Goal: Task Accomplishment & Management: Manage account settings

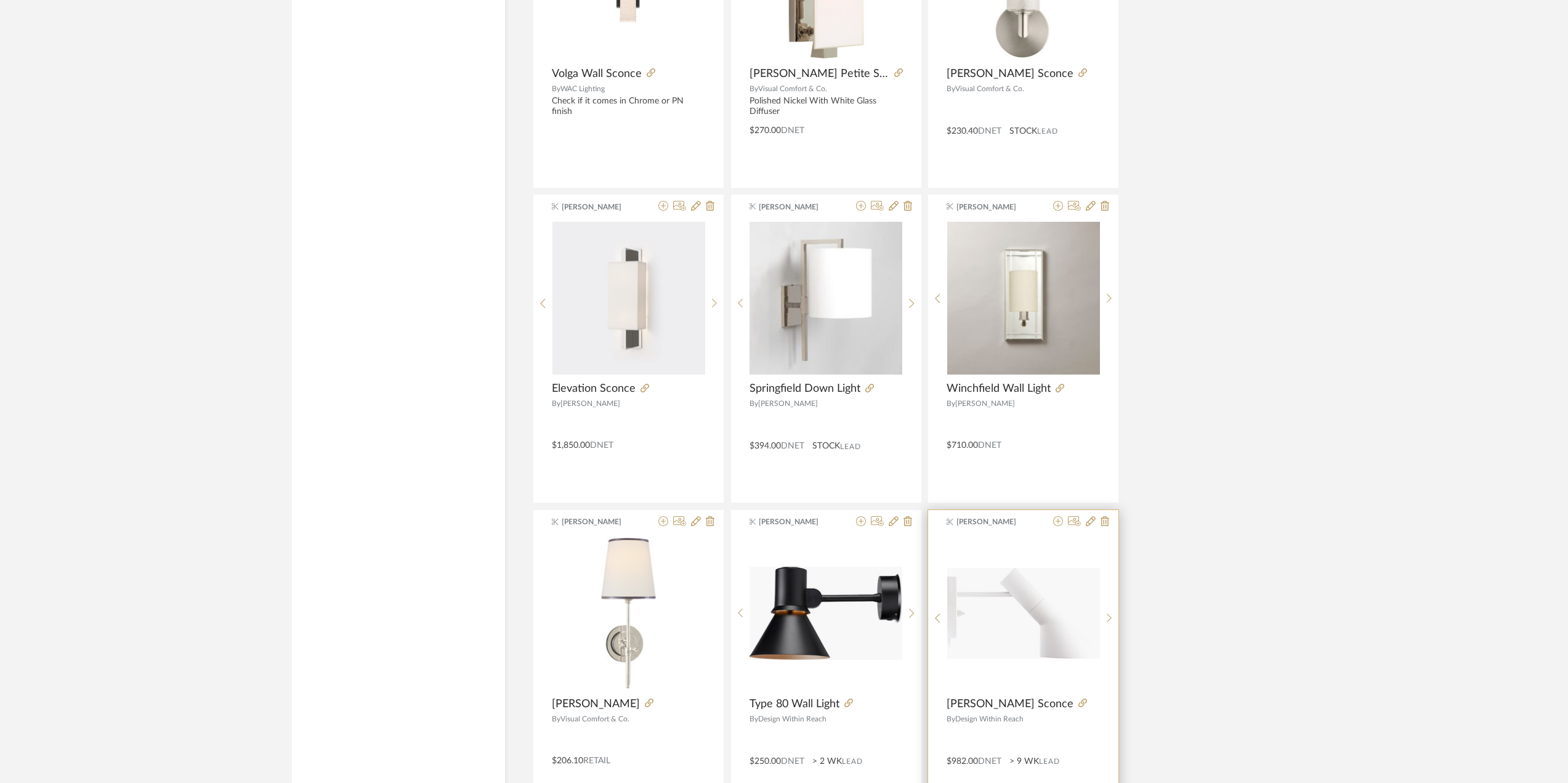
scroll to position [18526, 0]
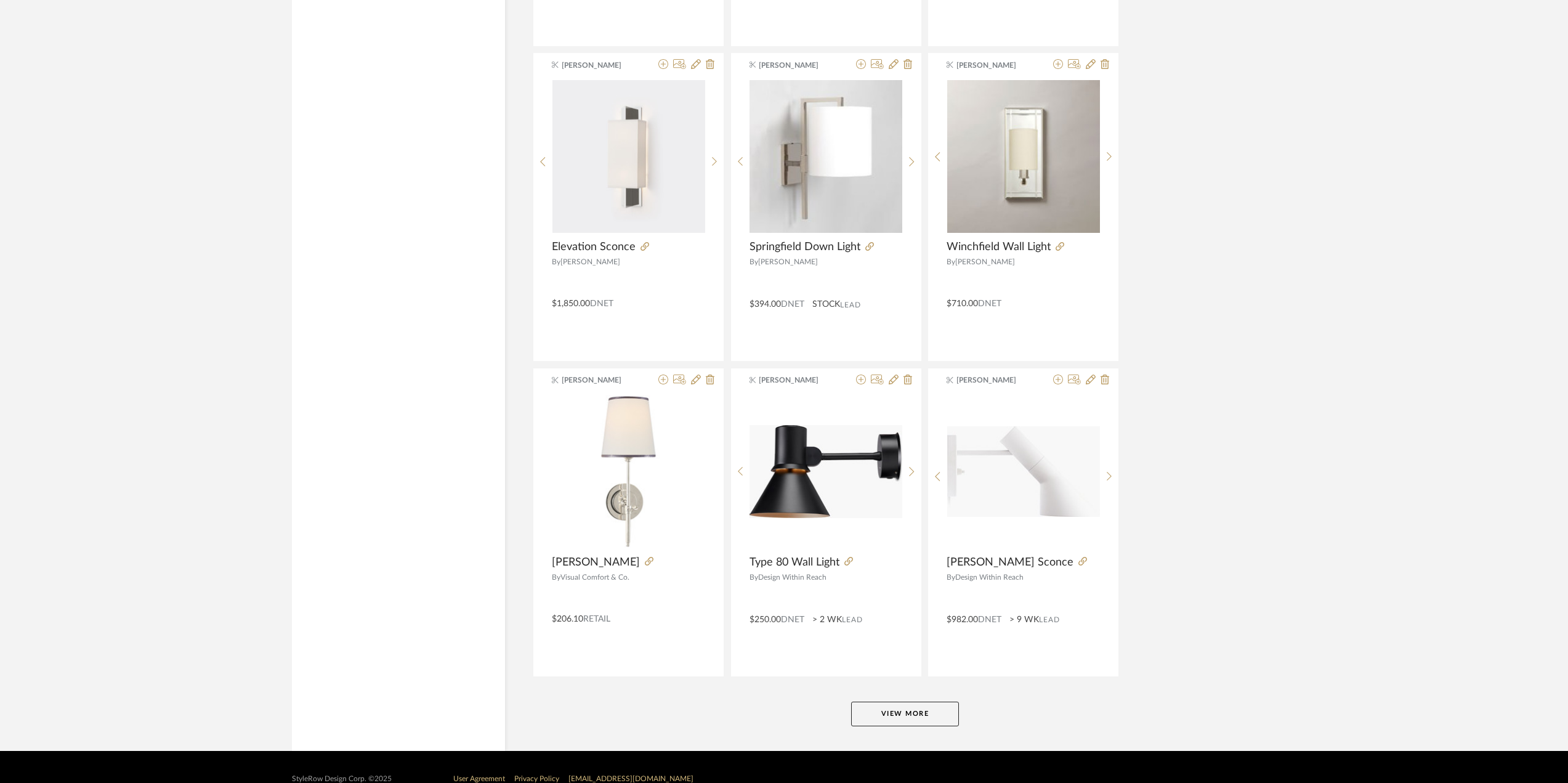
click at [908, 702] on button "View More" at bounding box center [905, 714] width 108 height 25
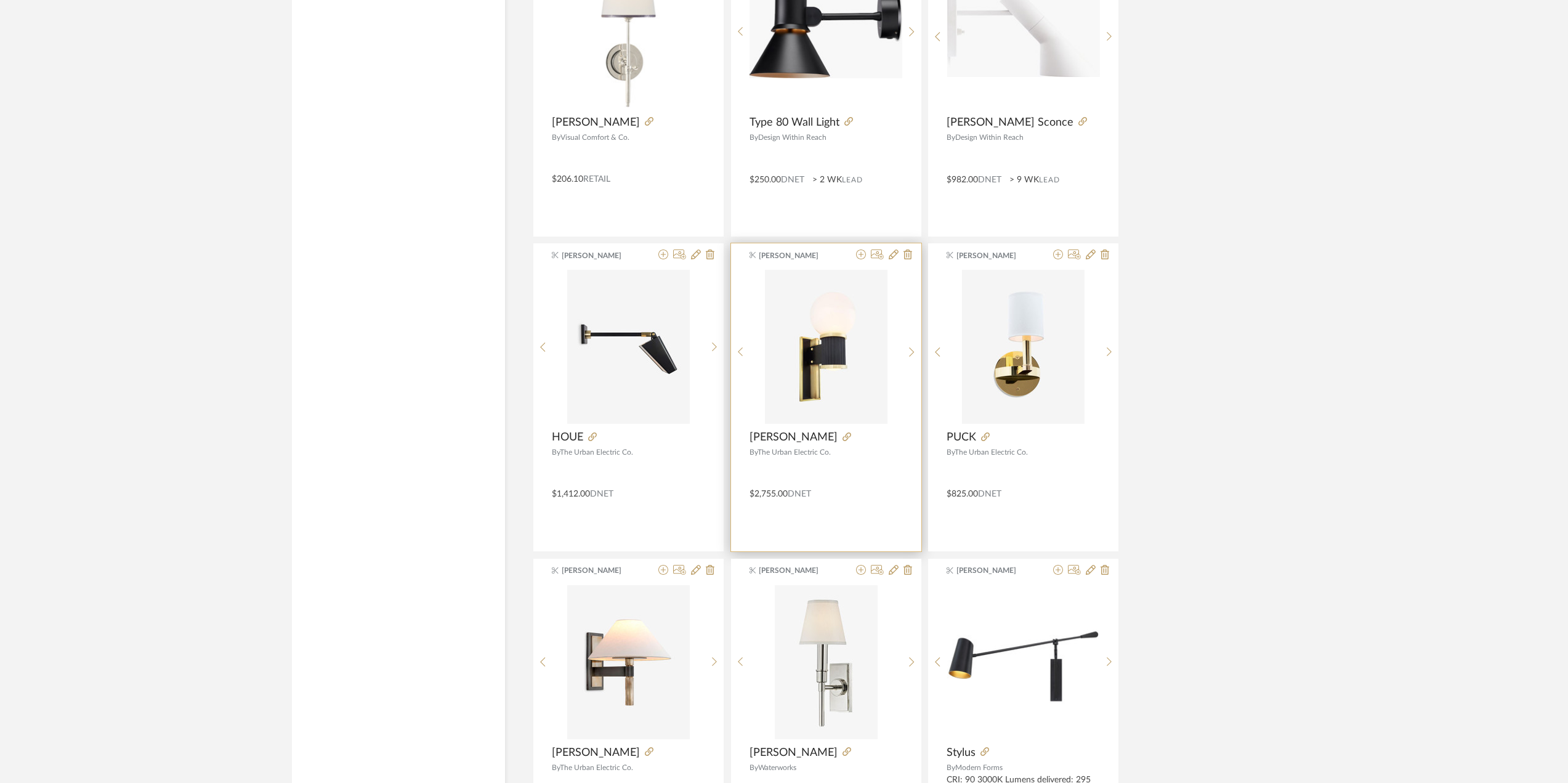
scroll to position [19019, 0]
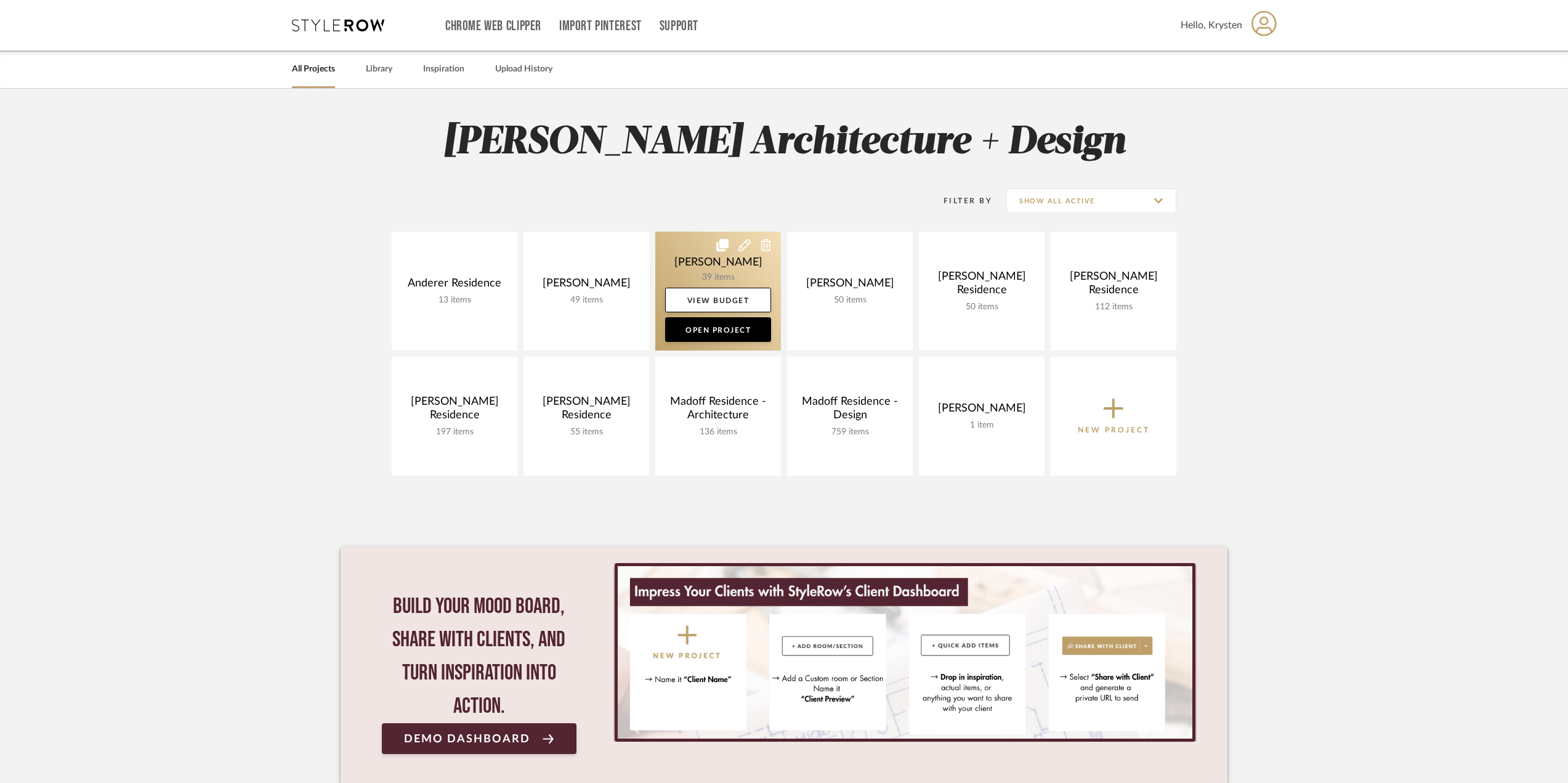
click at [690, 250] on link at bounding box center [718, 291] width 125 height 119
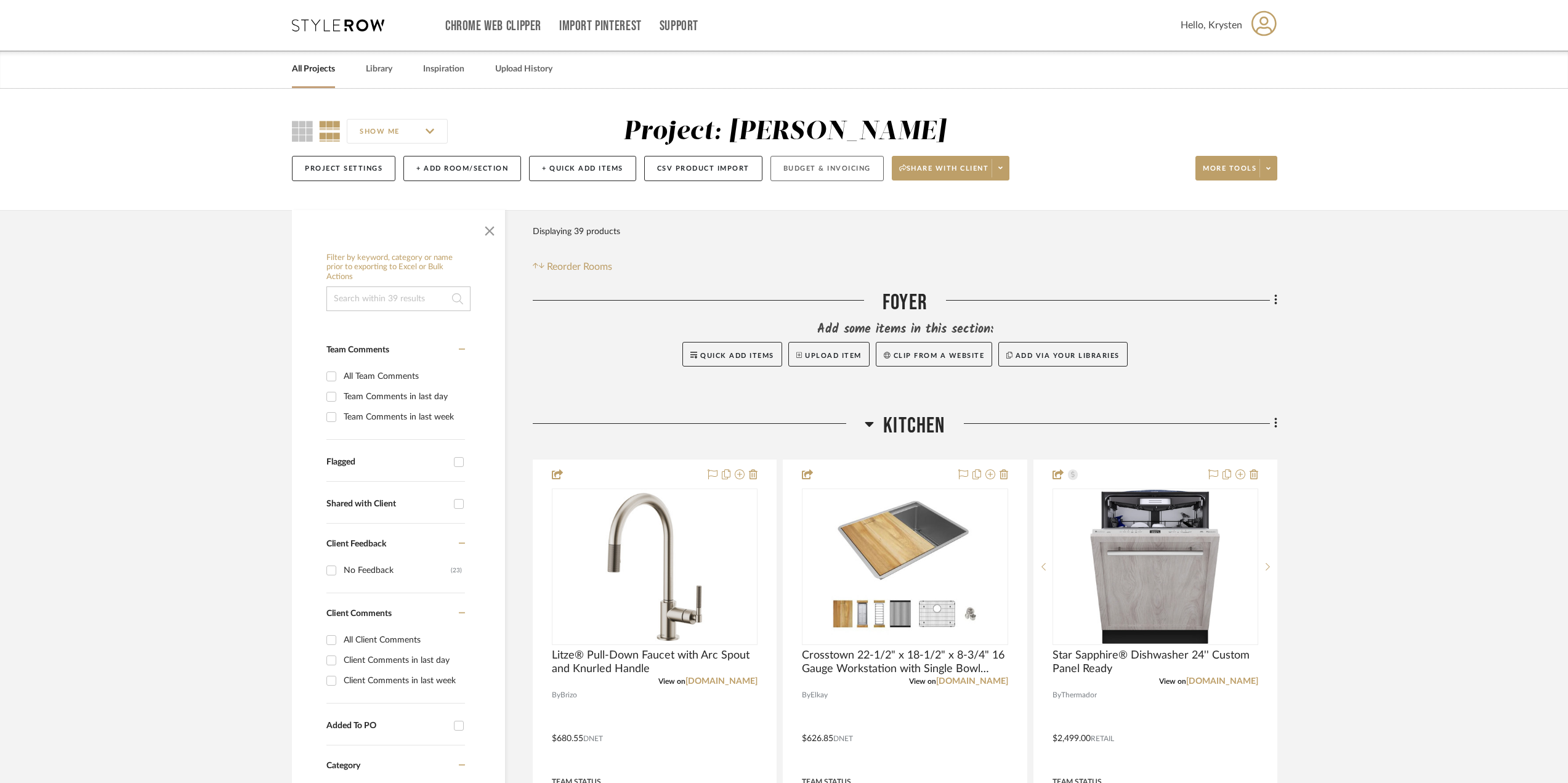
click at [801, 167] on button "Budget & Invoicing" at bounding box center [826, 168] width 113 height 25
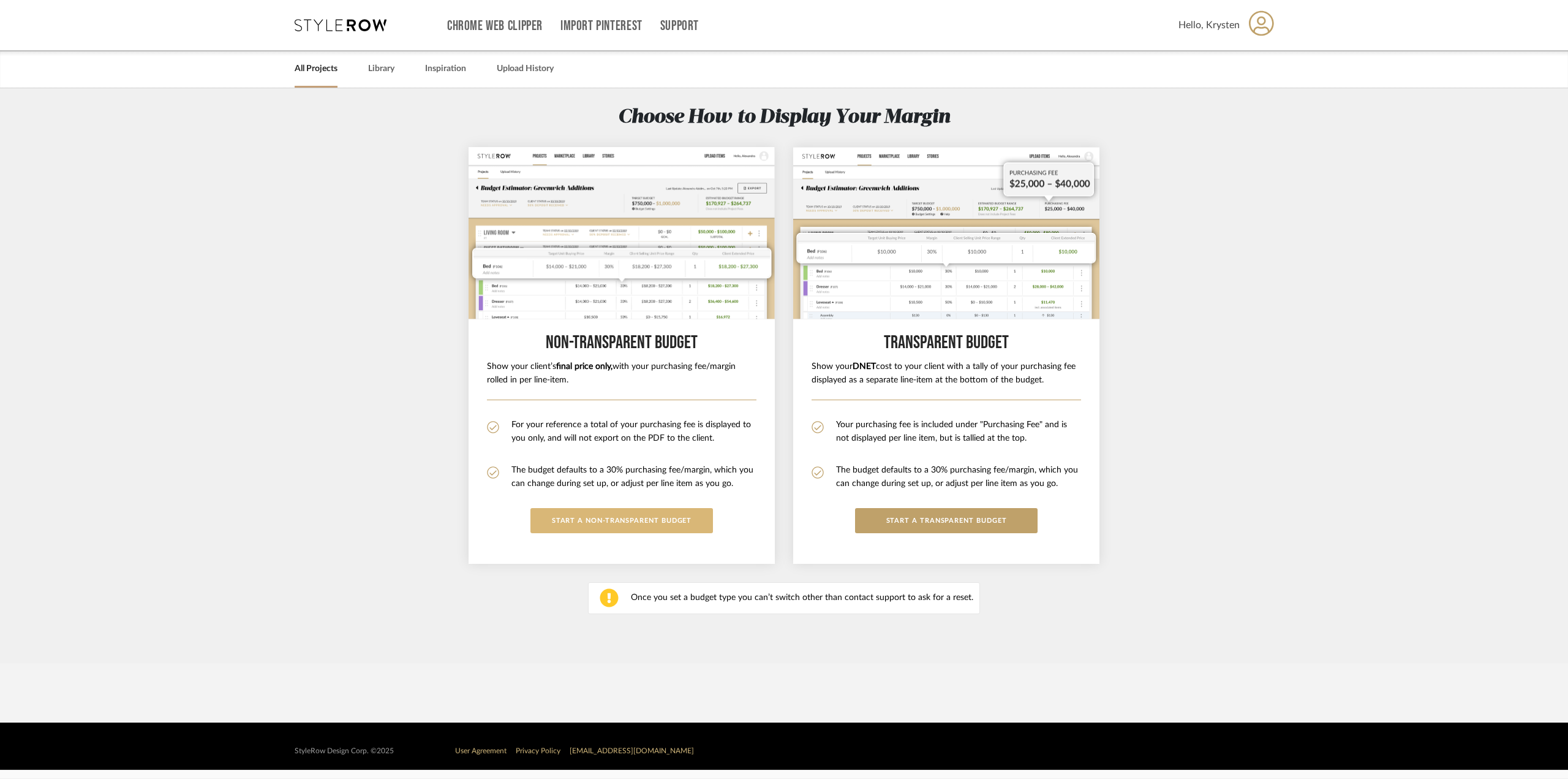
click at [580, 510] on button "START A Non-Transparent BUDGET" at bounding box center [622, 520] width 183 height 25
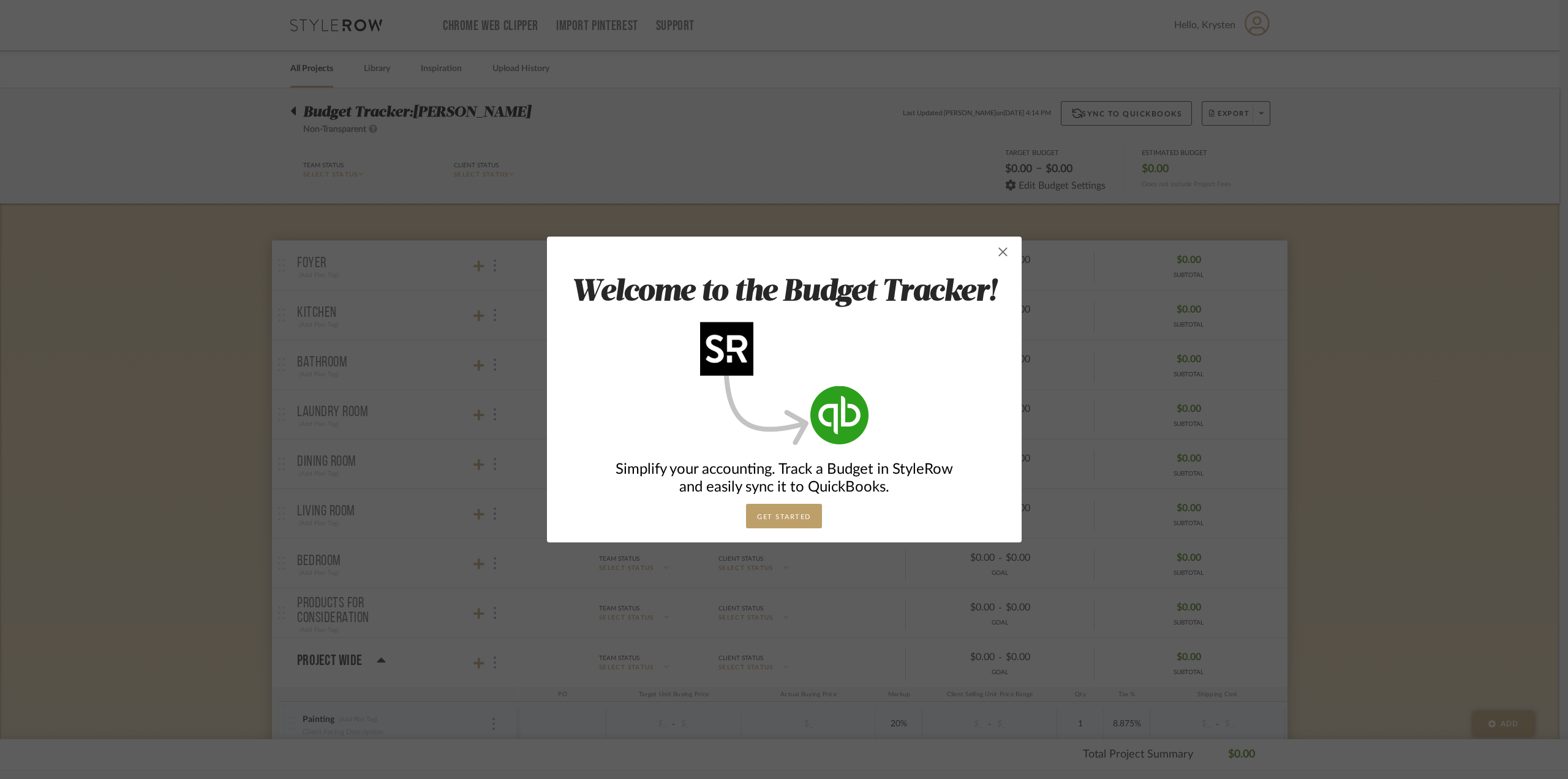
click at [1000, 247] on span "button" at bounding box center [1003, 252] width 25 height 25
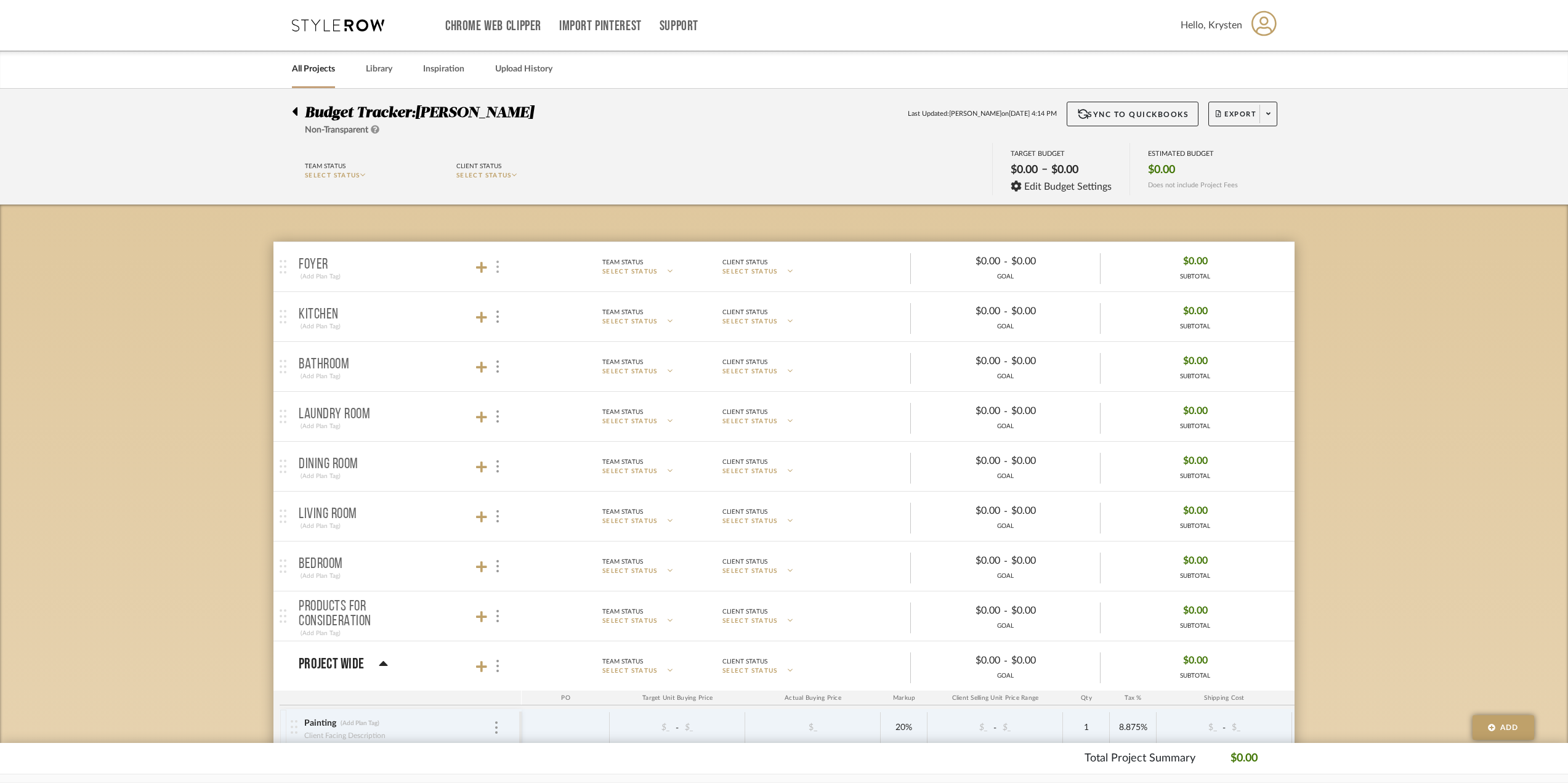
click at [501, 261] on div at bounding box center [497, 266] width 13 height 16
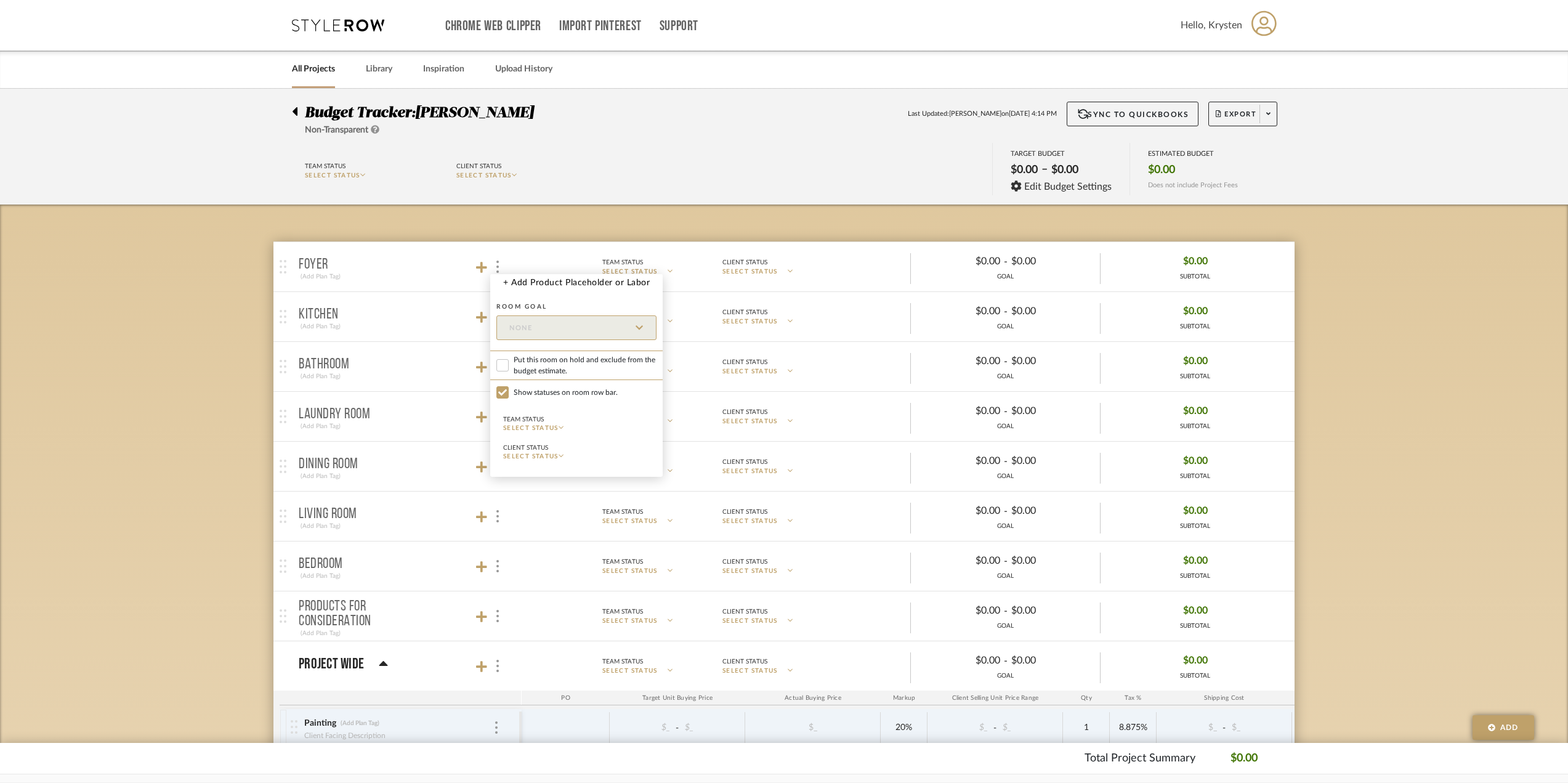
click at [404, 276] on div at bounding box center [784, 391] width 1568 height 783
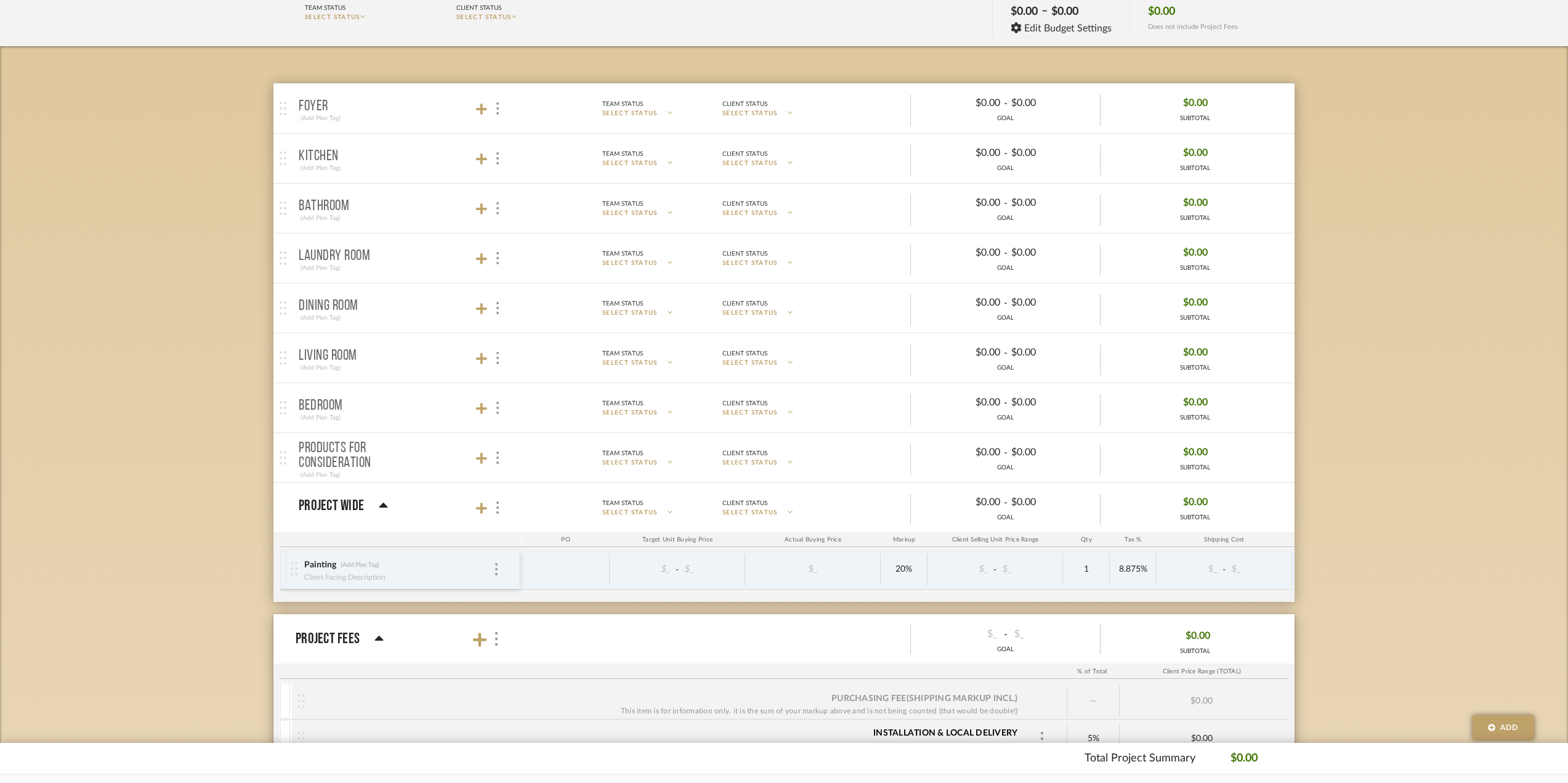
scroll to position [247, 0]
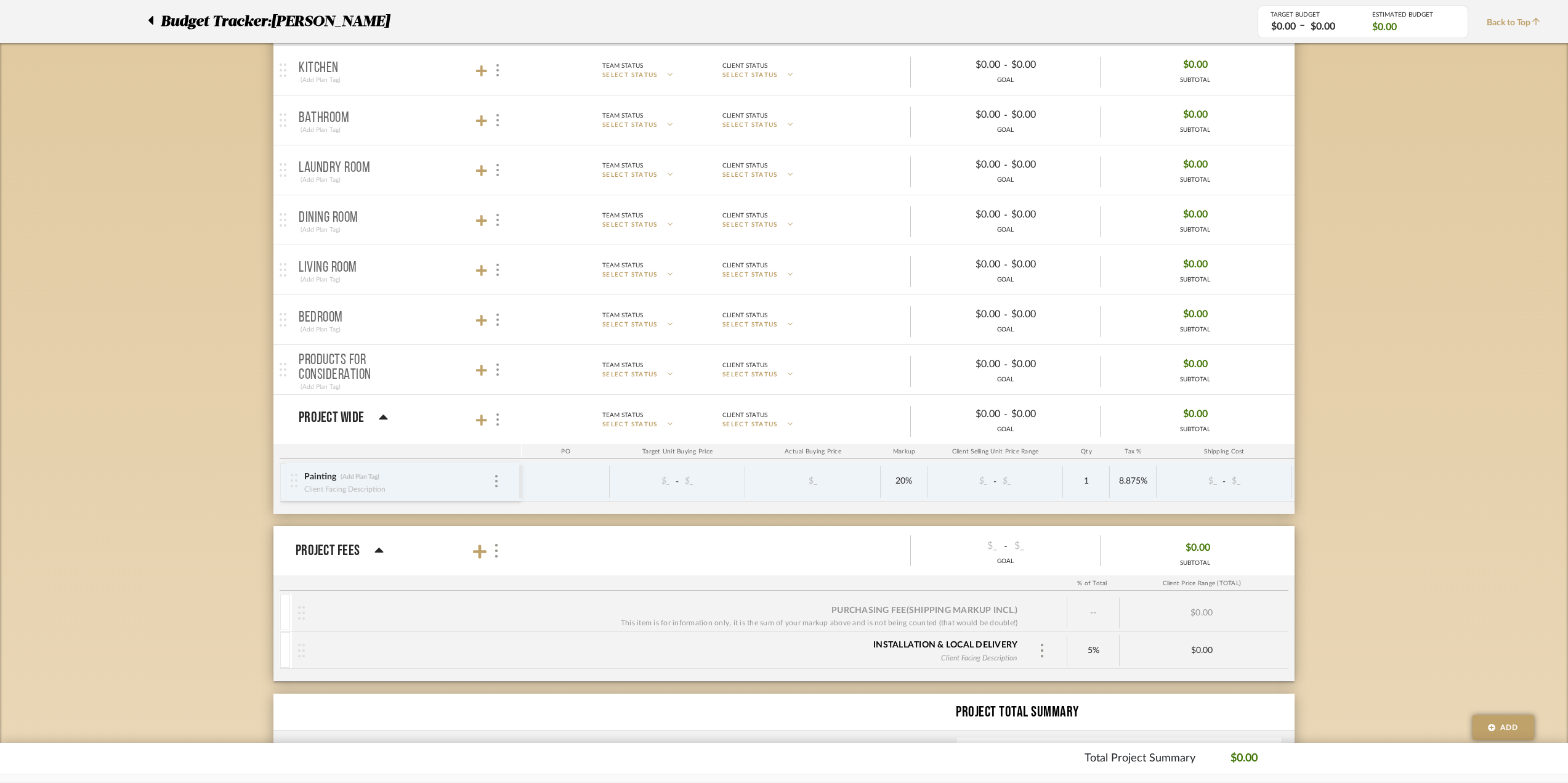
click at [376, 415] on div "Project Wide" at bounding box center [343, 418] width 89 height 15
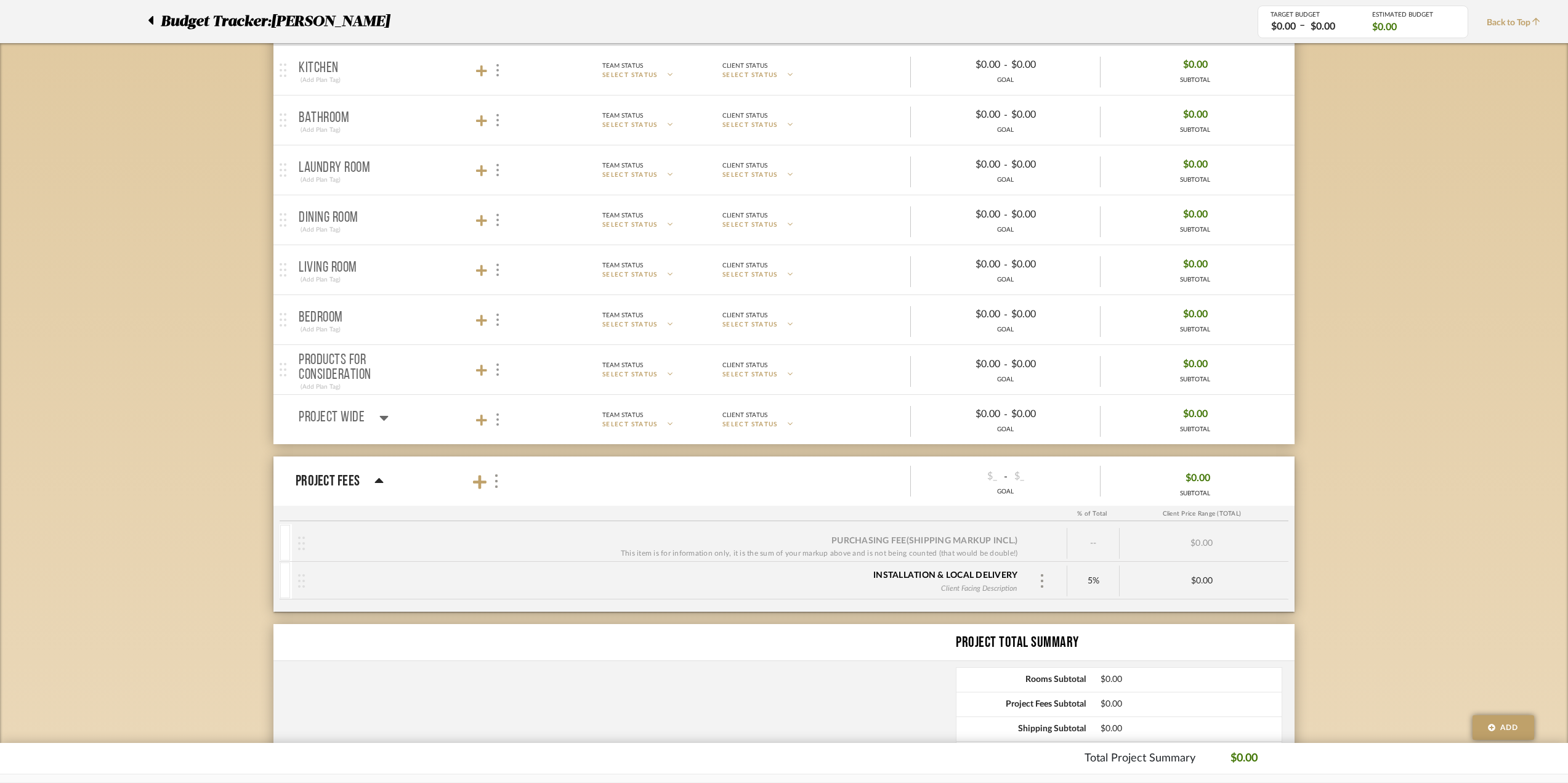
click at [375, 415] on div "Project Wide" at bounding box center [343, 418] width 90 height 15
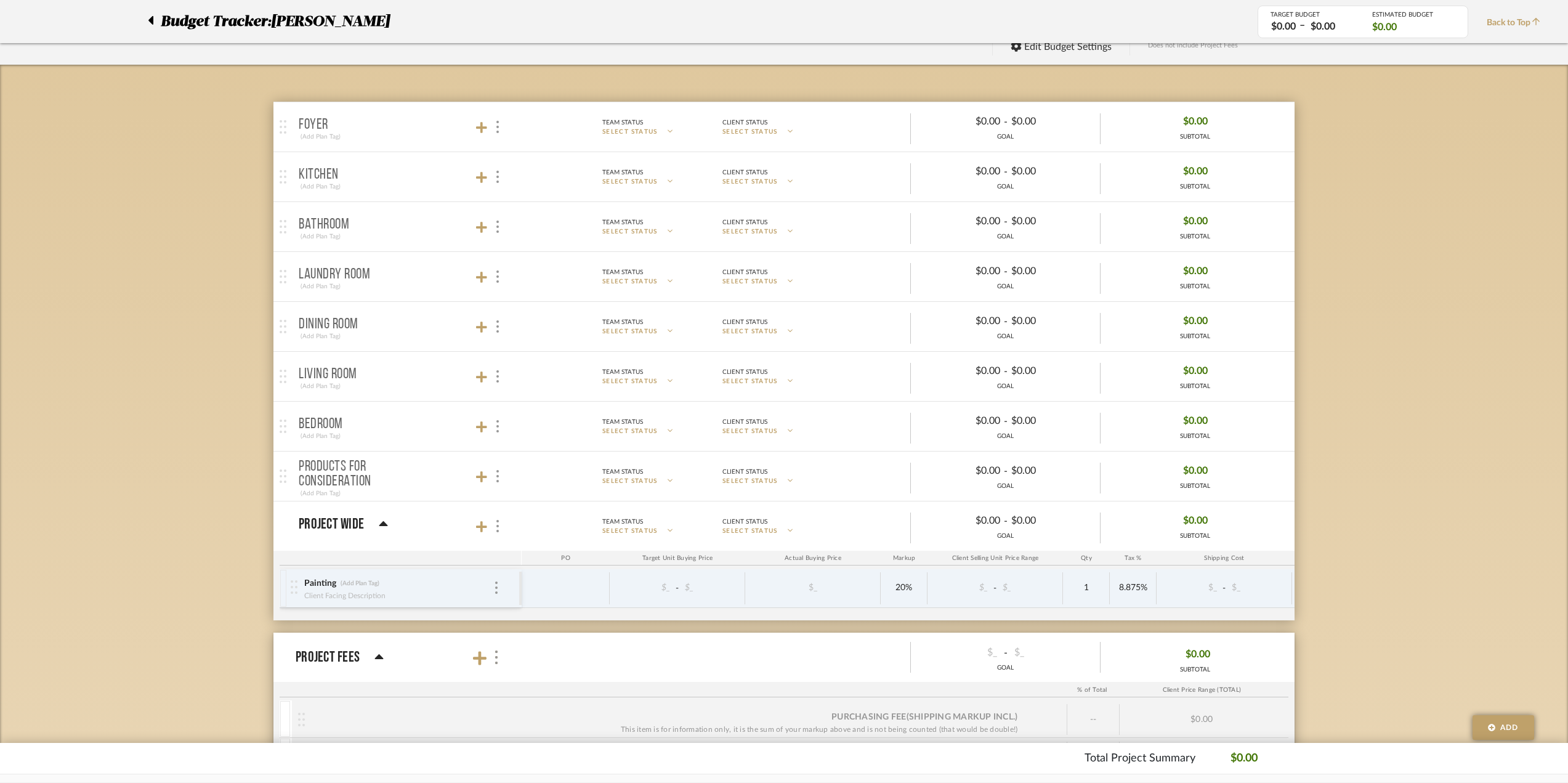
scroll to position [0, 0]
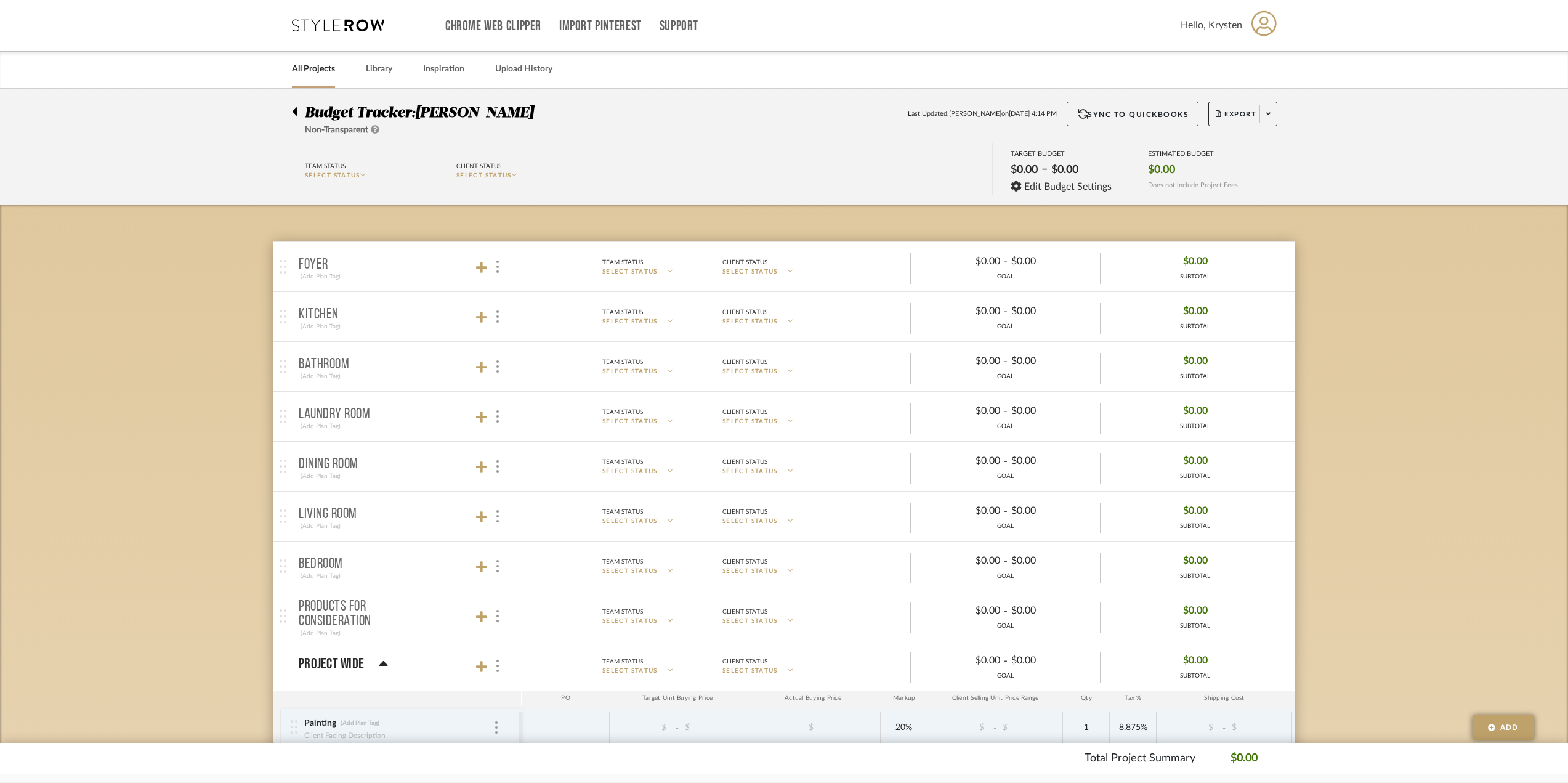
click at [301, 113] on div at bounding box center [298, 109] width 13 height 15
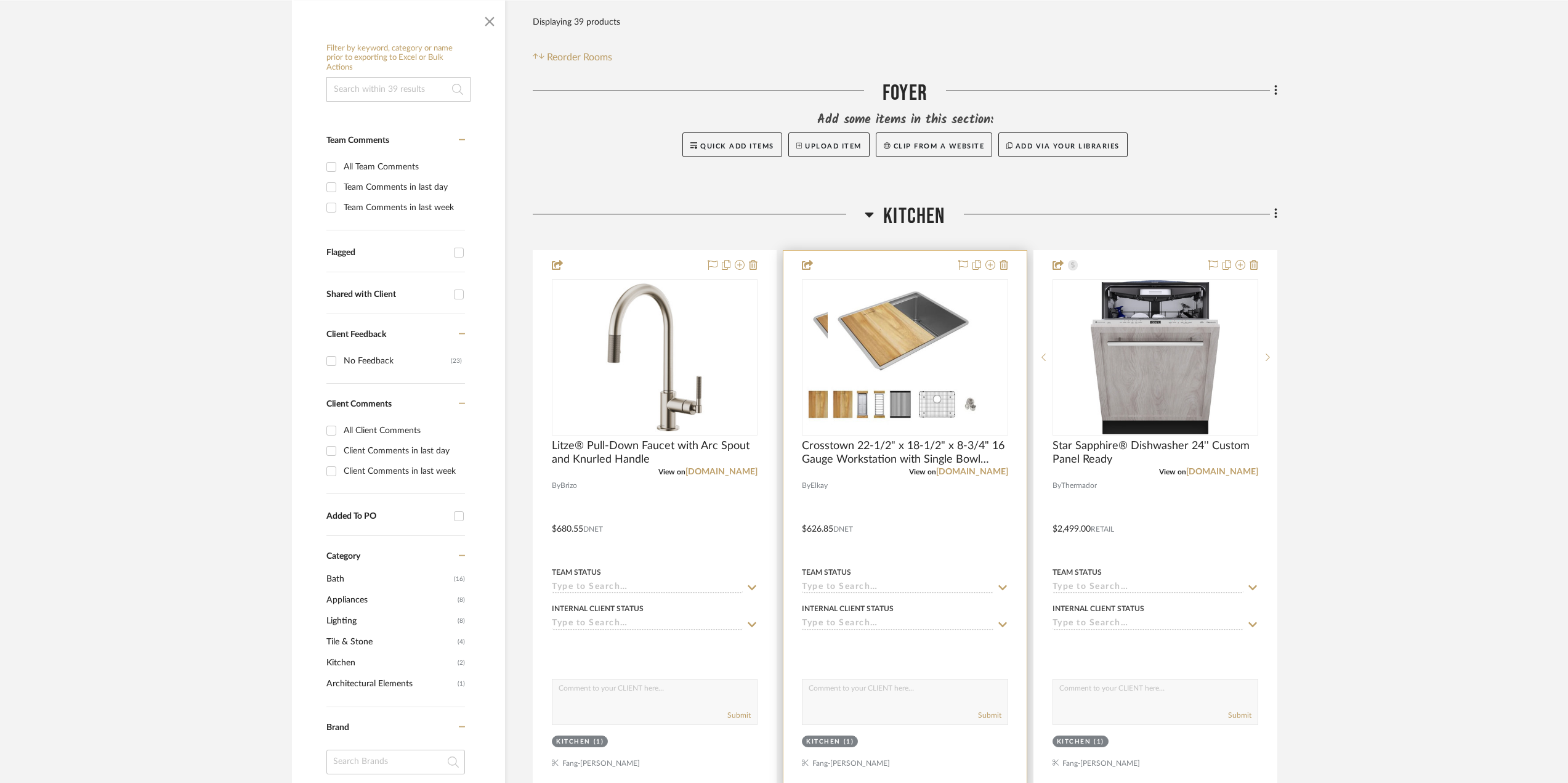
scroll to position [247, 0]
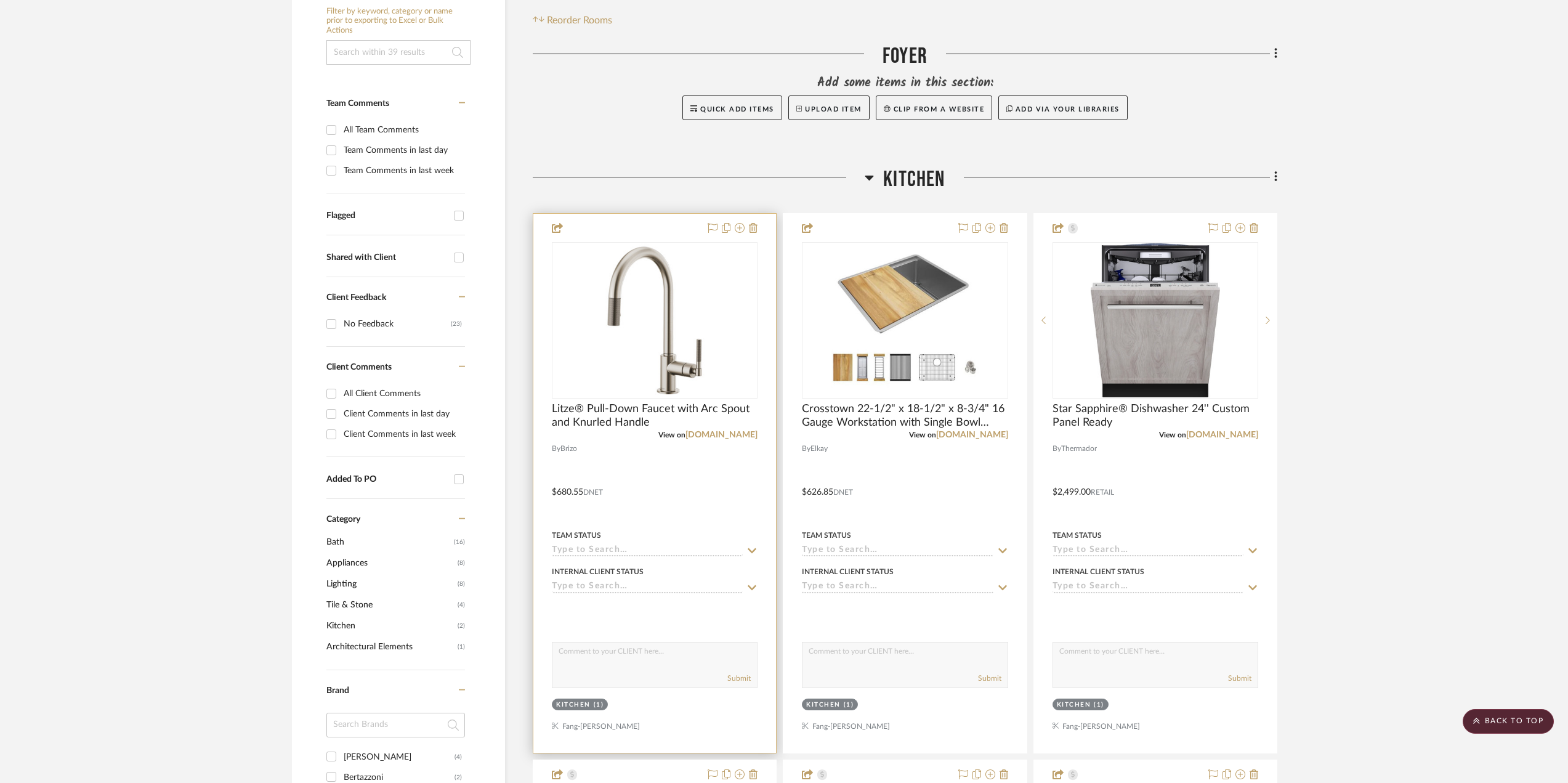
click at [675, 491] on div at bounding box center [655, 483] width 243 height 539
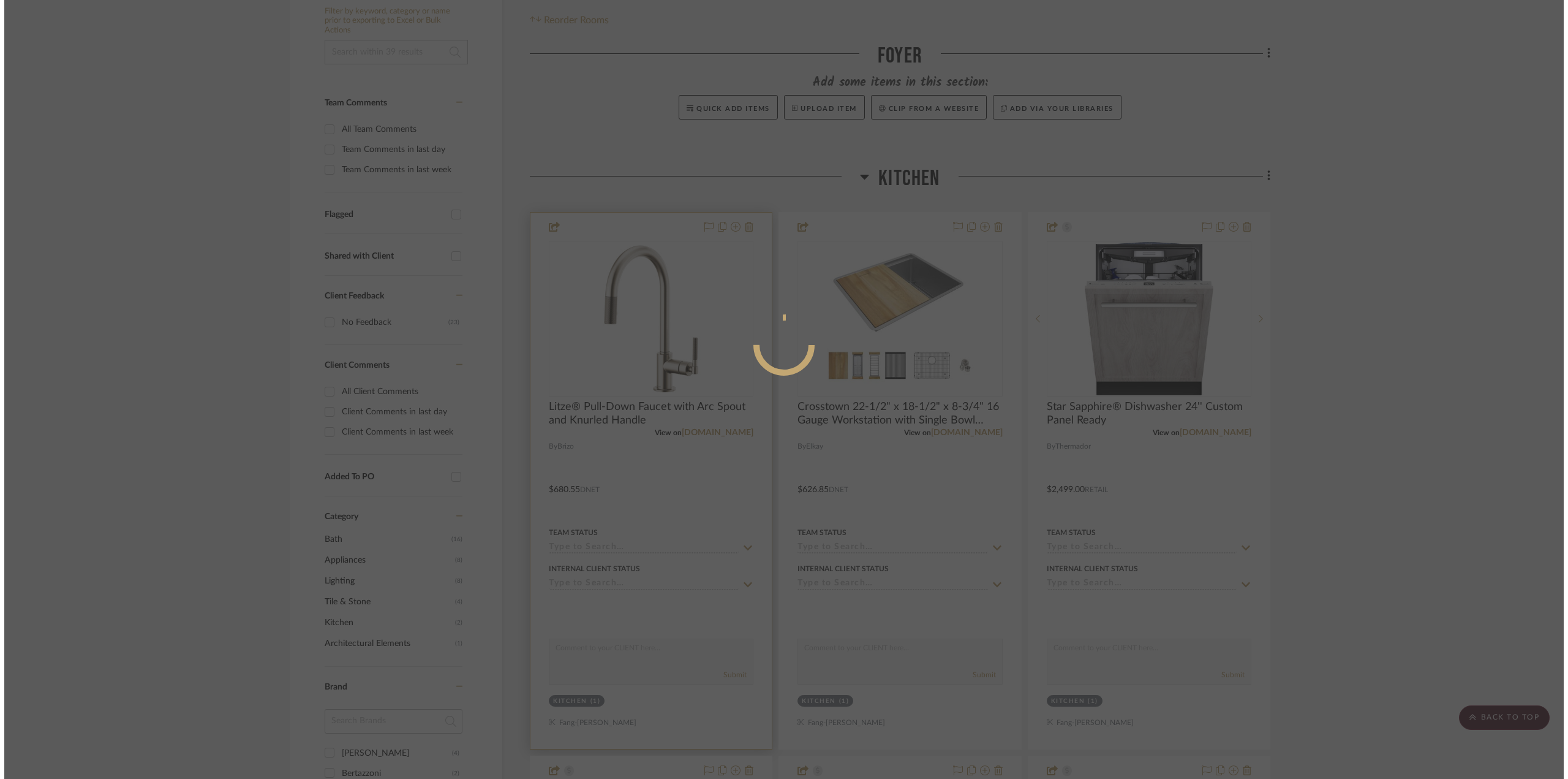
scroll to position [0, 0]
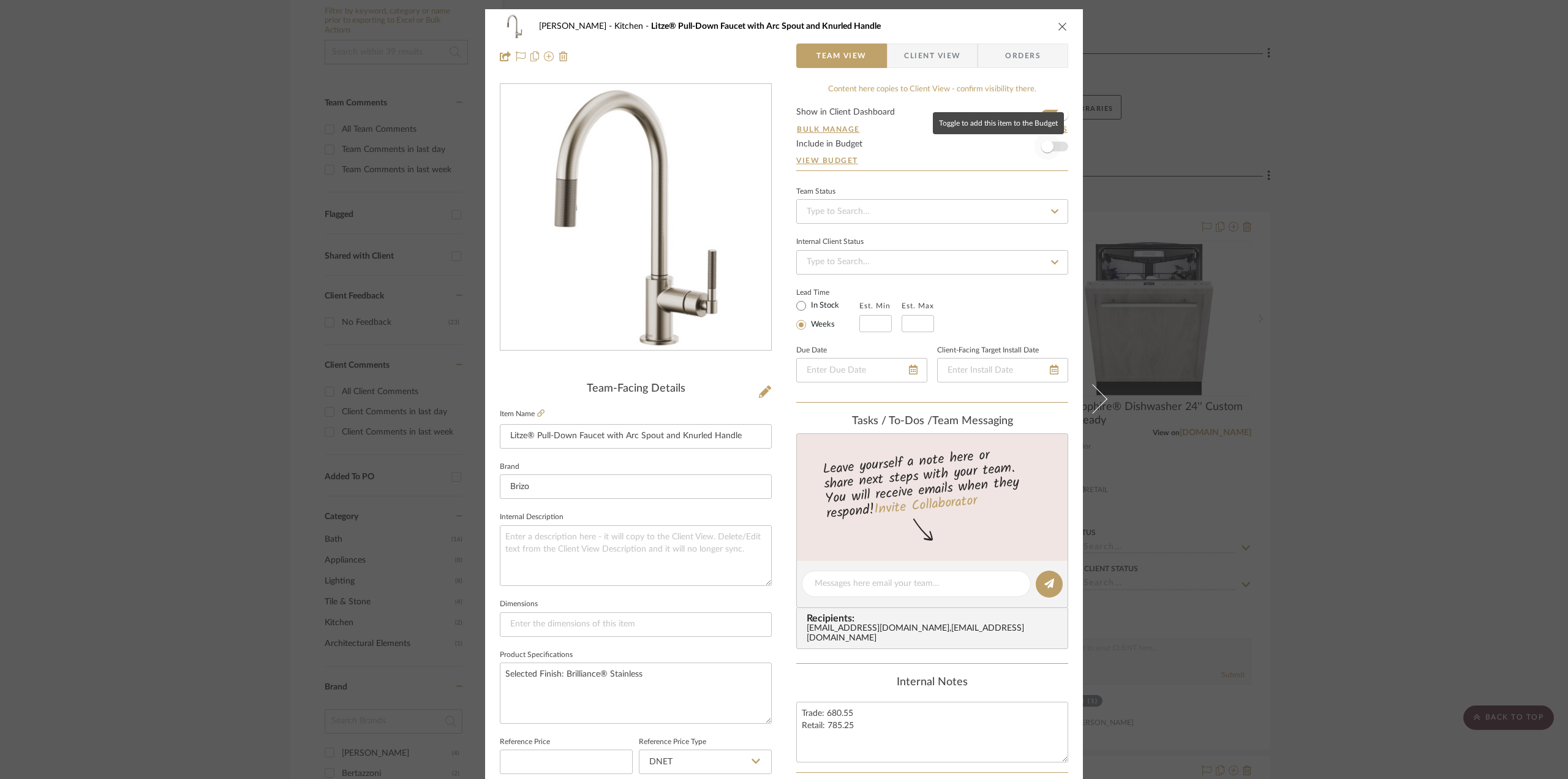
click at [1047, 151] on span "button" at bounding box center [1047, 147] width 27 height 27
click at [1453, 471] on div "Dawkins-Henry Kitchen Litze® Pull-Down Faucet with Arc Spout and Knurled Handle…" at bounding box center [784, 389] width 1568 height 779
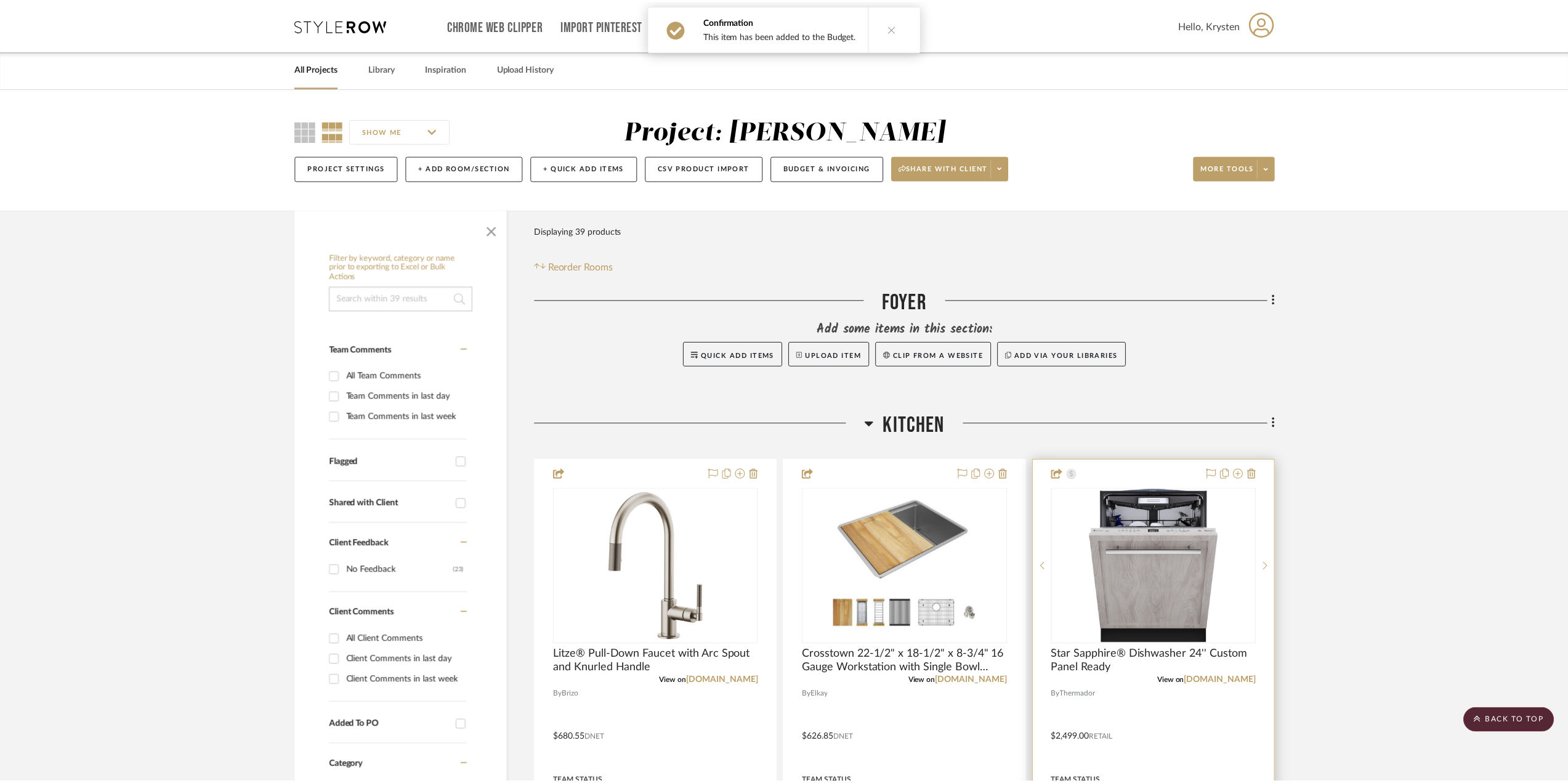
scroll to position [247, 0]
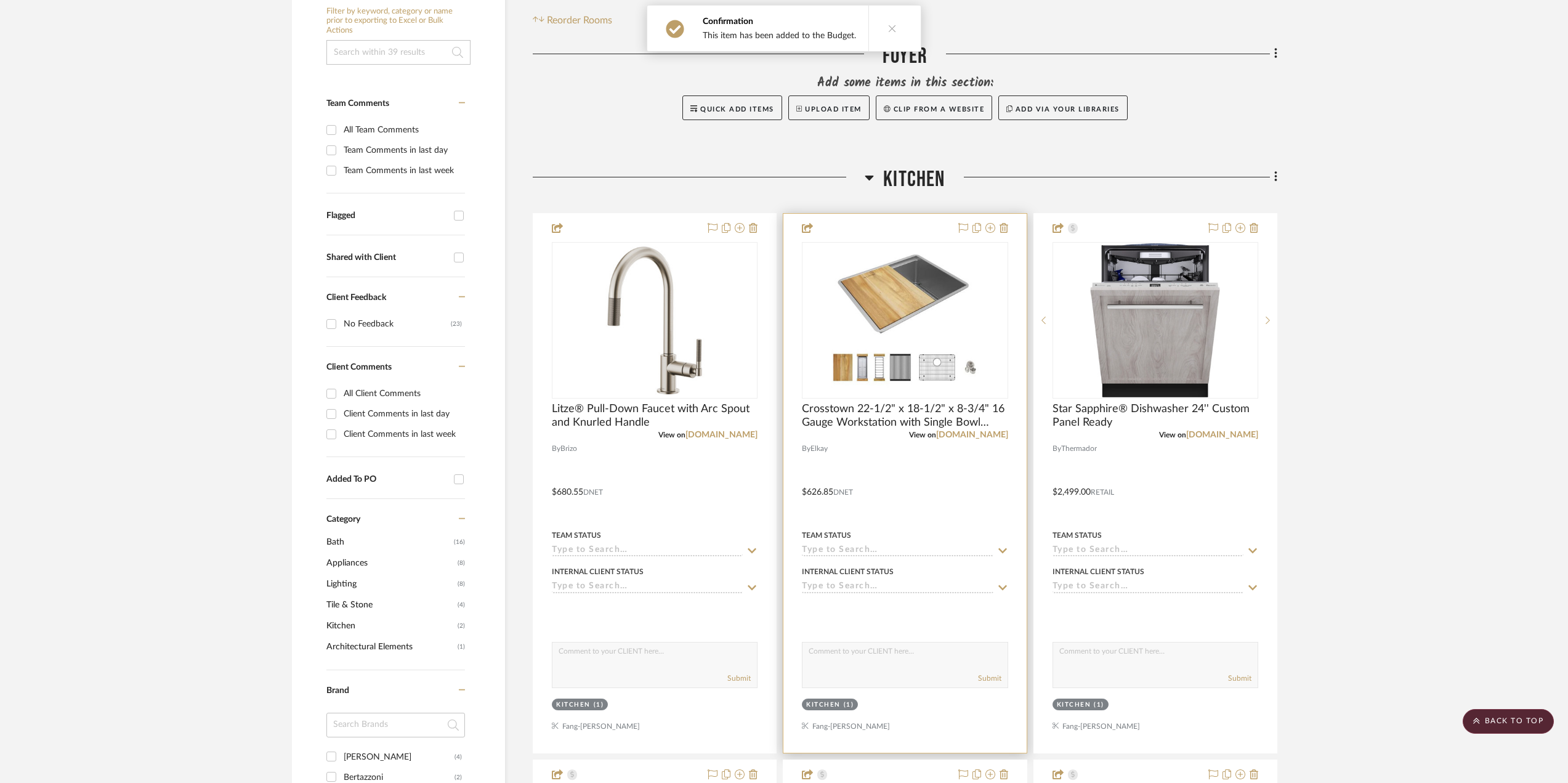
click at [951, 491] on div at bounding box center [904, 483] width 243 height 539
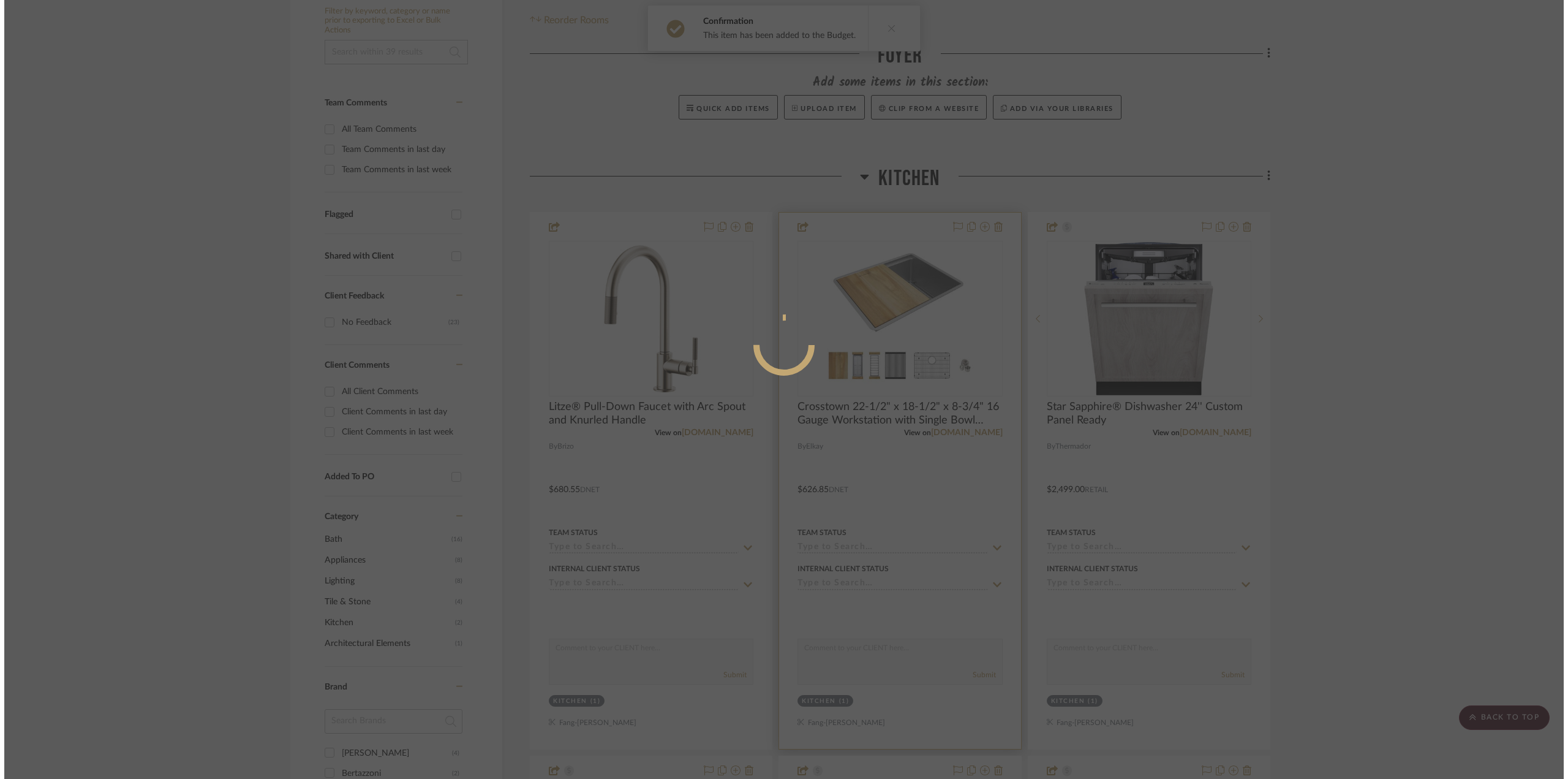
scroll to position [0, 0]
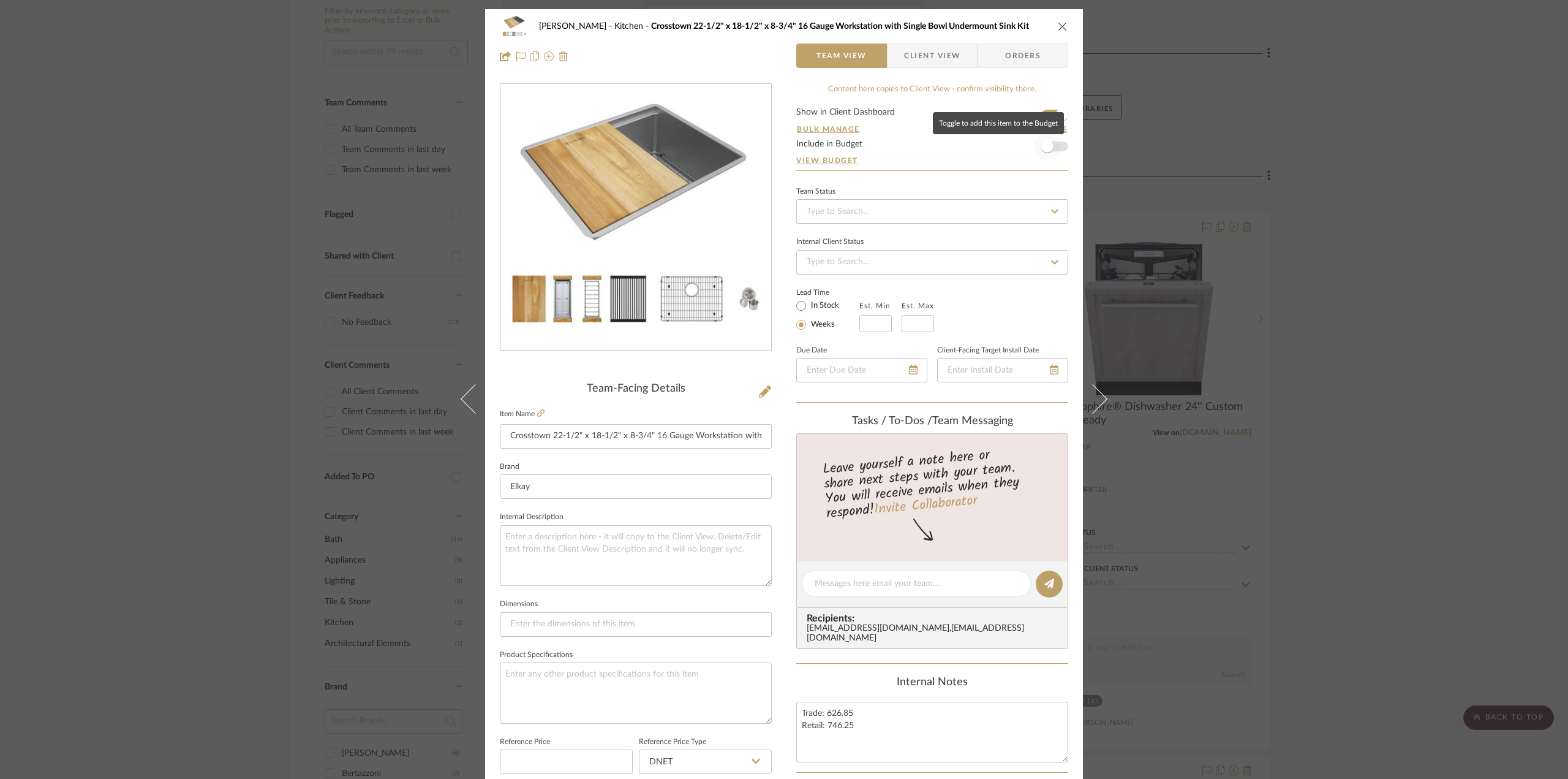
click at [1043, 141] on span "button" at bounding box center [1047, 146] width 12 height 12
click at [1520, 423] on div "Dawkins-Henry Kitchen Crosstown 22-1/2" x 18-1/2" x 8-3/4" 16 Gauge Workstation…" at bounding box center [784, 389] width 1568 height 779
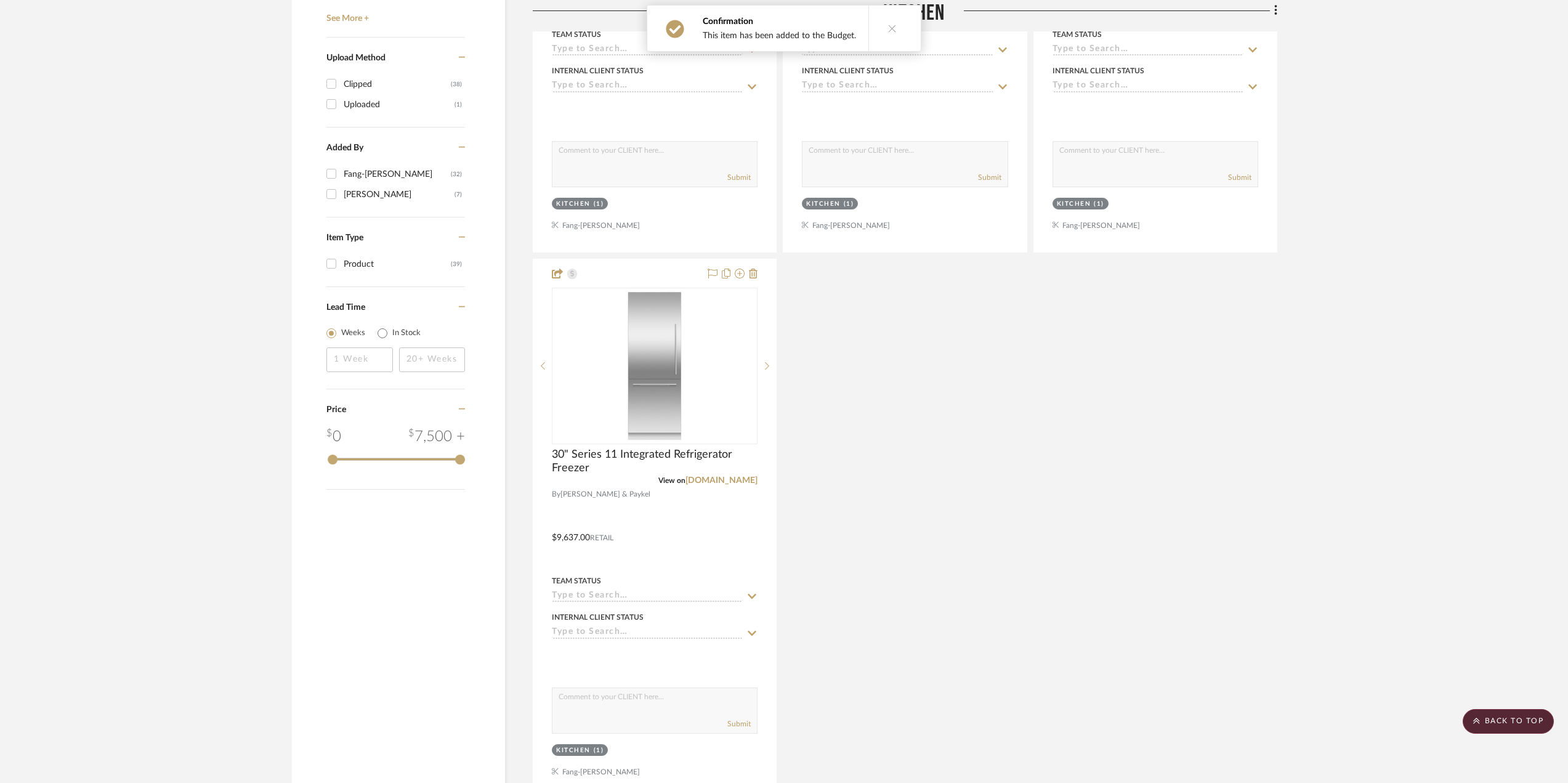
scroll to position [1478, 0]
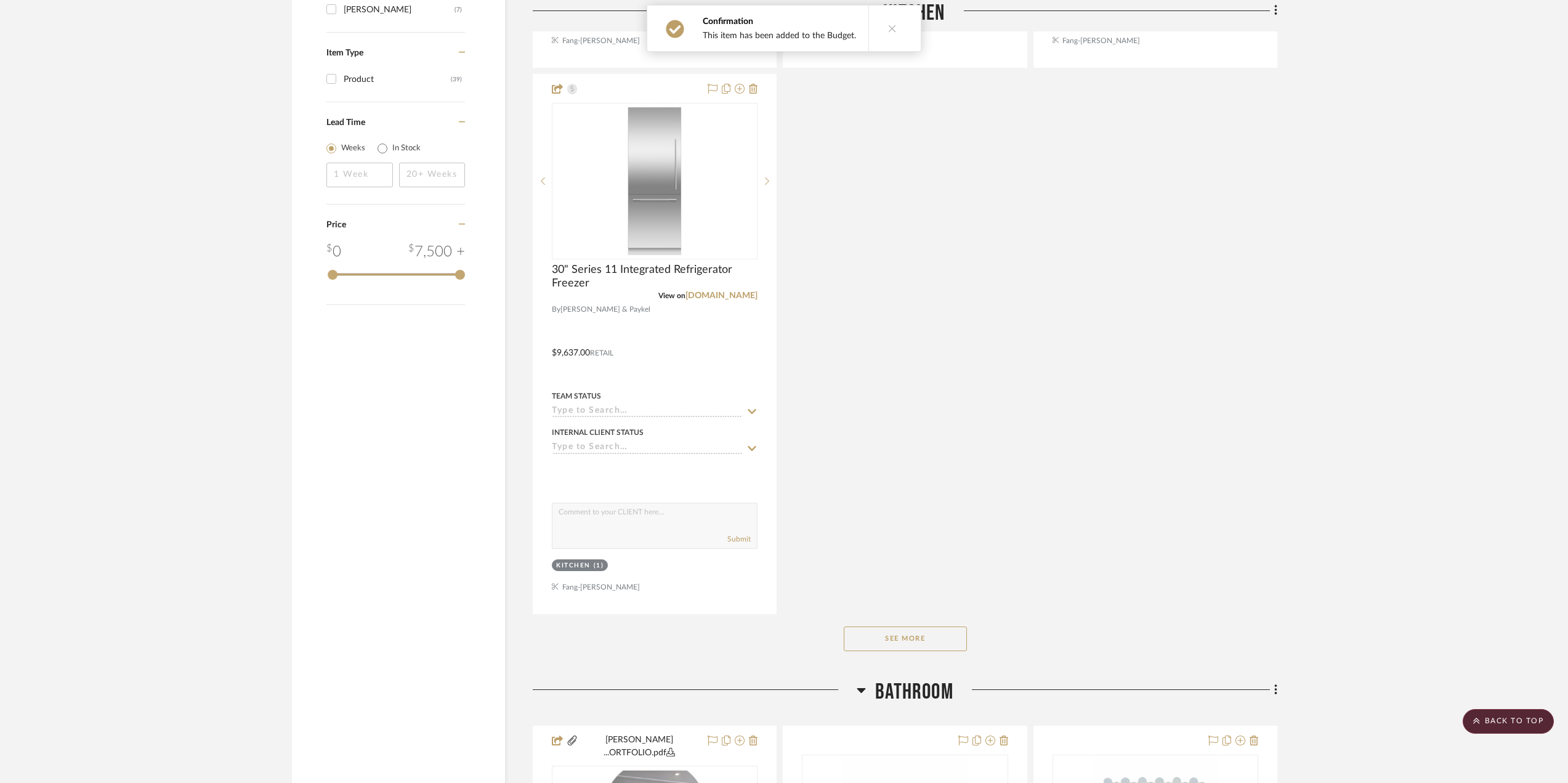
click at [891, 646] on button "See More" at bounding box center [905, 638] width 123 height 25
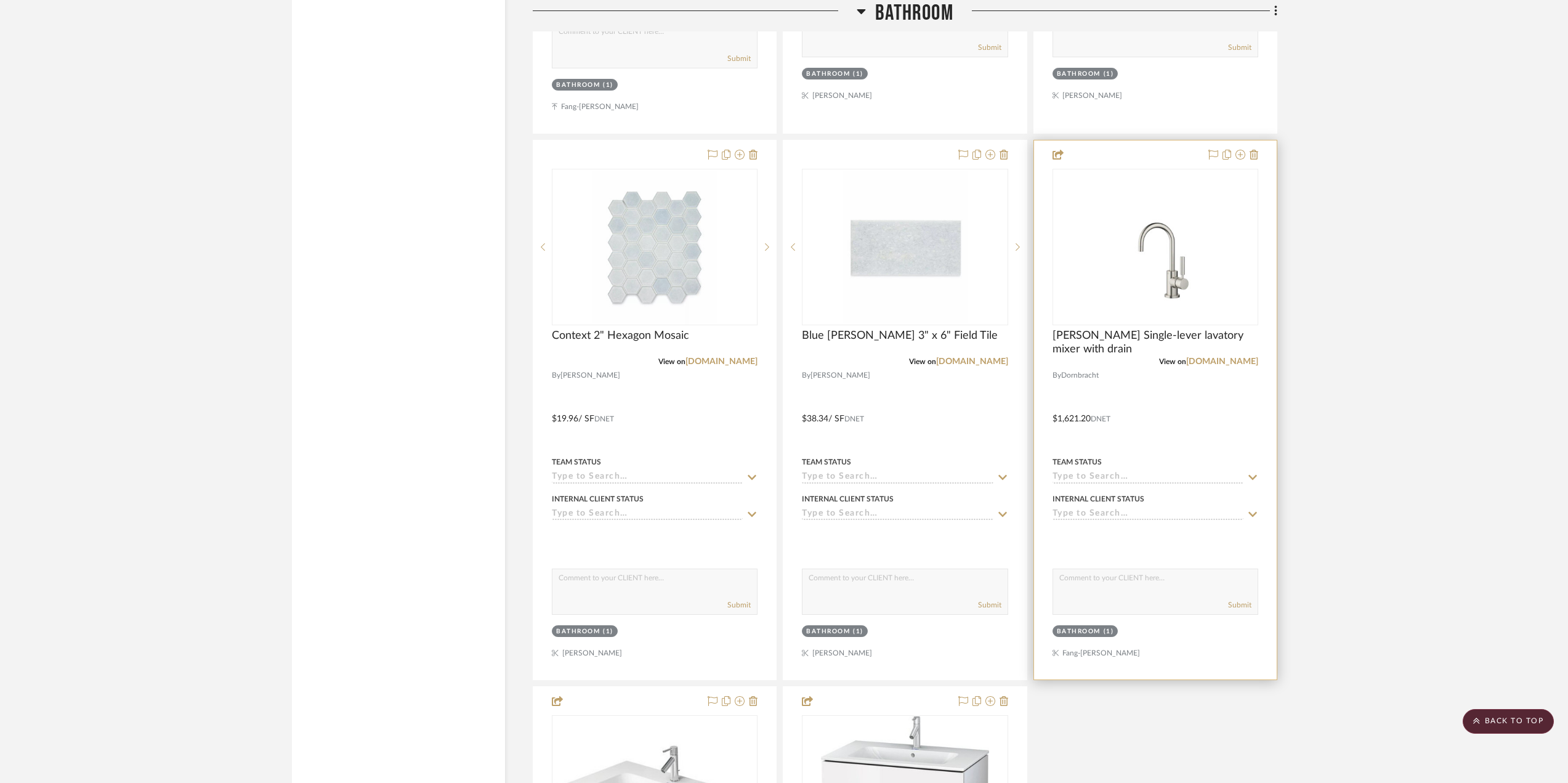
scroll to position [2586, 0]
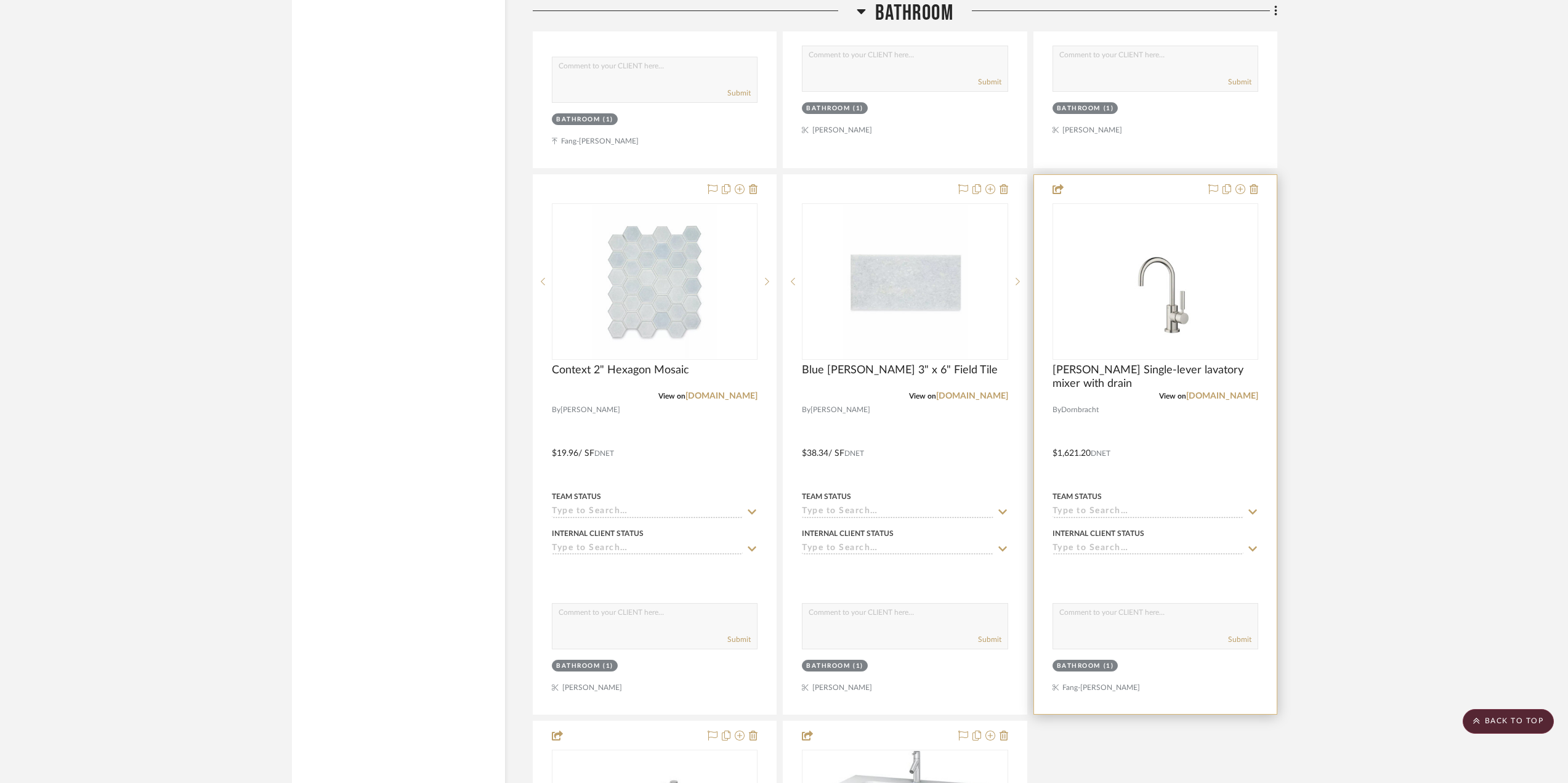
click at [1226, 442] on div at bounding box center [1155, 444] width 243 height 539
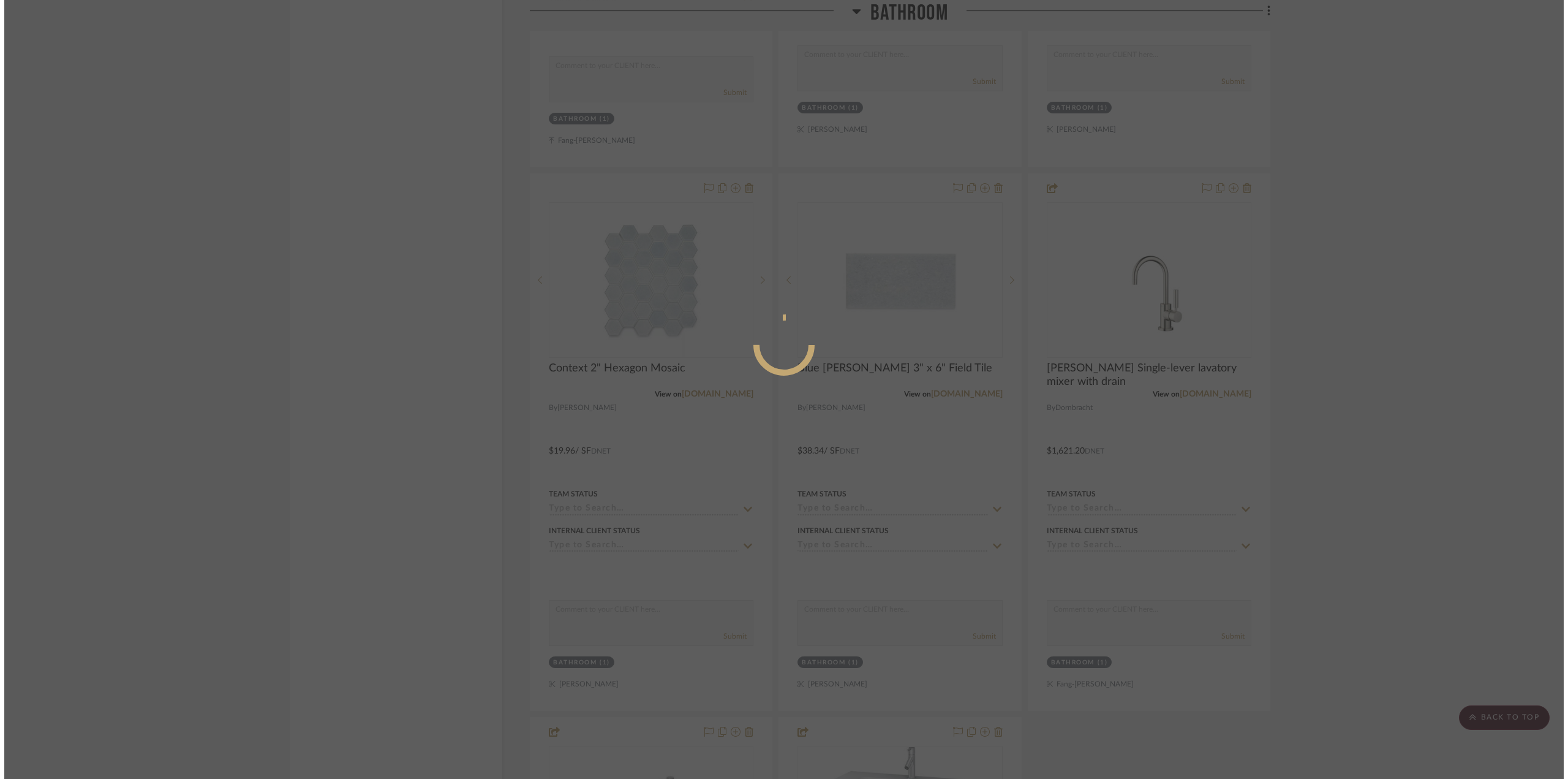
scroll to position [0, 0]
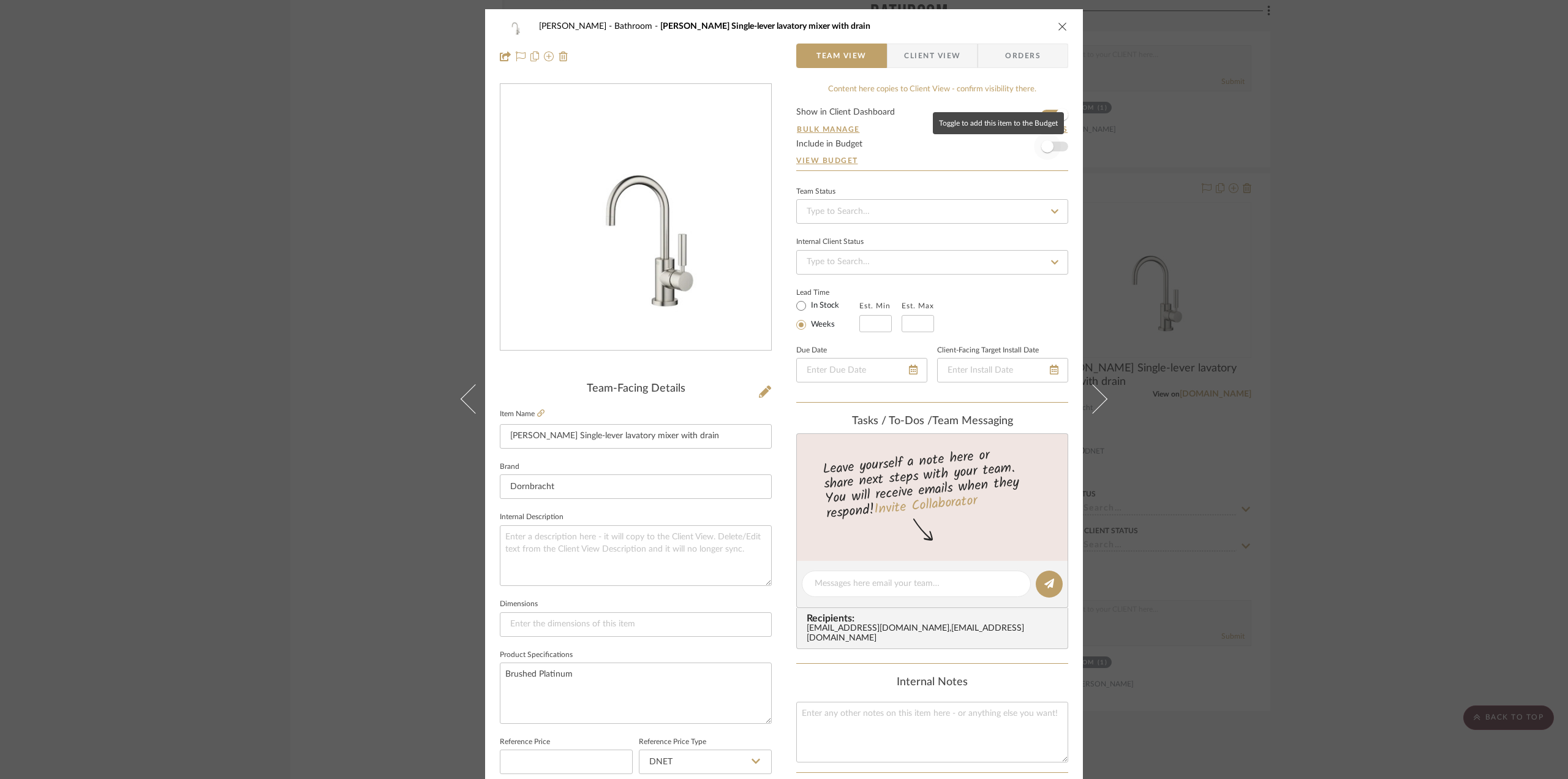
click at [1045, 143] on span "button" at bounding box center [1047, 146] width 12 height 12
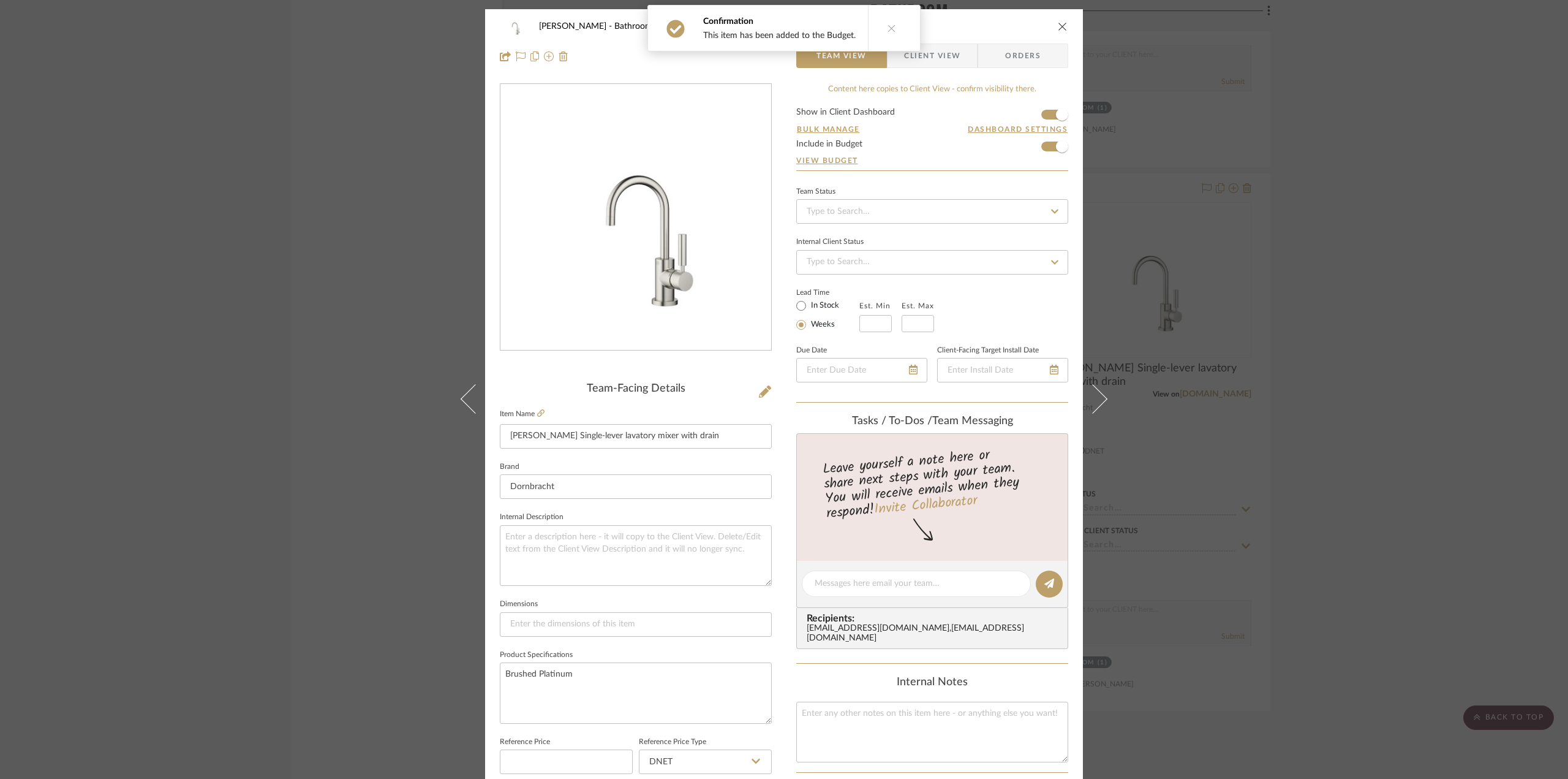
drag, startPoint x: 1341, startPoint y: 605, endPoint x: 1326, endPoint y: 605, distance: 15.0
click at [1342, 604] on div "Dawkins-Henry Bathroom TARA Single-lever lavatory mixer with drain Team View Cl…" at bounding box center [784, 389] width 1568 height 779
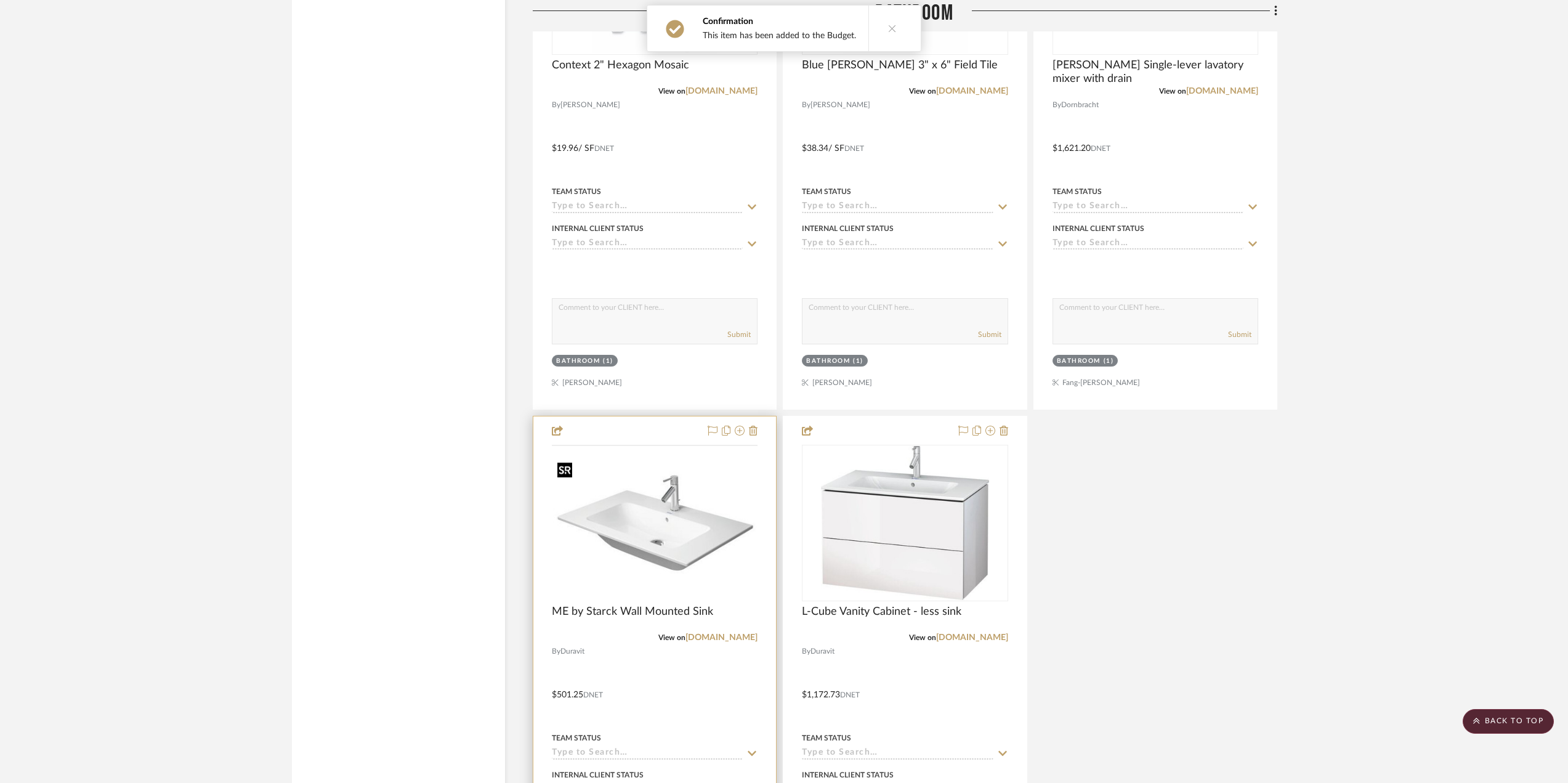
scroll to position [2895, 0]
click at [705, 668] on div at bounding box center [655, 683] width 243 height 539
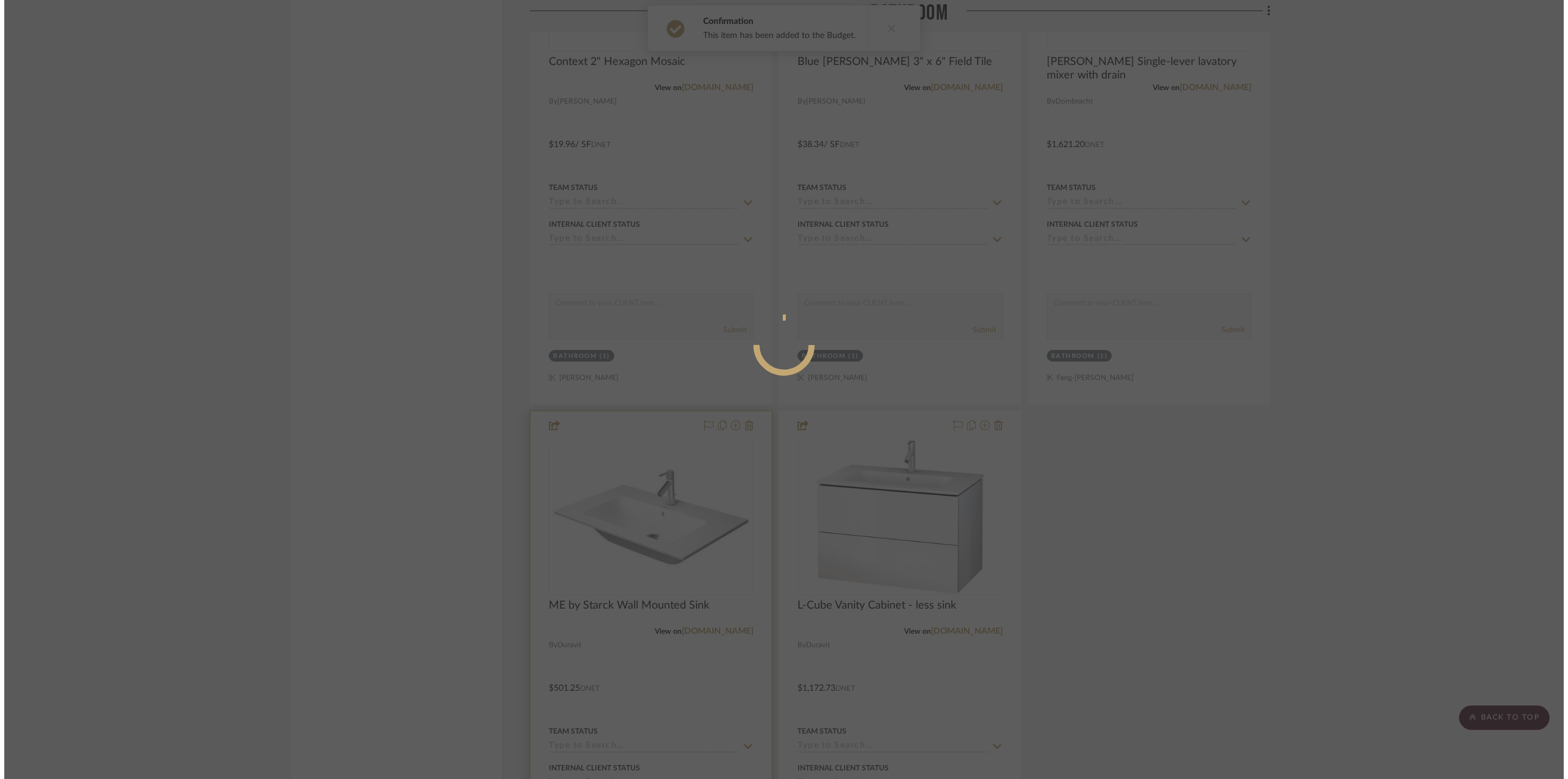
scroll to position [0, 0]
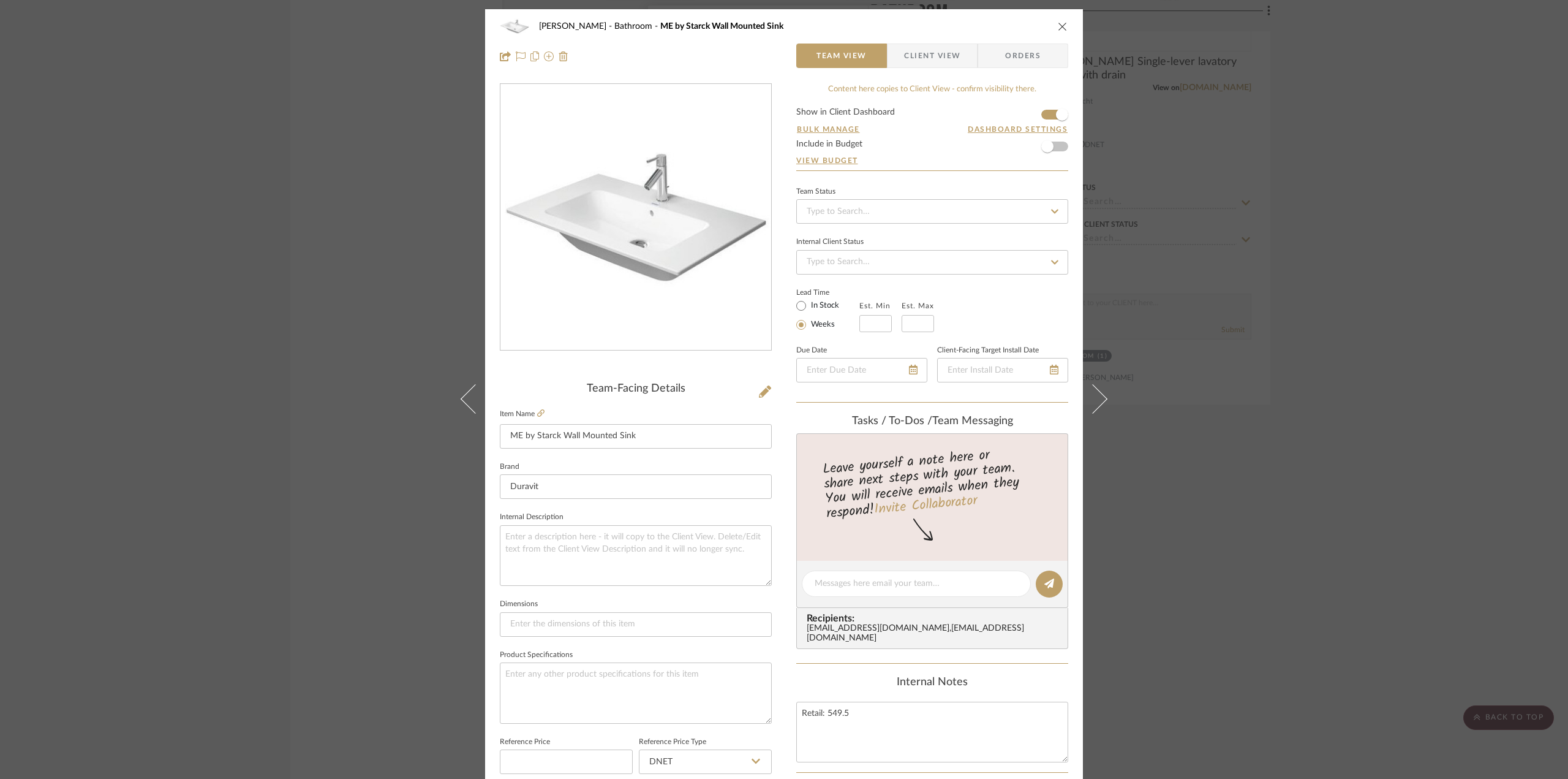
click at [1056, 147] on form "Show in Client Dashboard Bulk Manage Dashboard Settings Include in Budget View …" at bounding box center [932, 139] width 272 height 62
click at [1050, 149] on span "button" at bounding box center [1047, 147] width 27 height 27
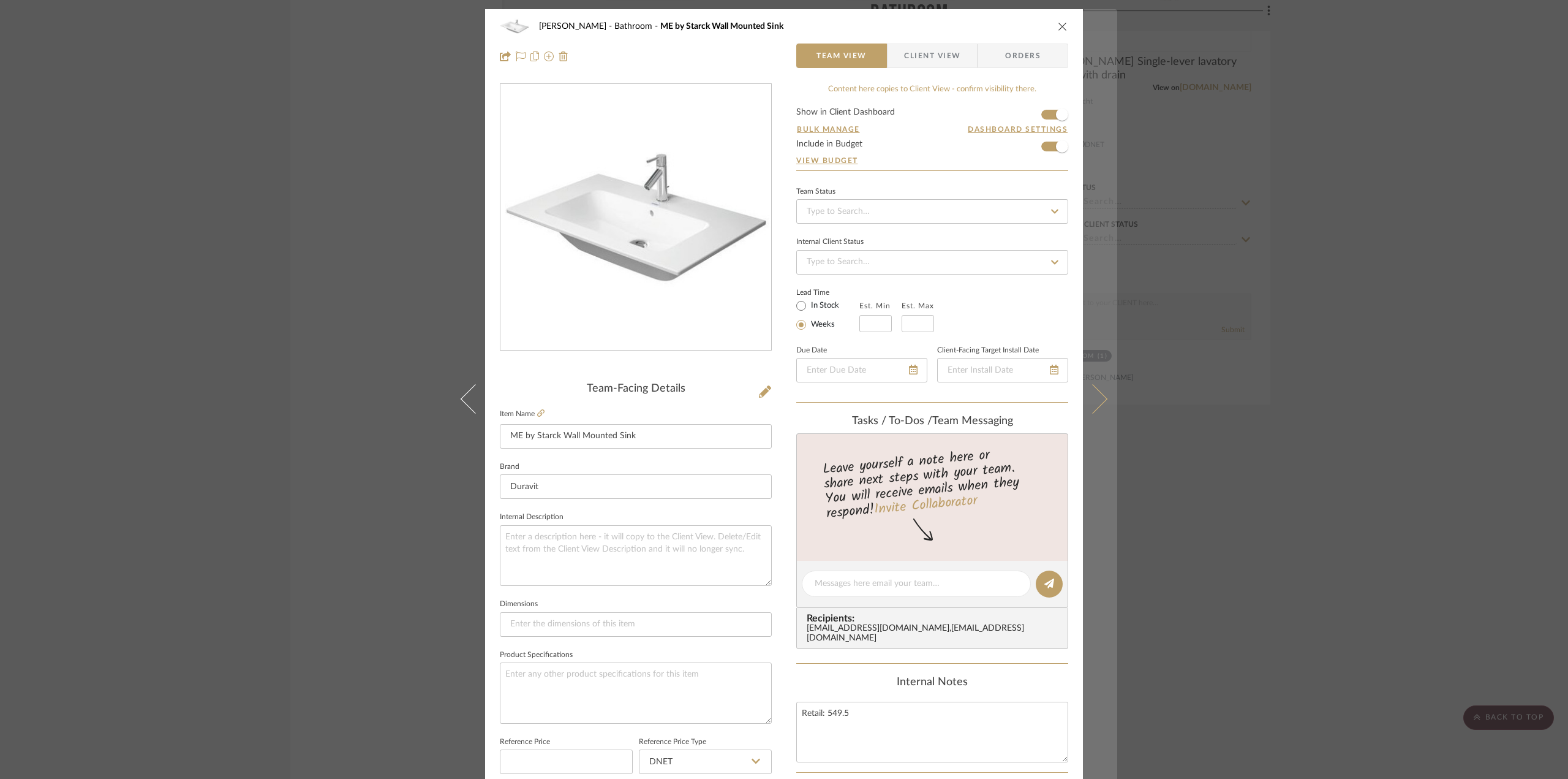
click at [1098, 393] on icon at bounding box center [1092, 398] width 29 height 29
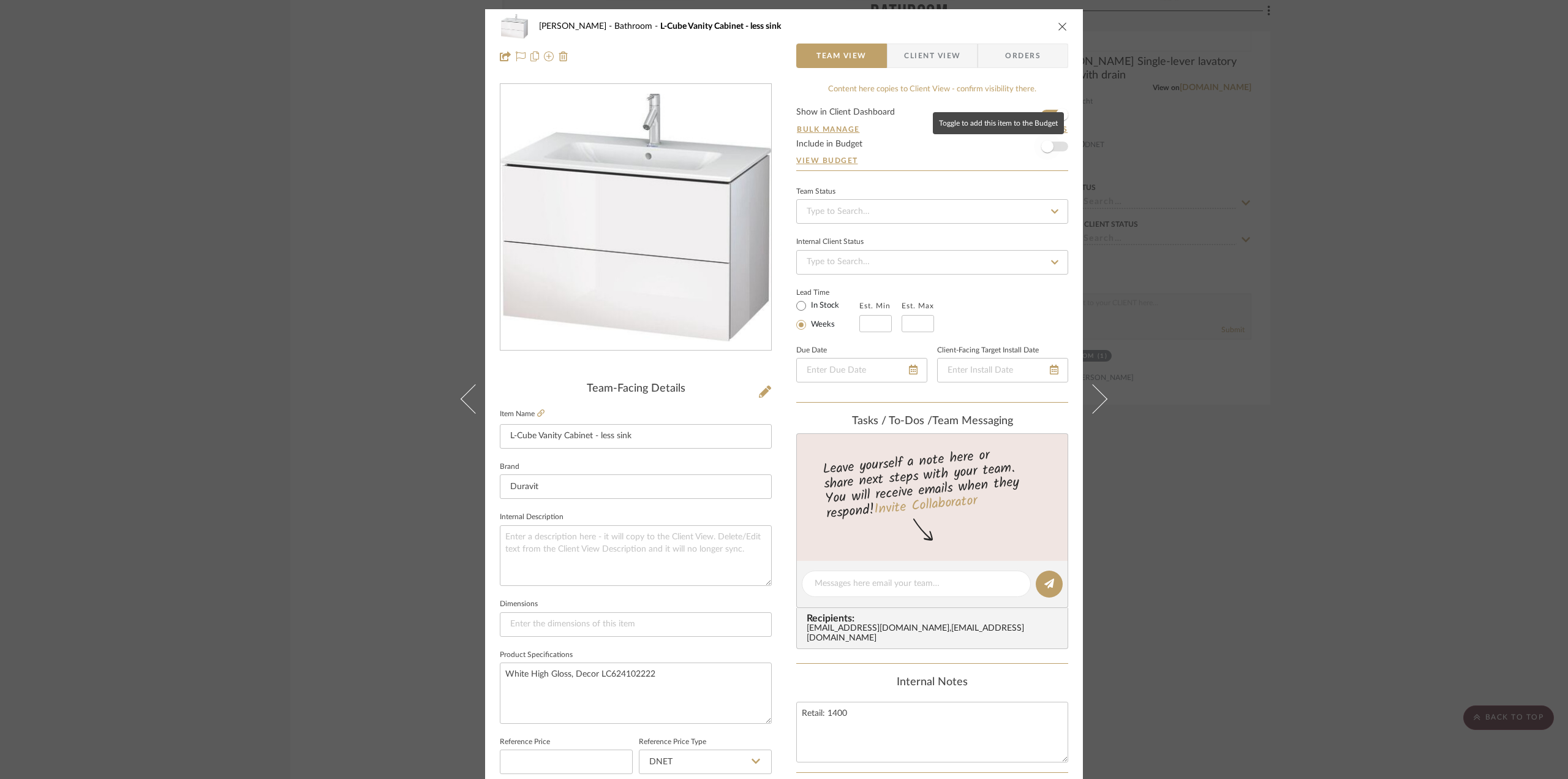
click at [1045, 151] on span "button" at bounding box center [1047, 146] width 12 height 12
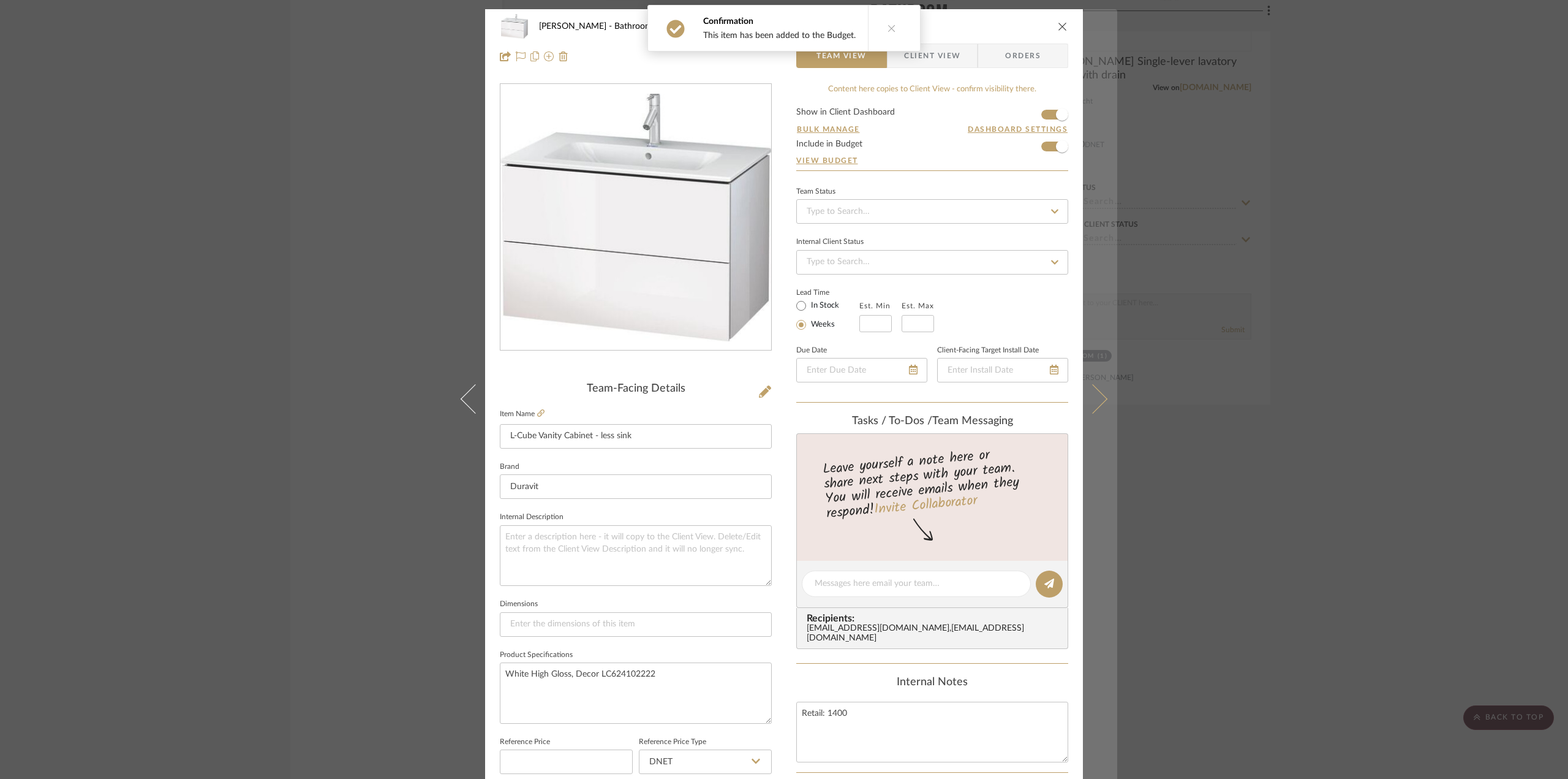
click at [1100, 389] on button at bounding box center [1100, 398] width 34 height 779
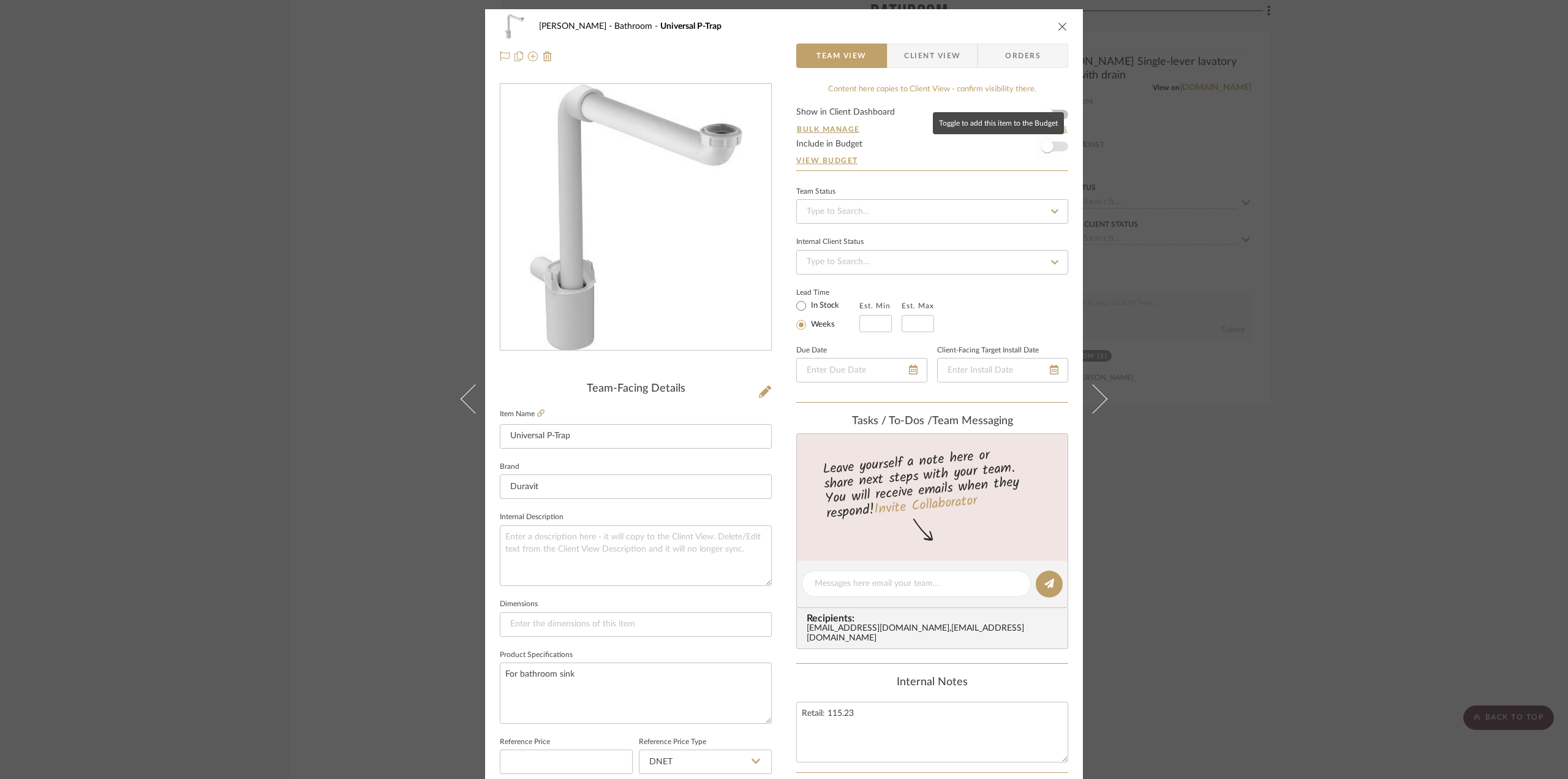
click at [1044, 152] on span "button" at bounding box center [1047, 146] width 12 height 12
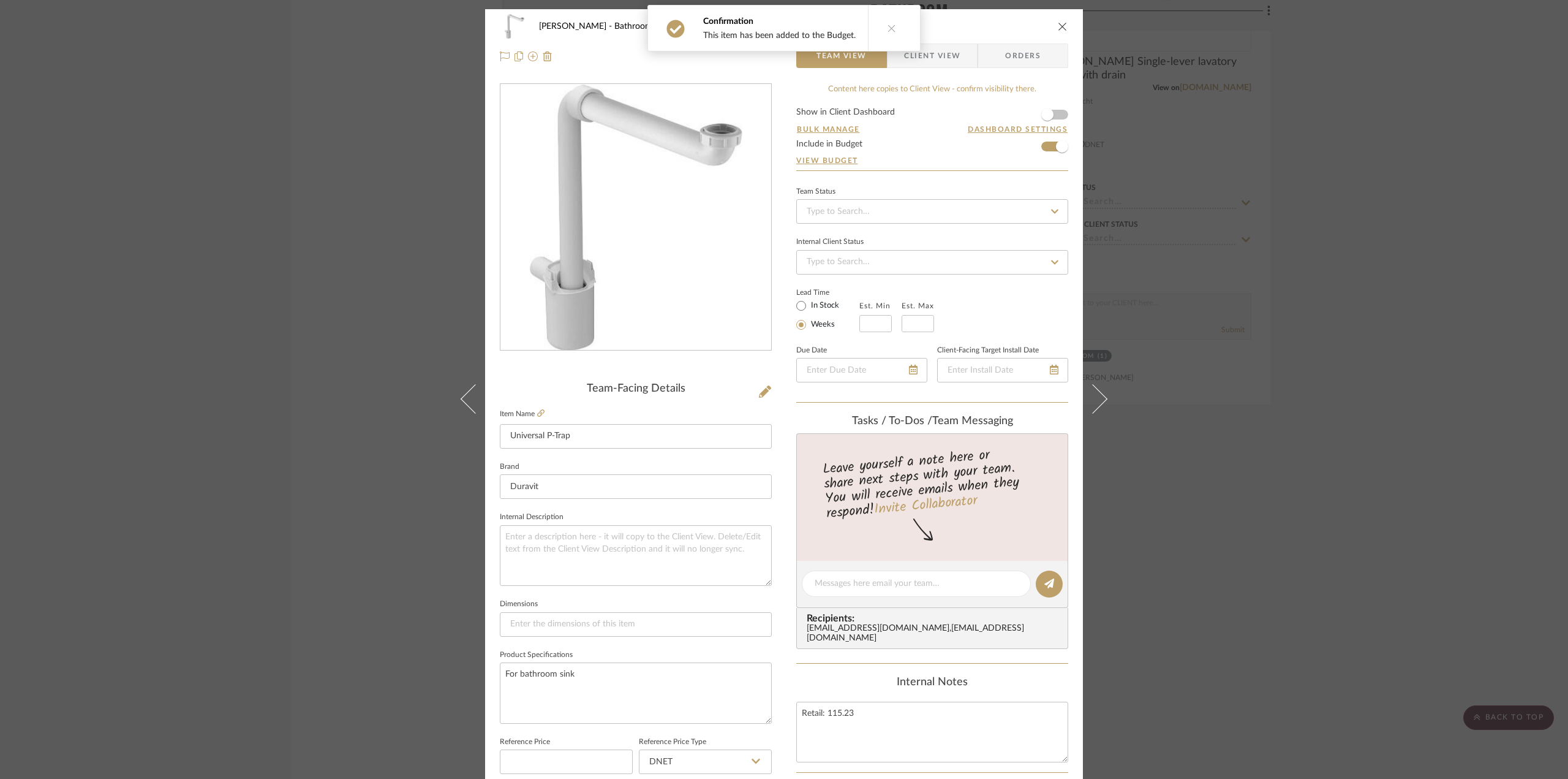
click at [1113, 378] on div "Dawkins-Henry Bathroom Universal P-Trap Team View Client View Orders Team-Facin…" at bounding box center [784, 389] width 1568 height 779
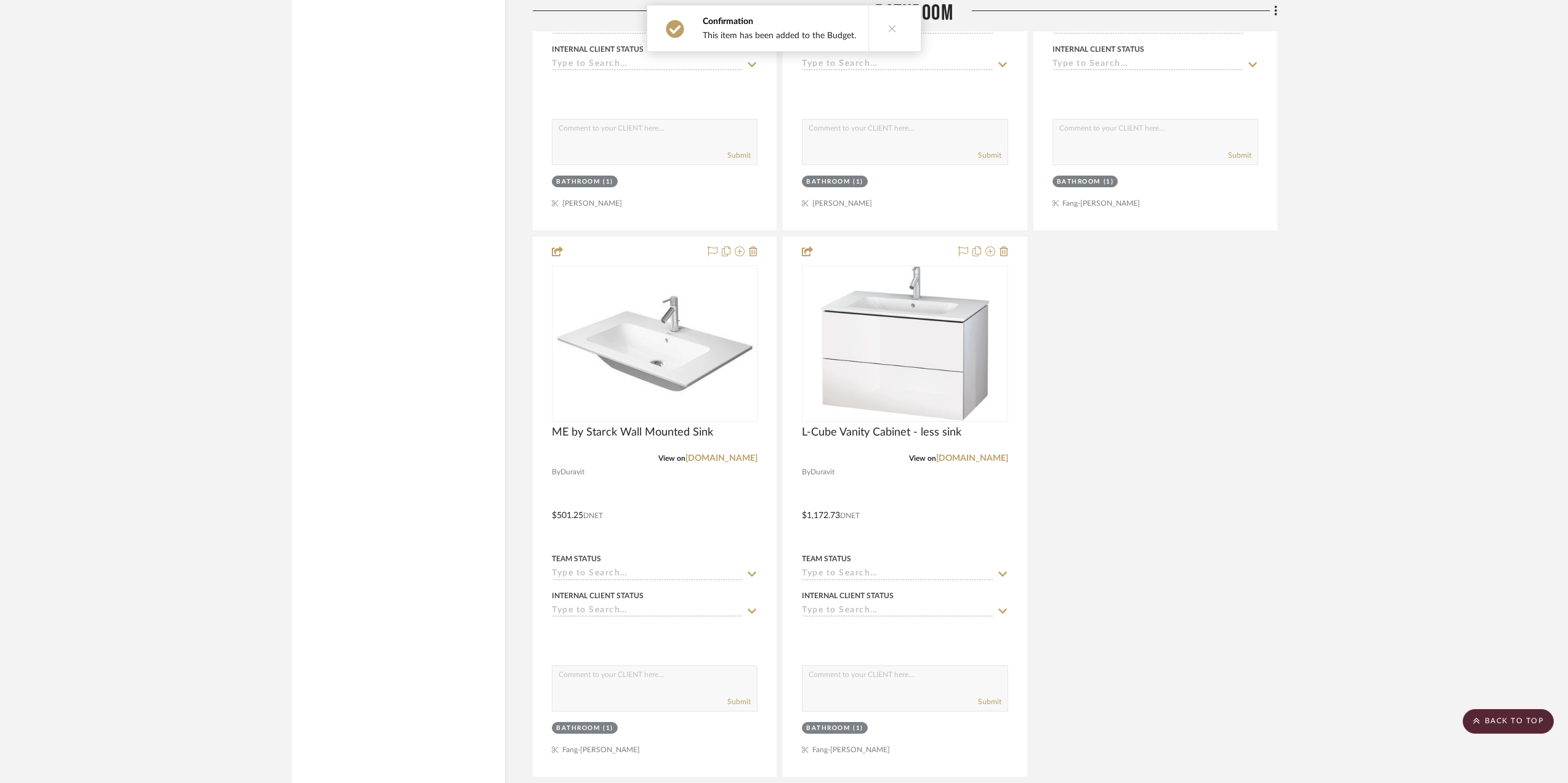
scroll to position [3141, 0]
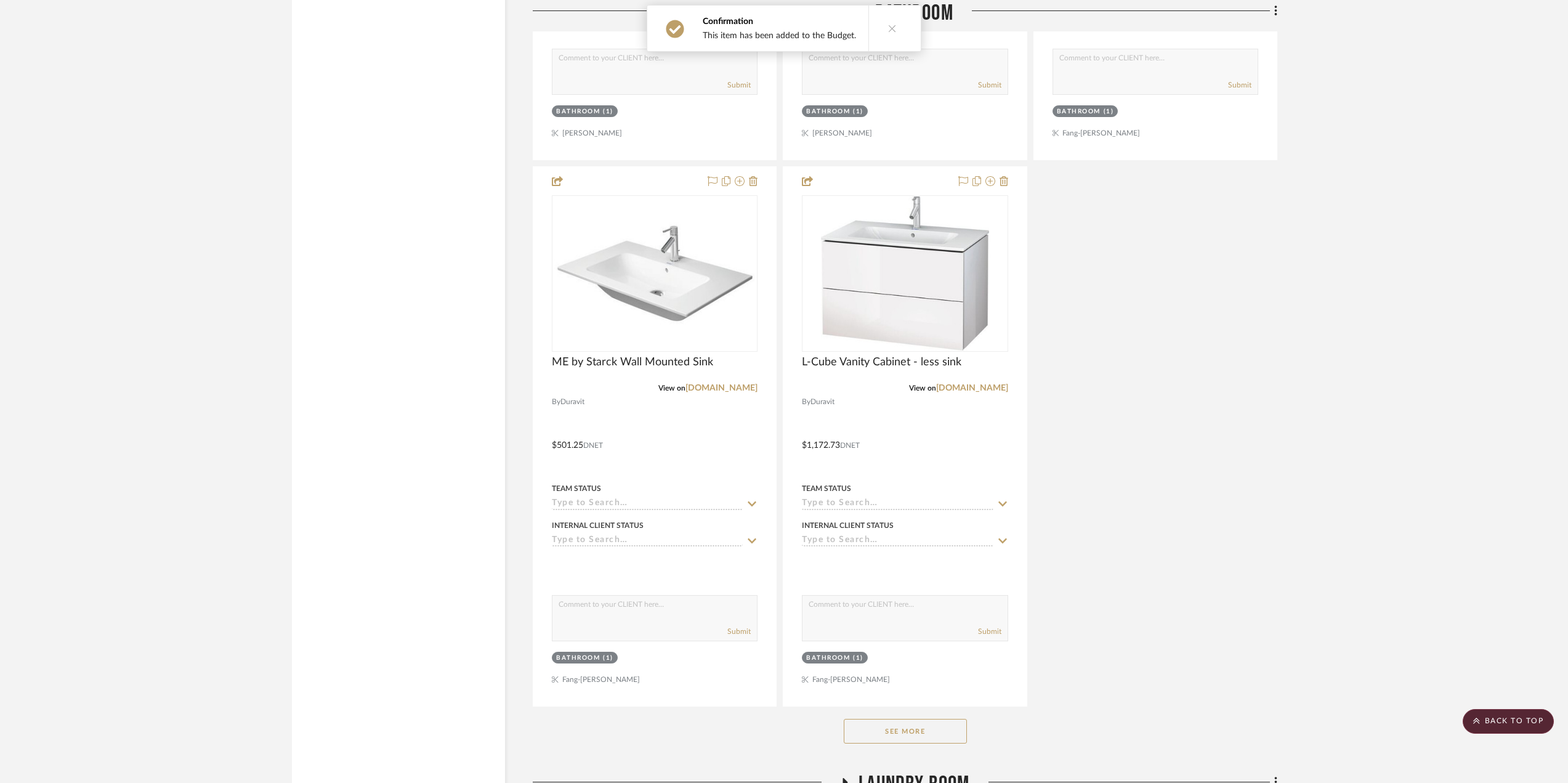
click at [924, 719] on button "See More" at bounding box center [905, 731] width 123 height 25
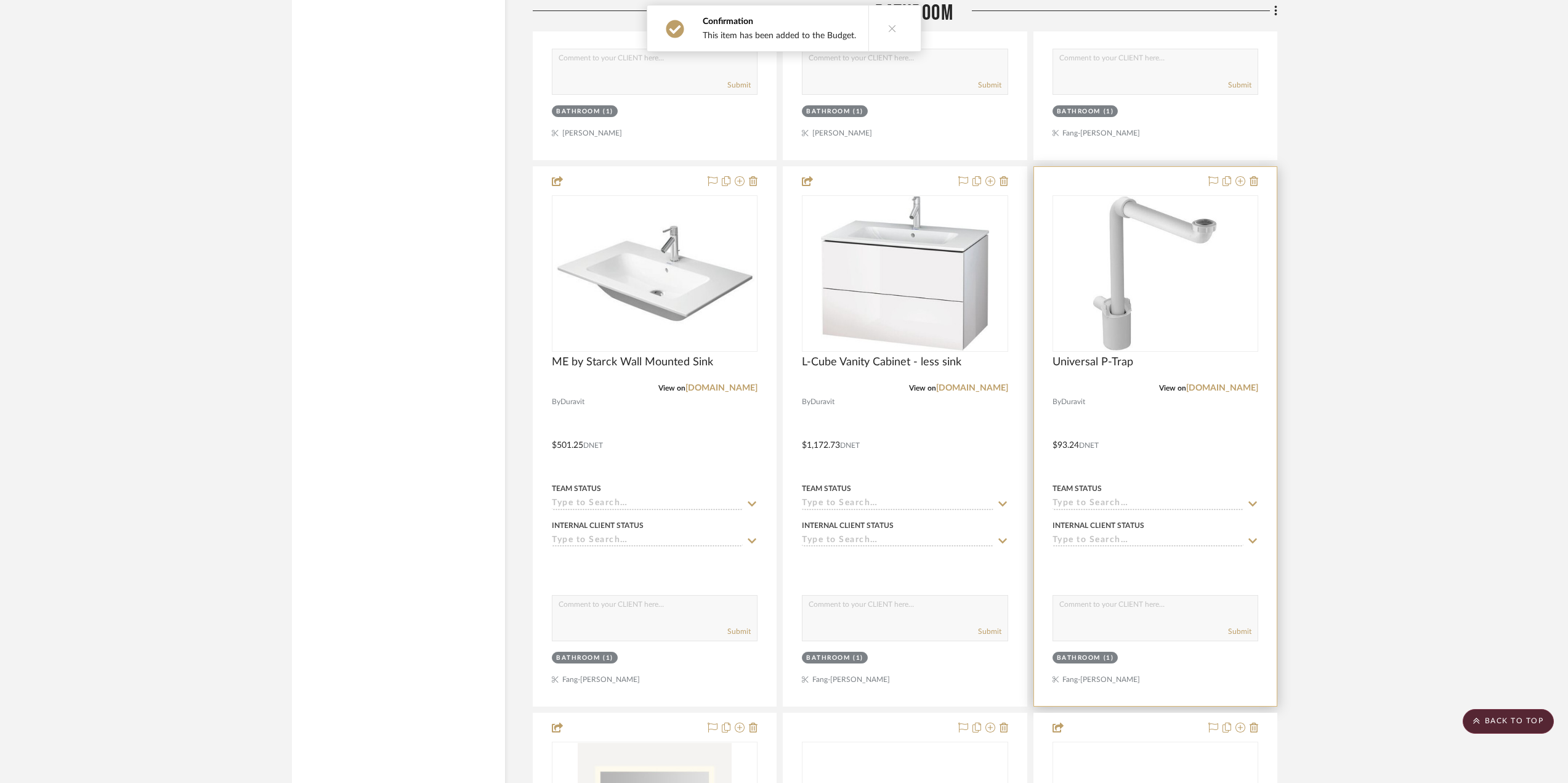
click at [1191, 465] on div at bounding box center [1155, 436] width 243 height 539
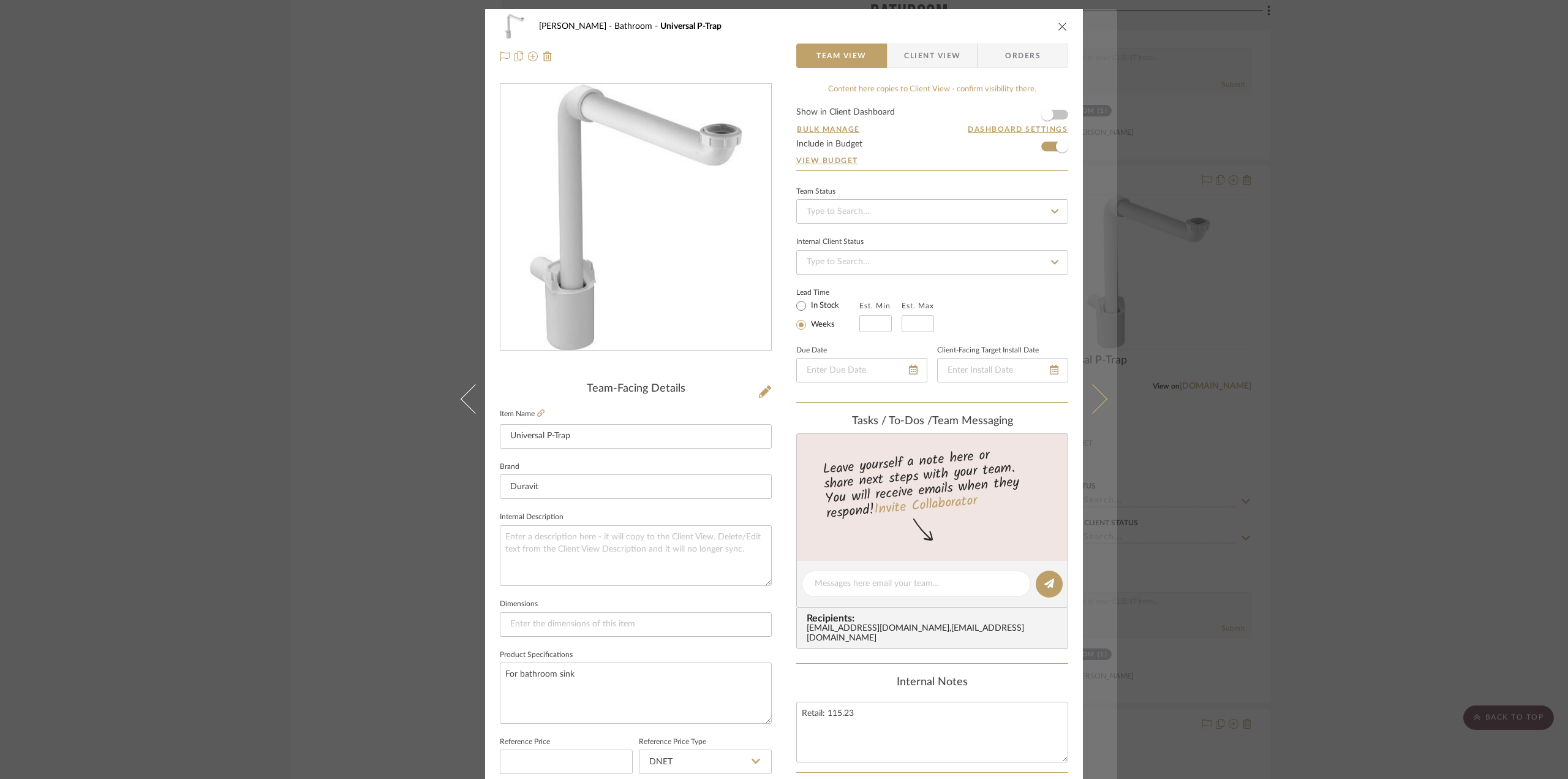
click at [1088, 404] on icon at bounding box center [1092, 398] width 29 height 29
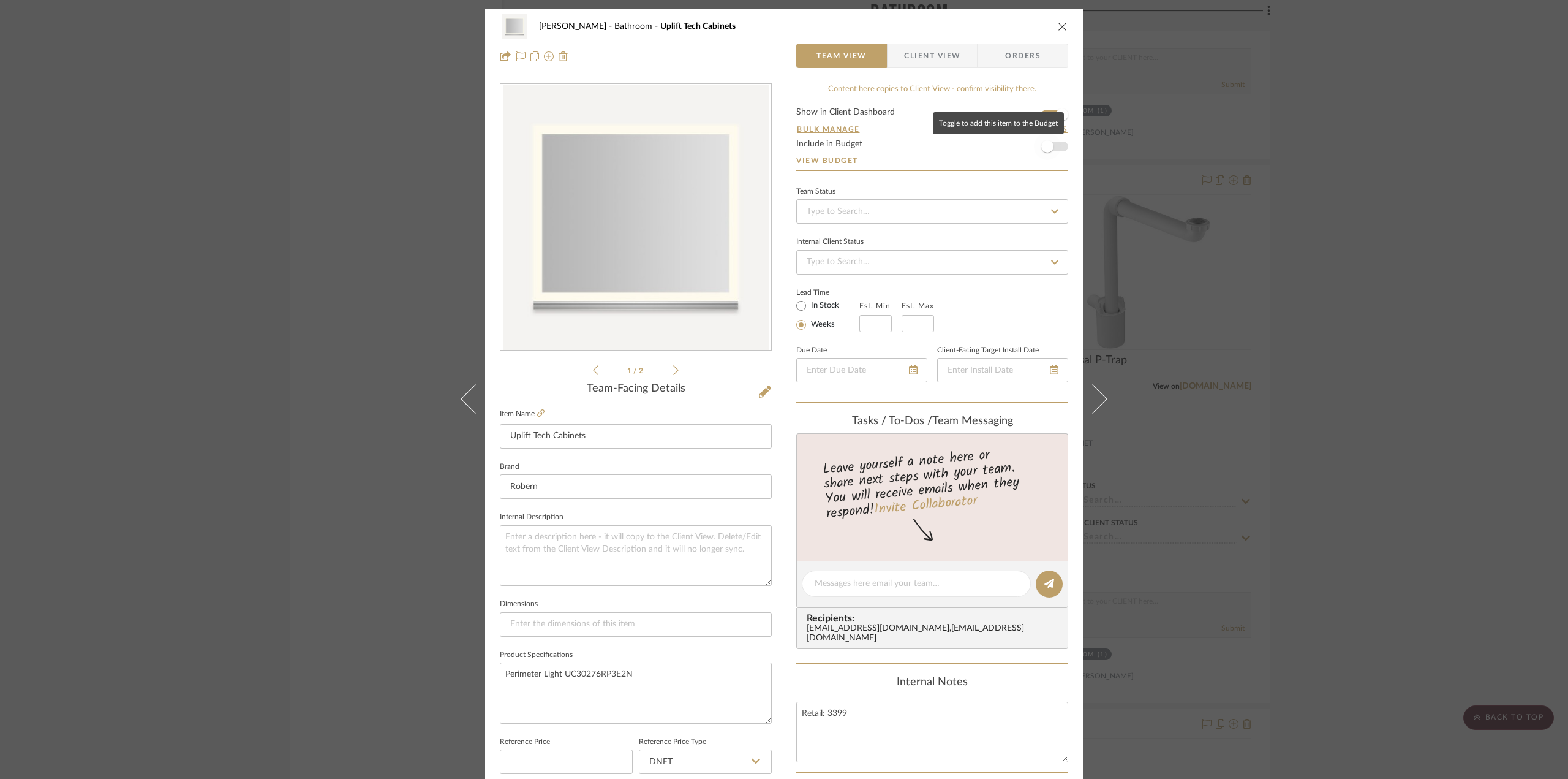
click at [1045, 145] on span "button" at bounding box center [1047, 146] width 12 height 12
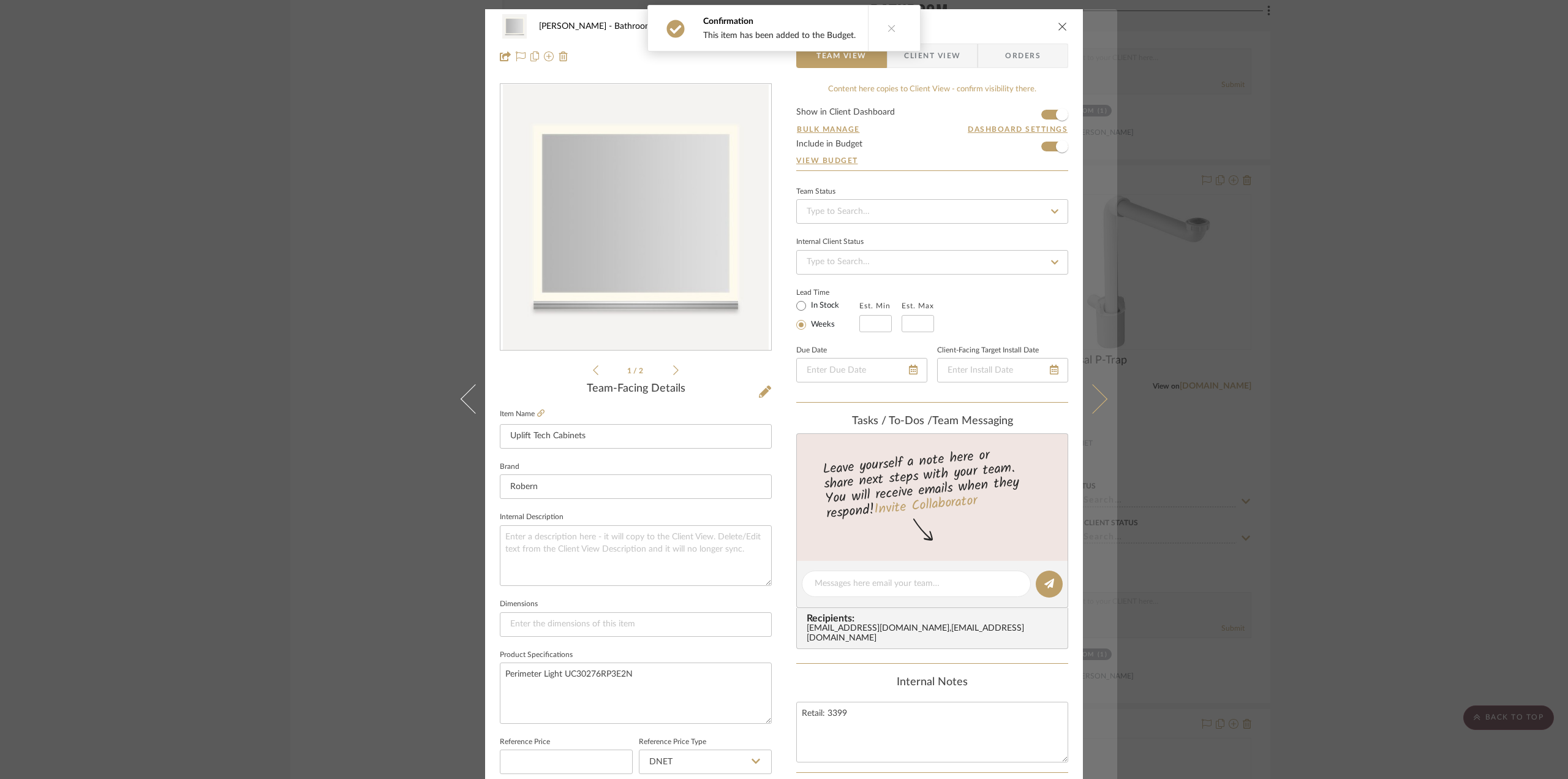
click at [1105, 386] on button at bounding box center [1100, 398] width 34 height 779
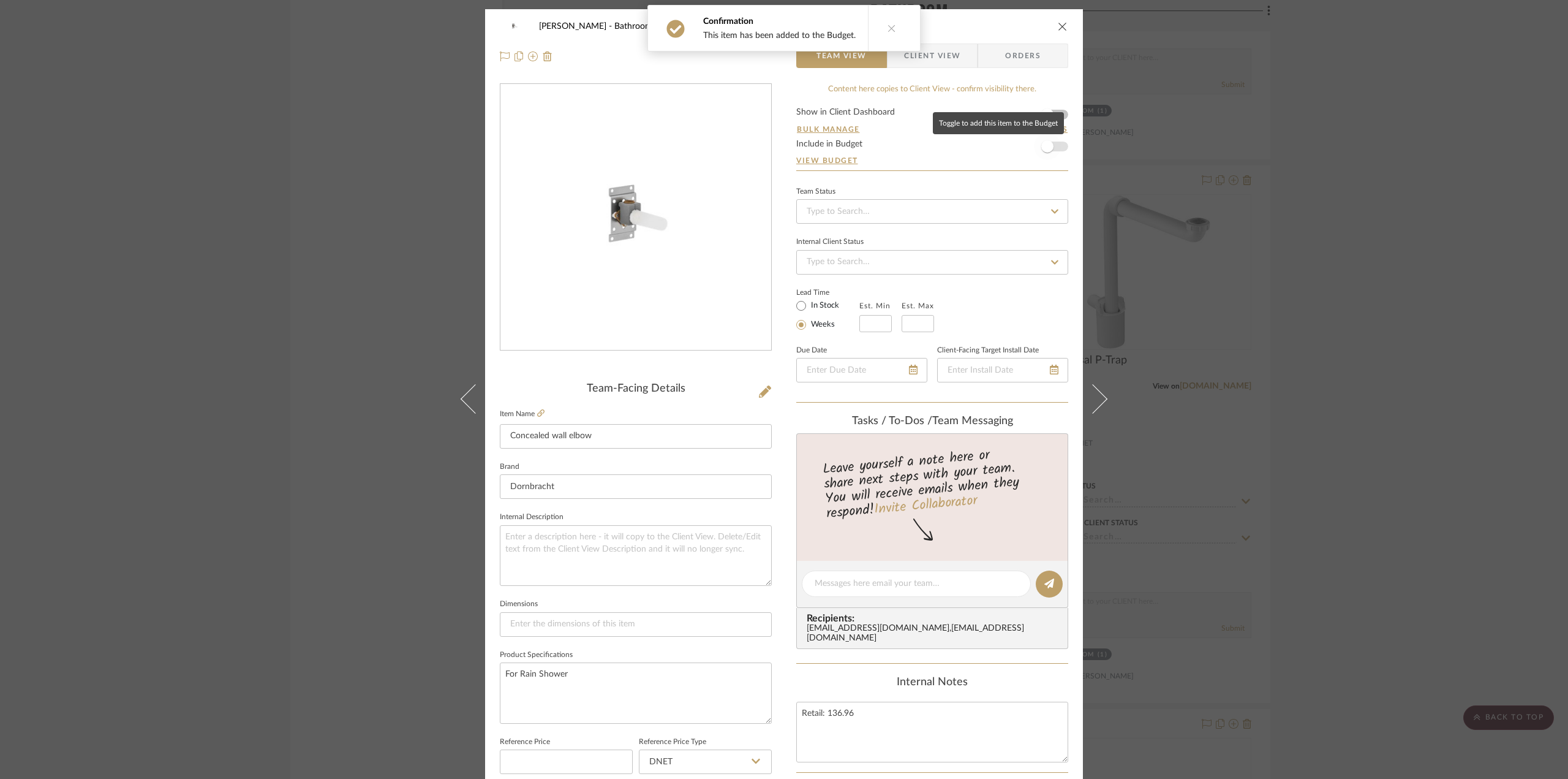
click at [1051, 139] on span "button" at bounding box center [1047, 147] width 27 height 27
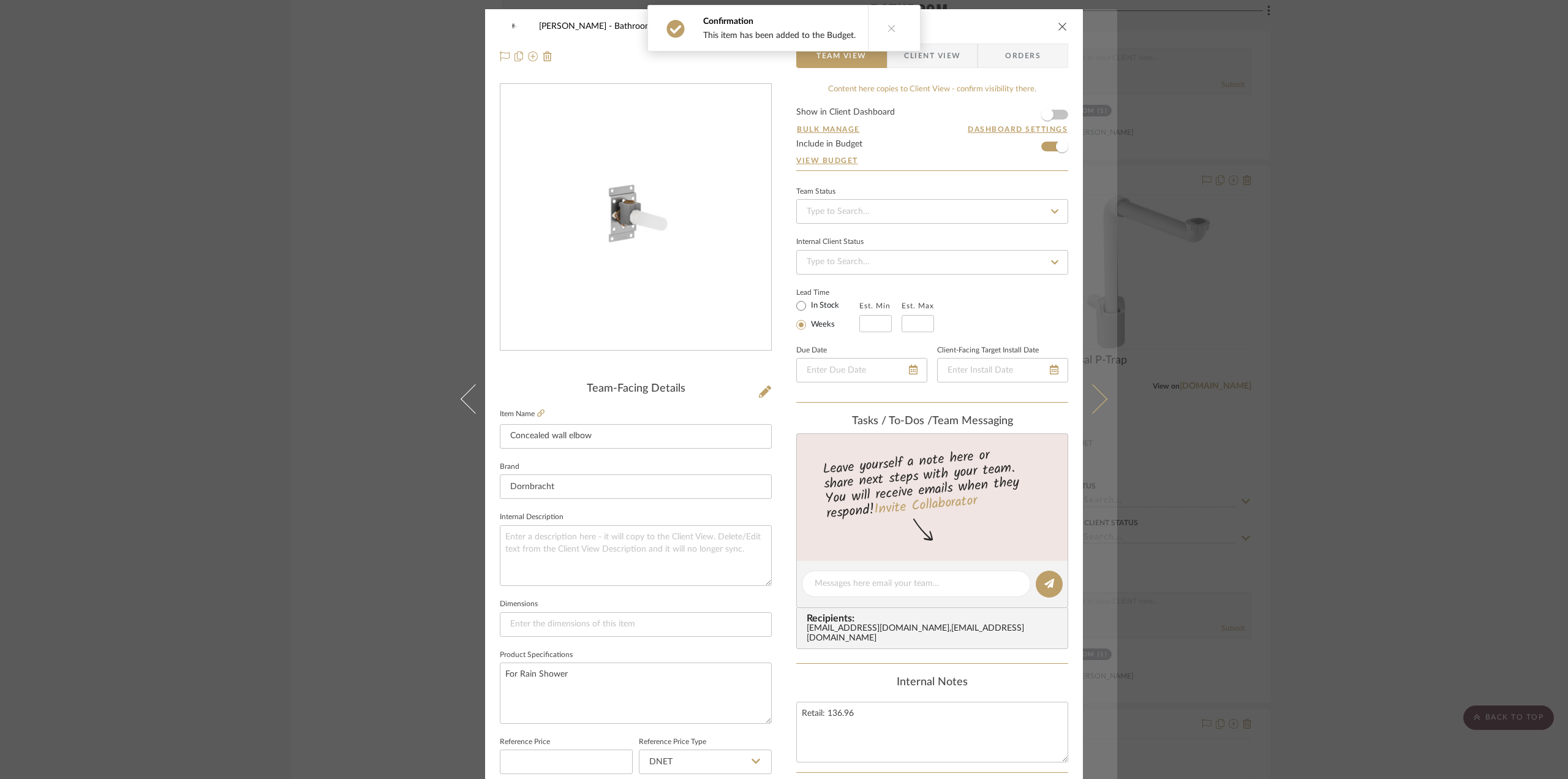
click at [1100, 404] on button at bounding box center [1100, 398] width 34 height 779
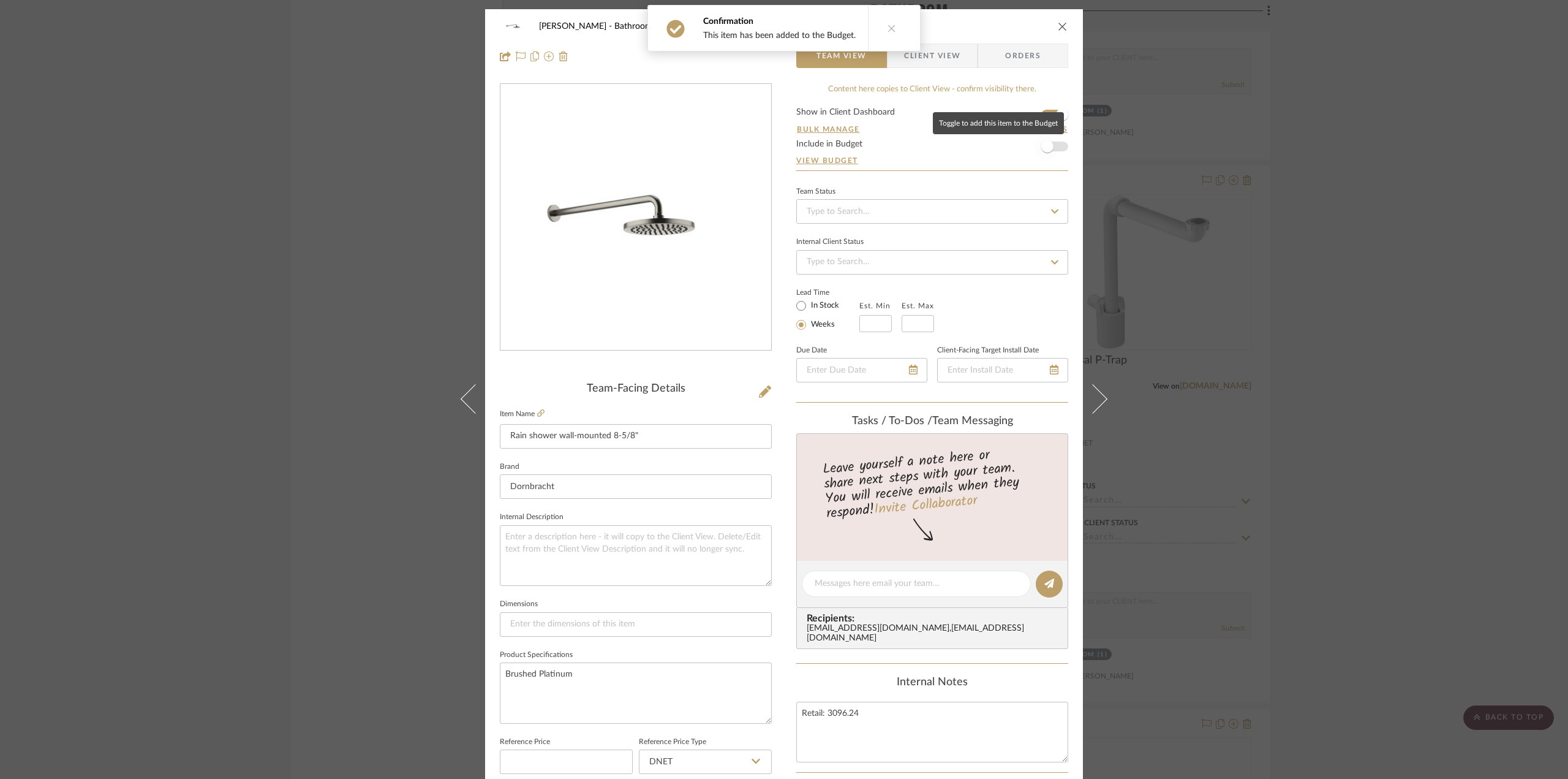
click at [1041, 149] on span "button" at bounding box center [1047, 146] width 12 height 12
click at [1090, 368] on button at bounding box center [1100, 398] width 34 height 779
click at [1053, 152] on span "button" at bounding box center [1047, 147] width 27 height 27
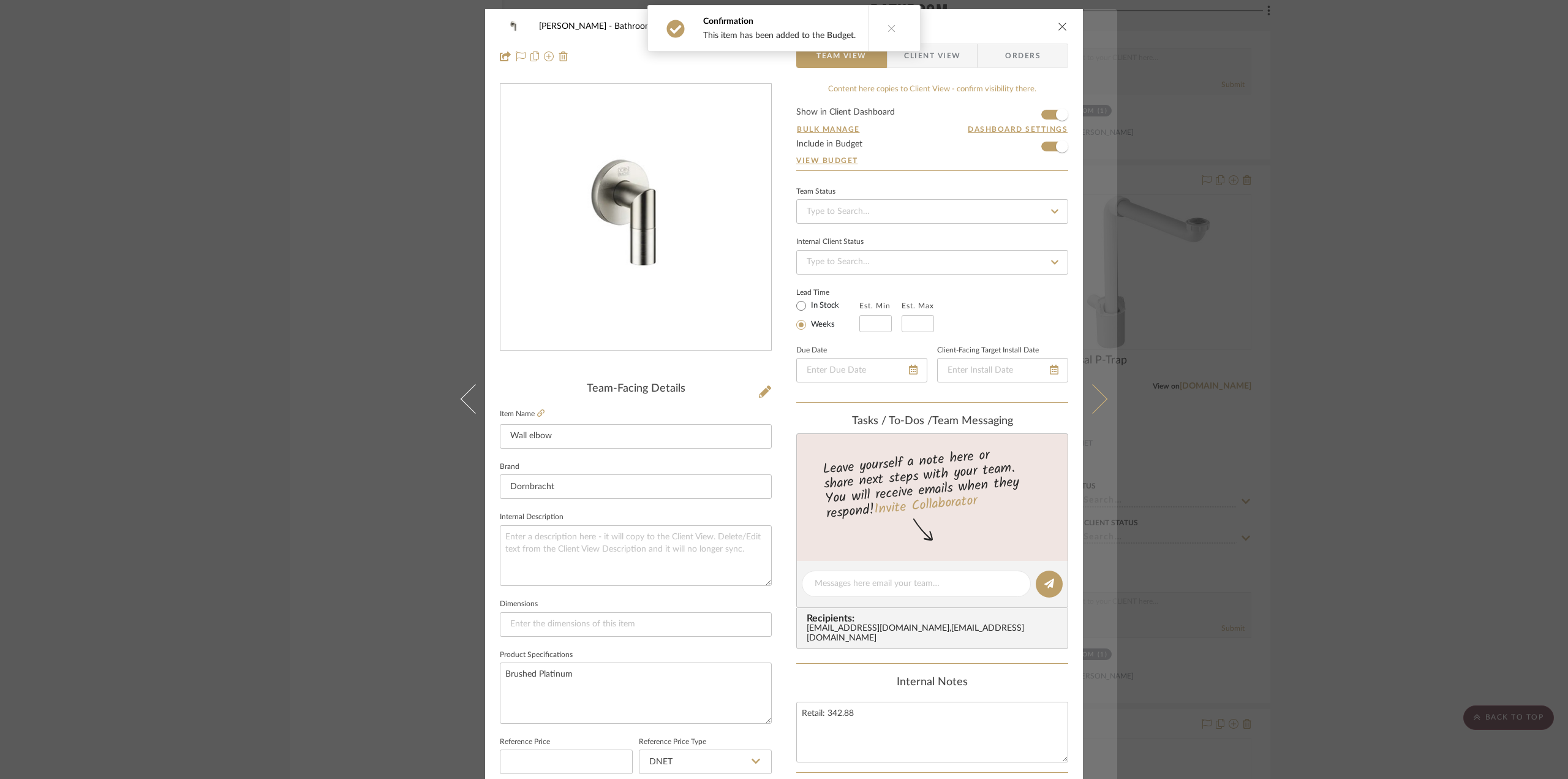
click at [1090, 404] on icon at bounding box center [1092, 398] width 29 height 29
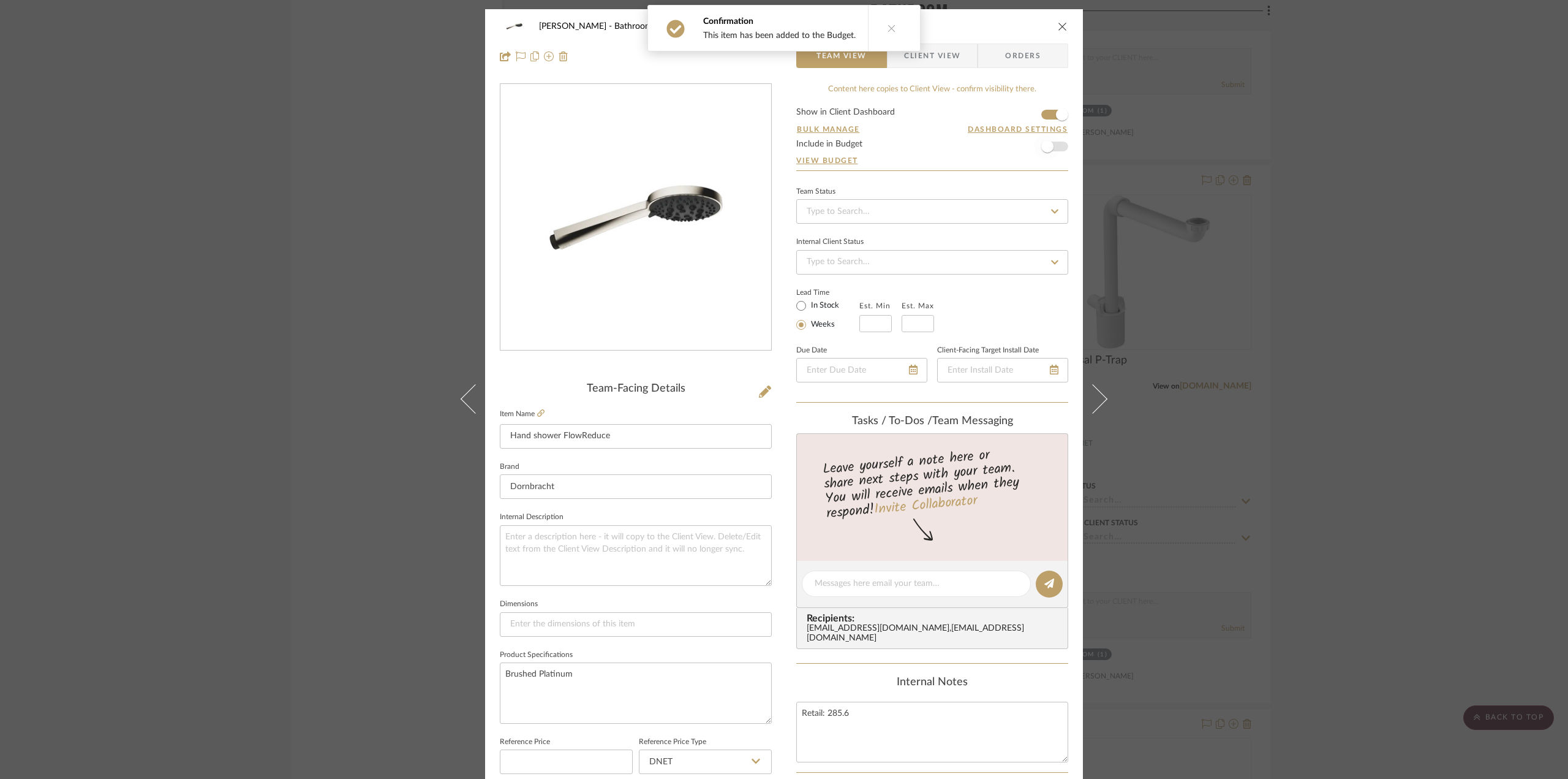
click at [1052, 137] on span "button" at bounding box center [1047, 147] width 27 height 27
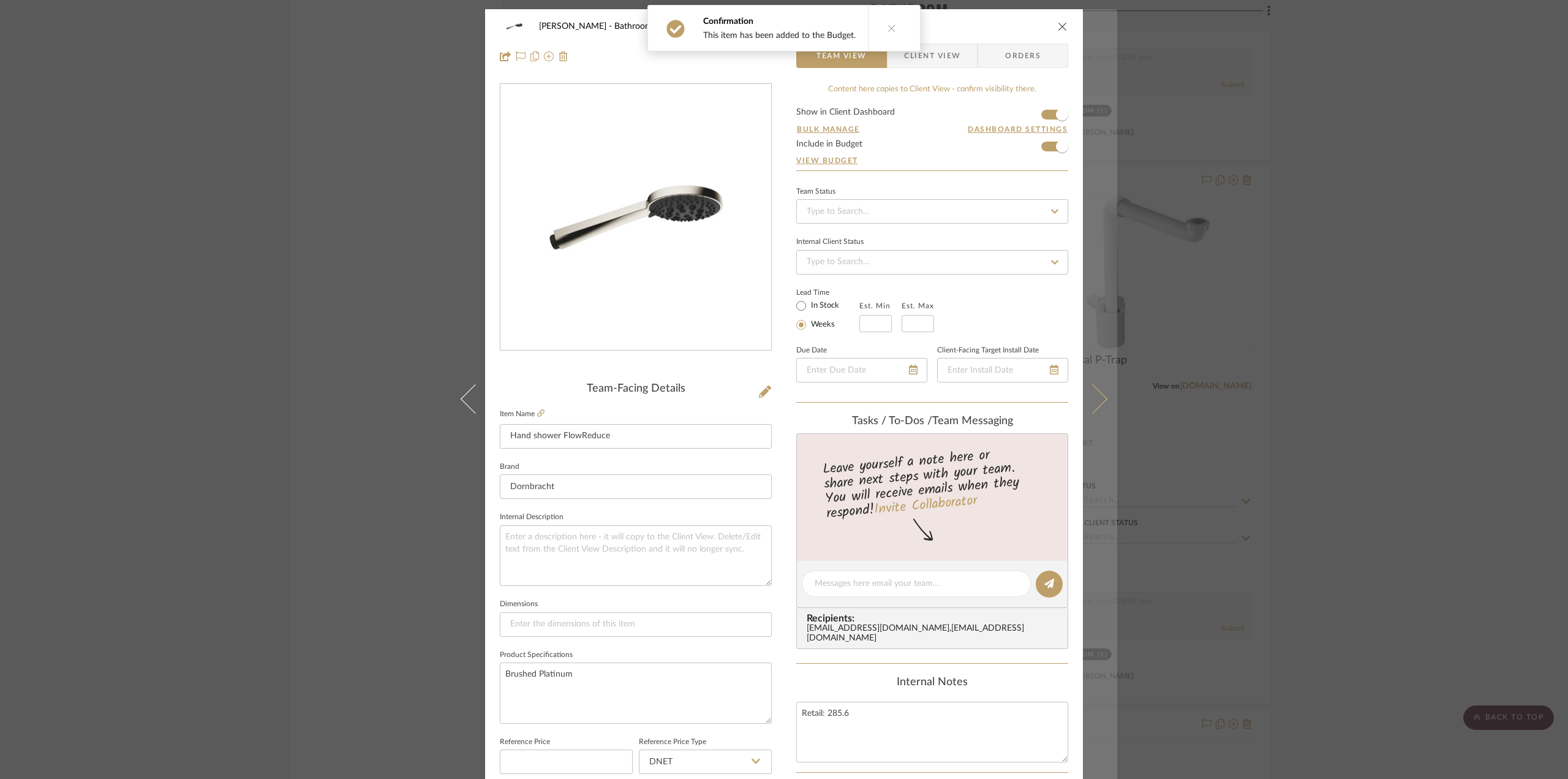
click at [1093, 398] on icon at bounding box center [1092, 398] width 29 height 29
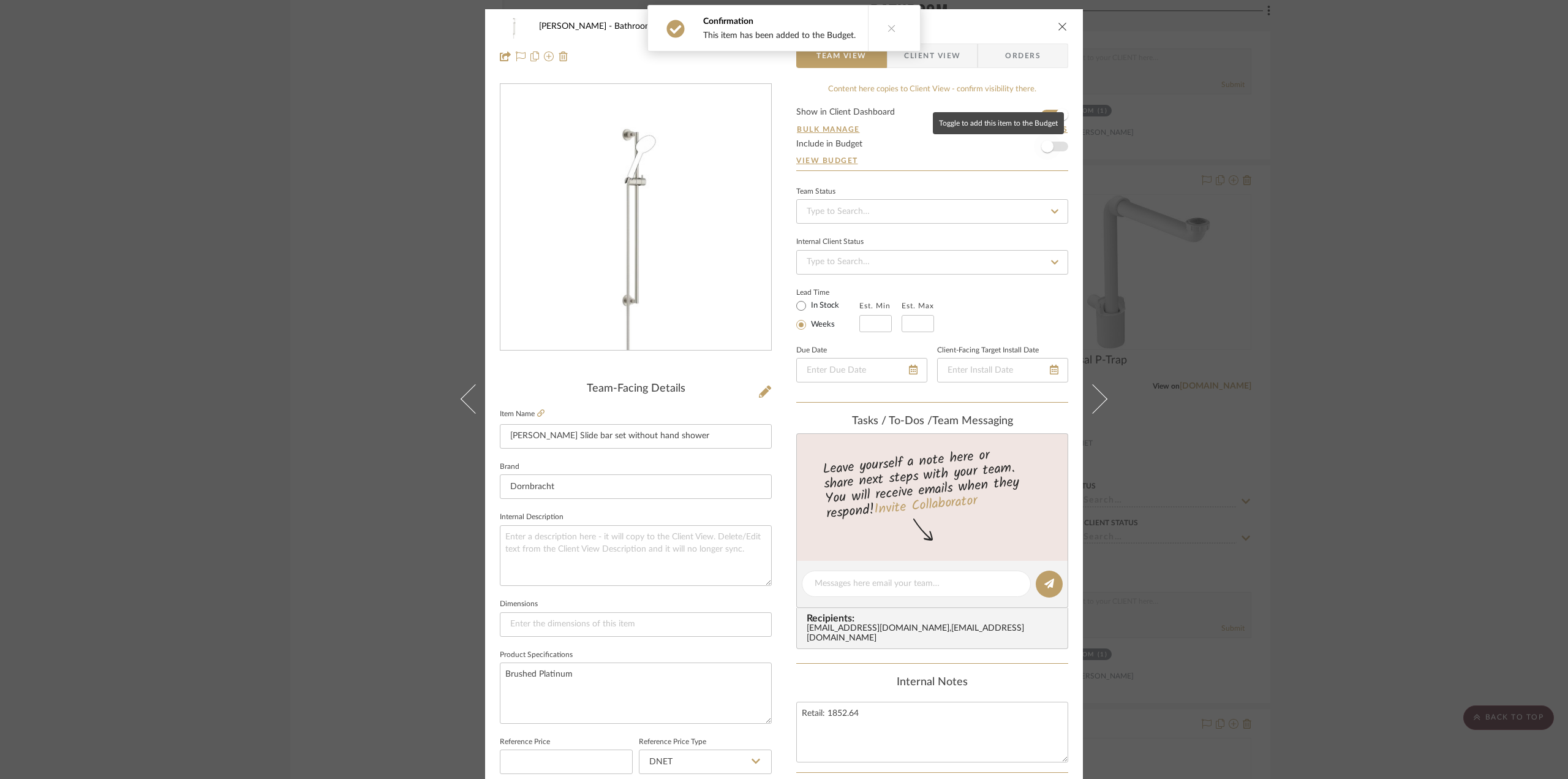
click at [1045, 146] on span "button" at bounding box center [1047, 146] width 12 height 12
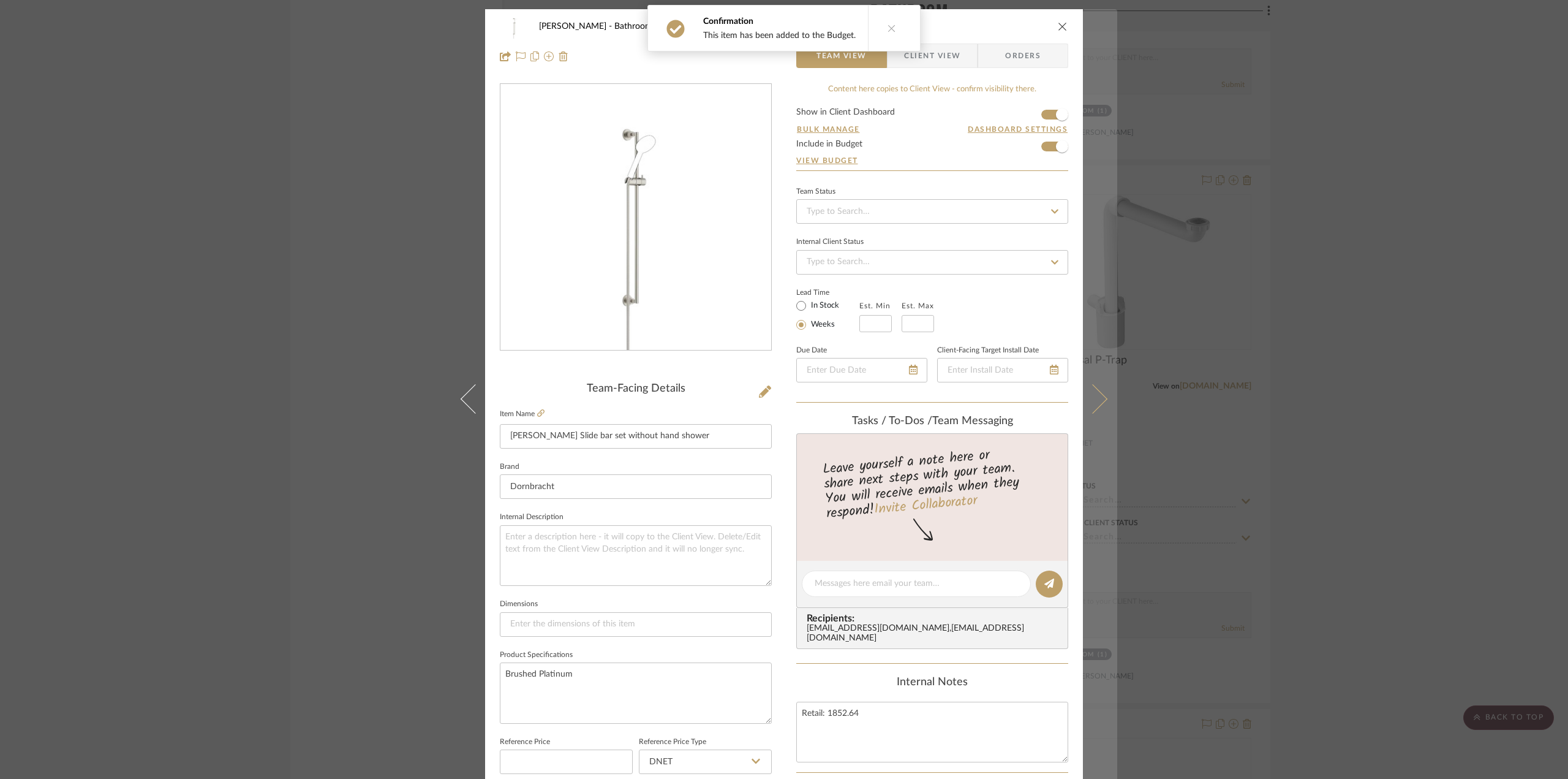
click at [1102, 397] on button at bounding box center [1100, 398] width 34 height 779
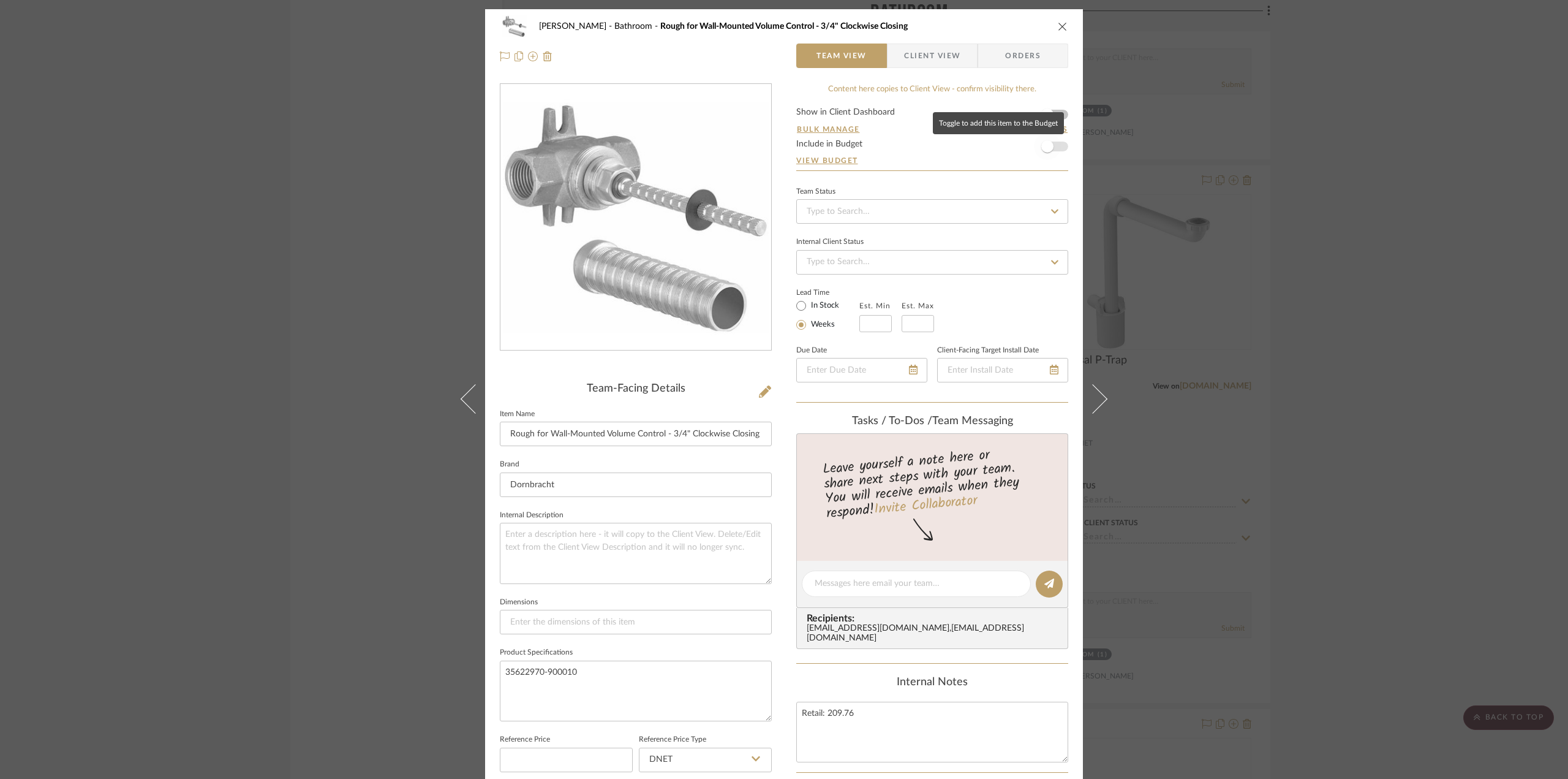
click at [1050, 138] on span "button" at bounding box center [1047, 147] width 27 height 27
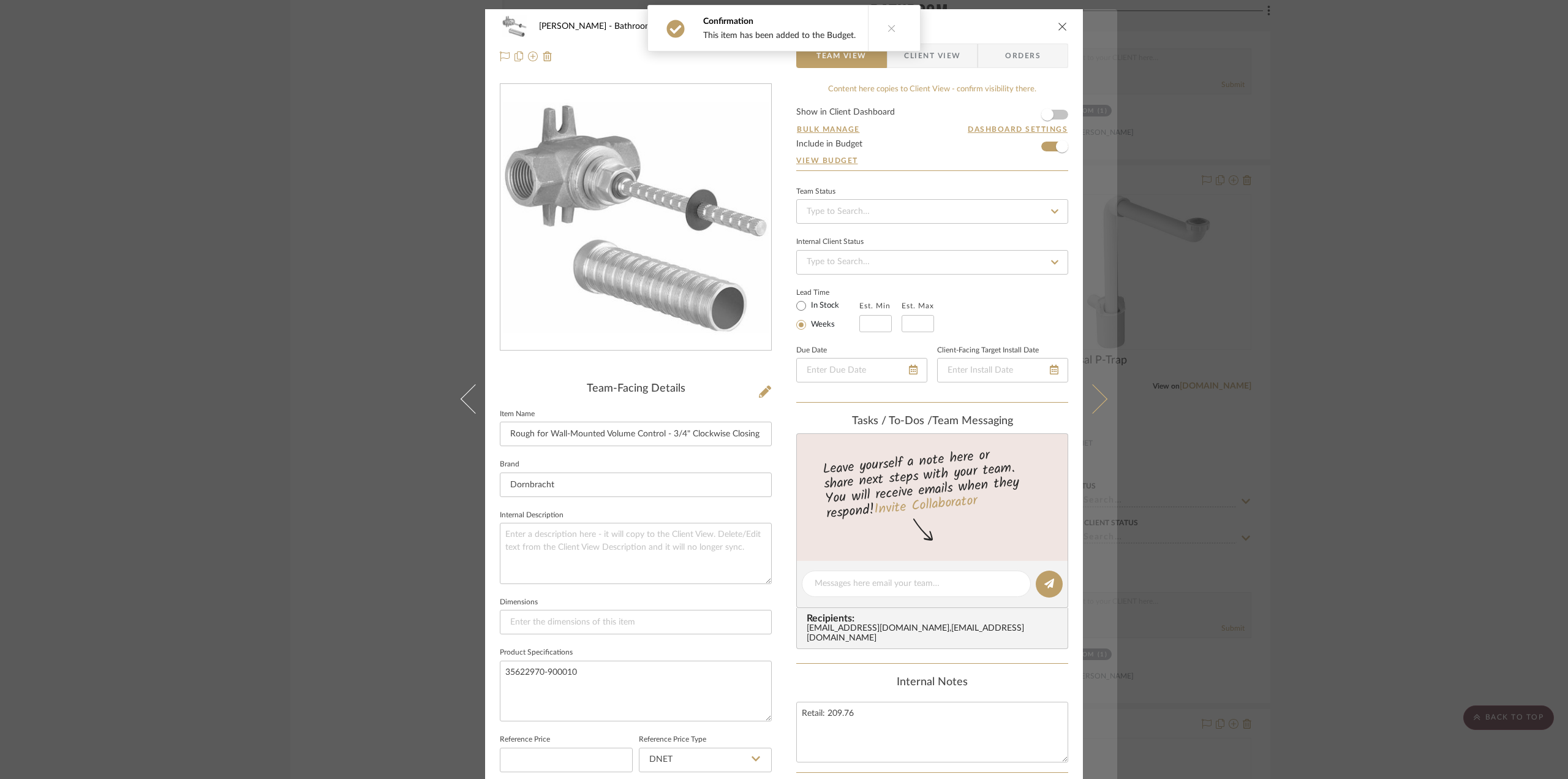
click at [1111, 381] on button at bounding box center [1100, 398] width 34 height 779
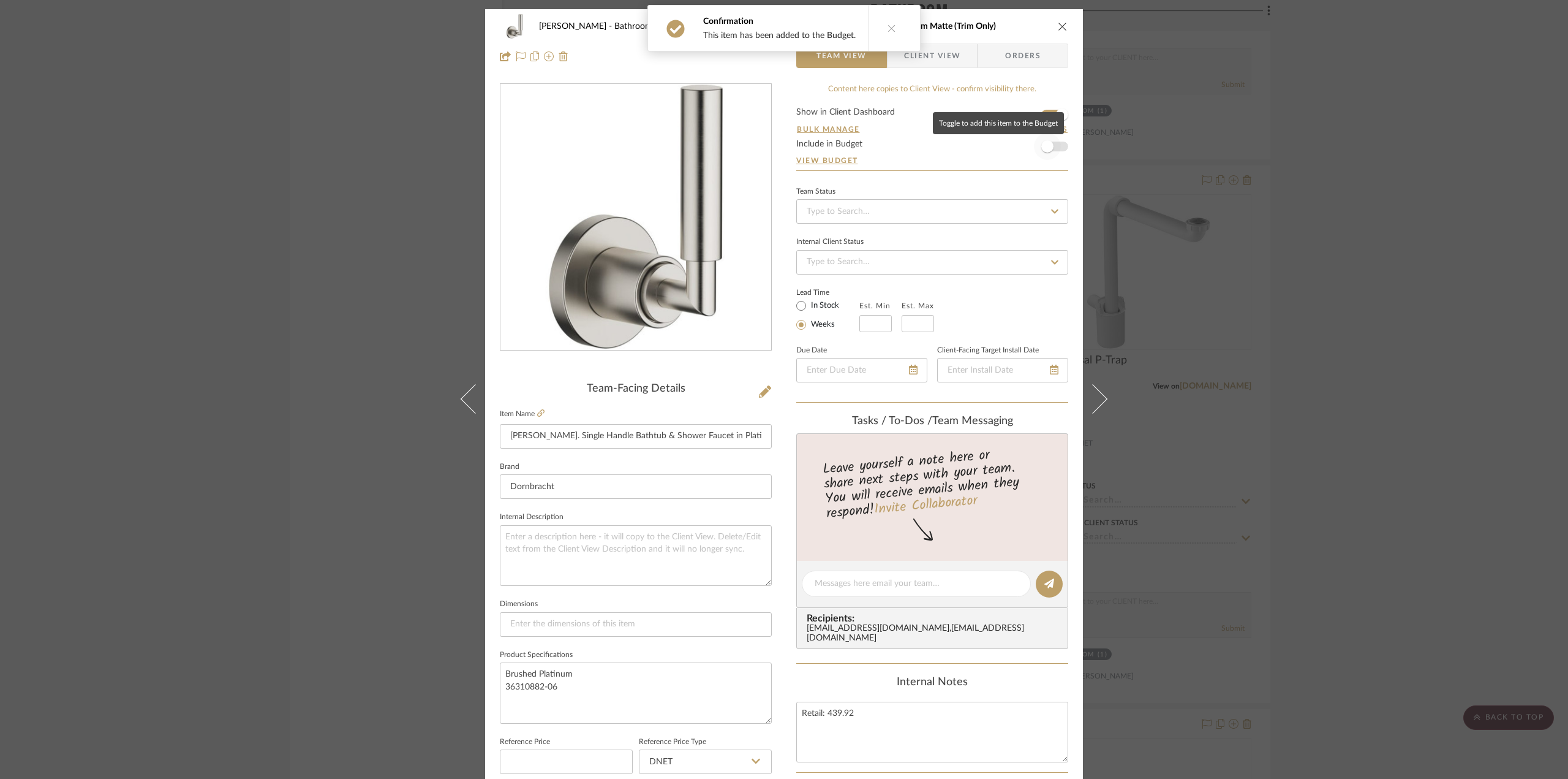
click at [1054, 142] on span "button" at bounding box center [1047, 147] width 27 height 27
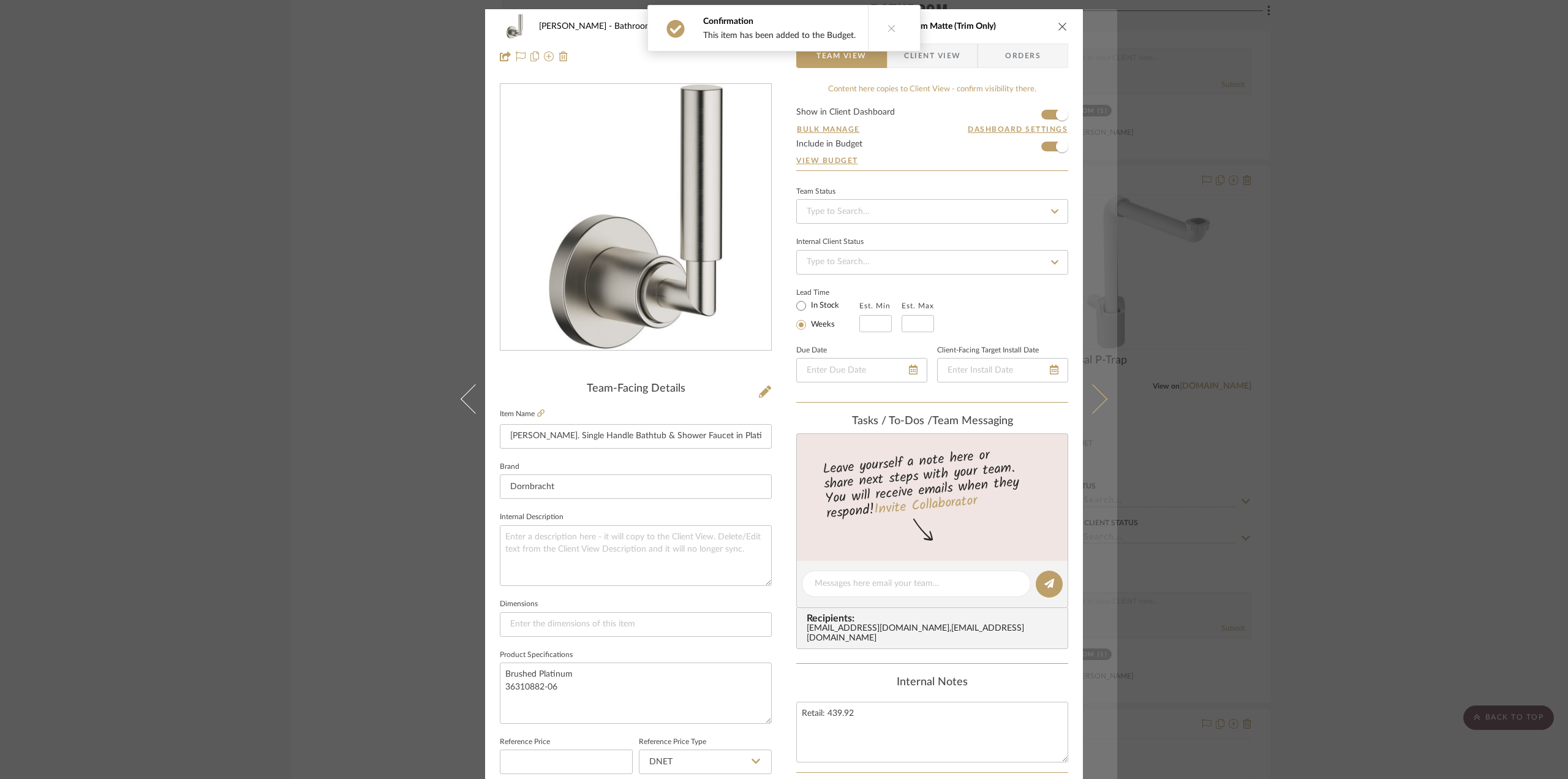
click at [1089, 396] on icon at bounding box center [1092, 398] width 29 height 29
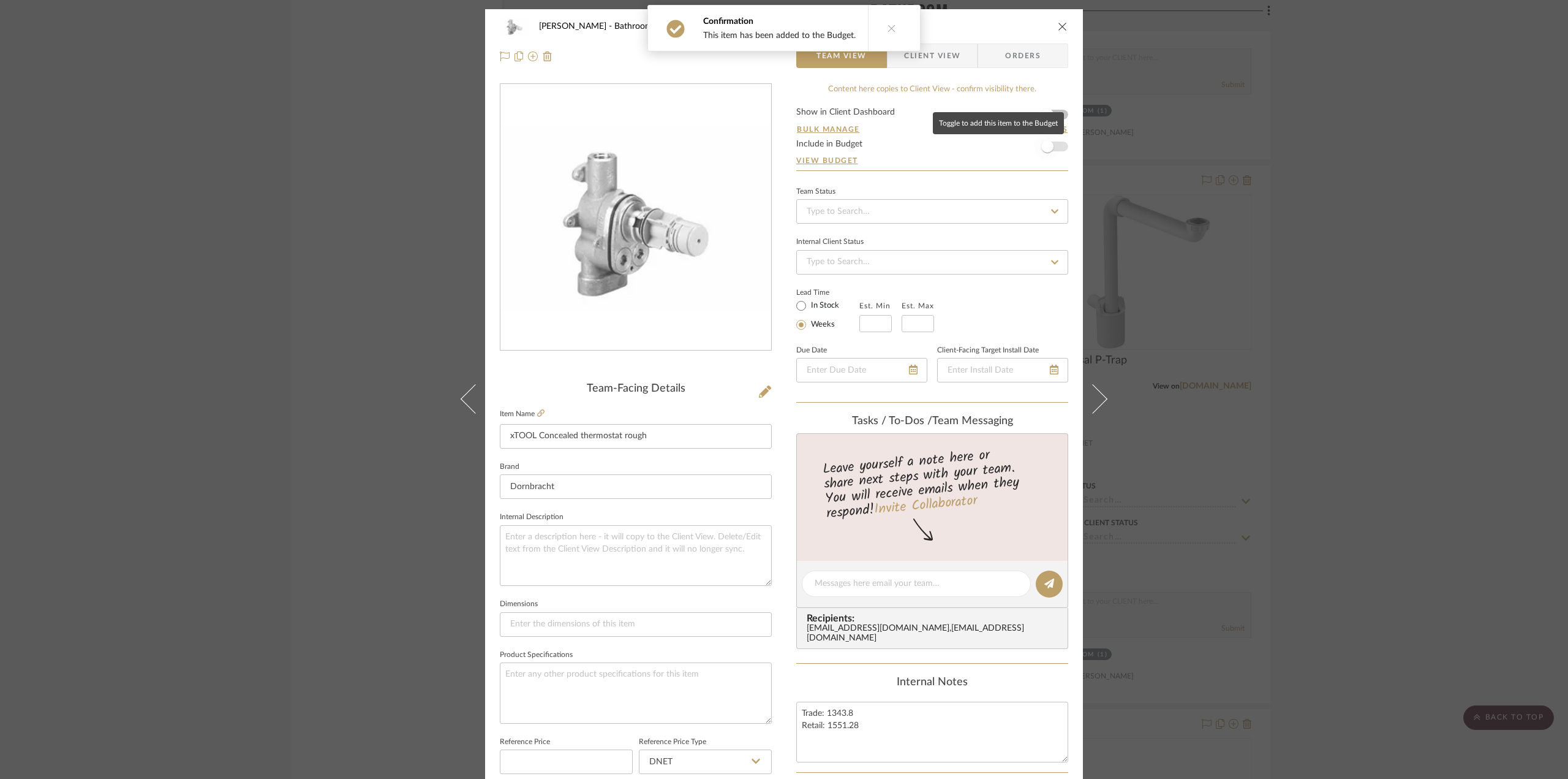
click at [1044, 144] on span "button" at bounding box center [1047, 146] width 12 height 12
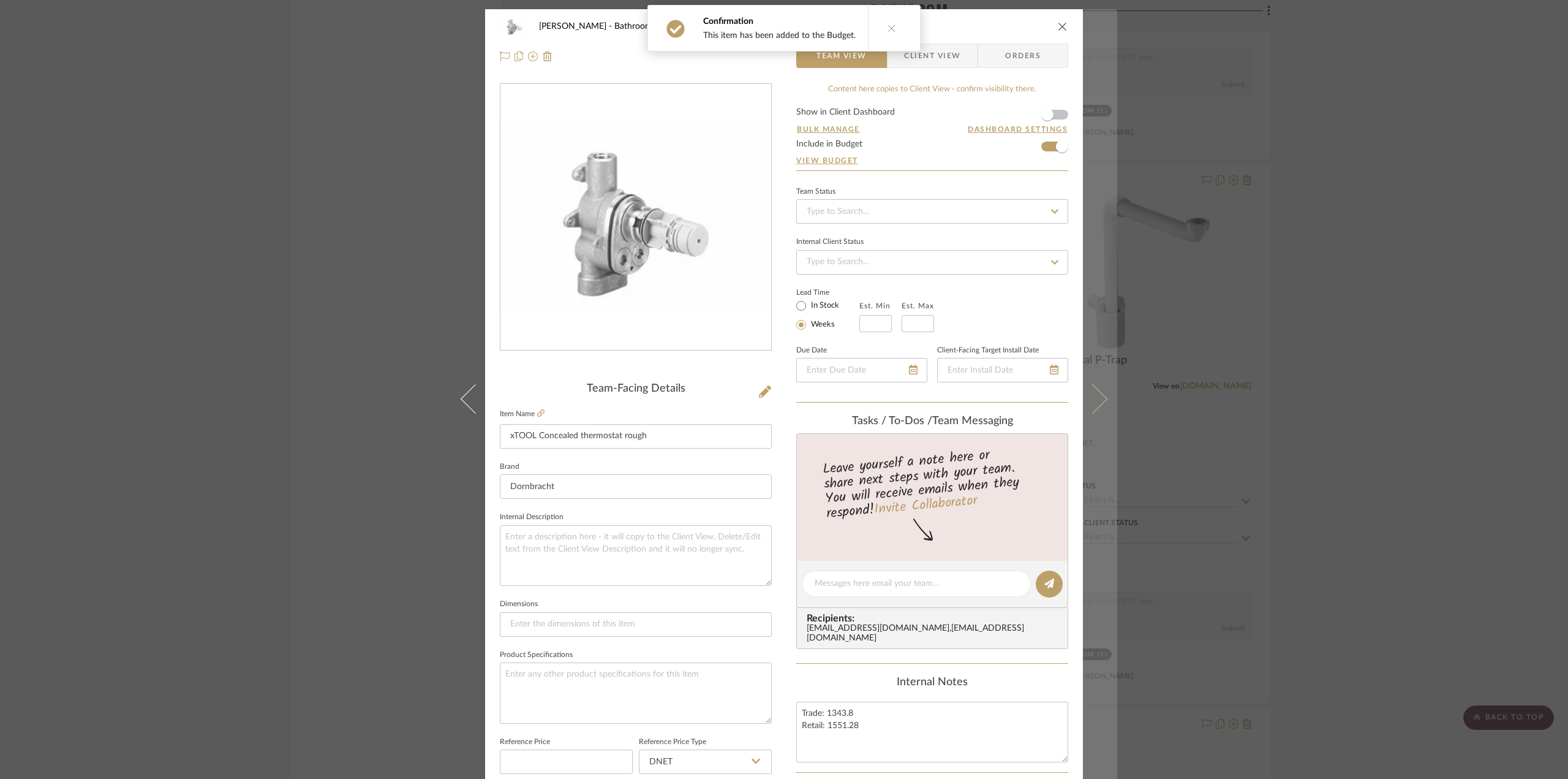
click at [1102, 386] on button at bounding box center [1100, 398] width 34 height 779
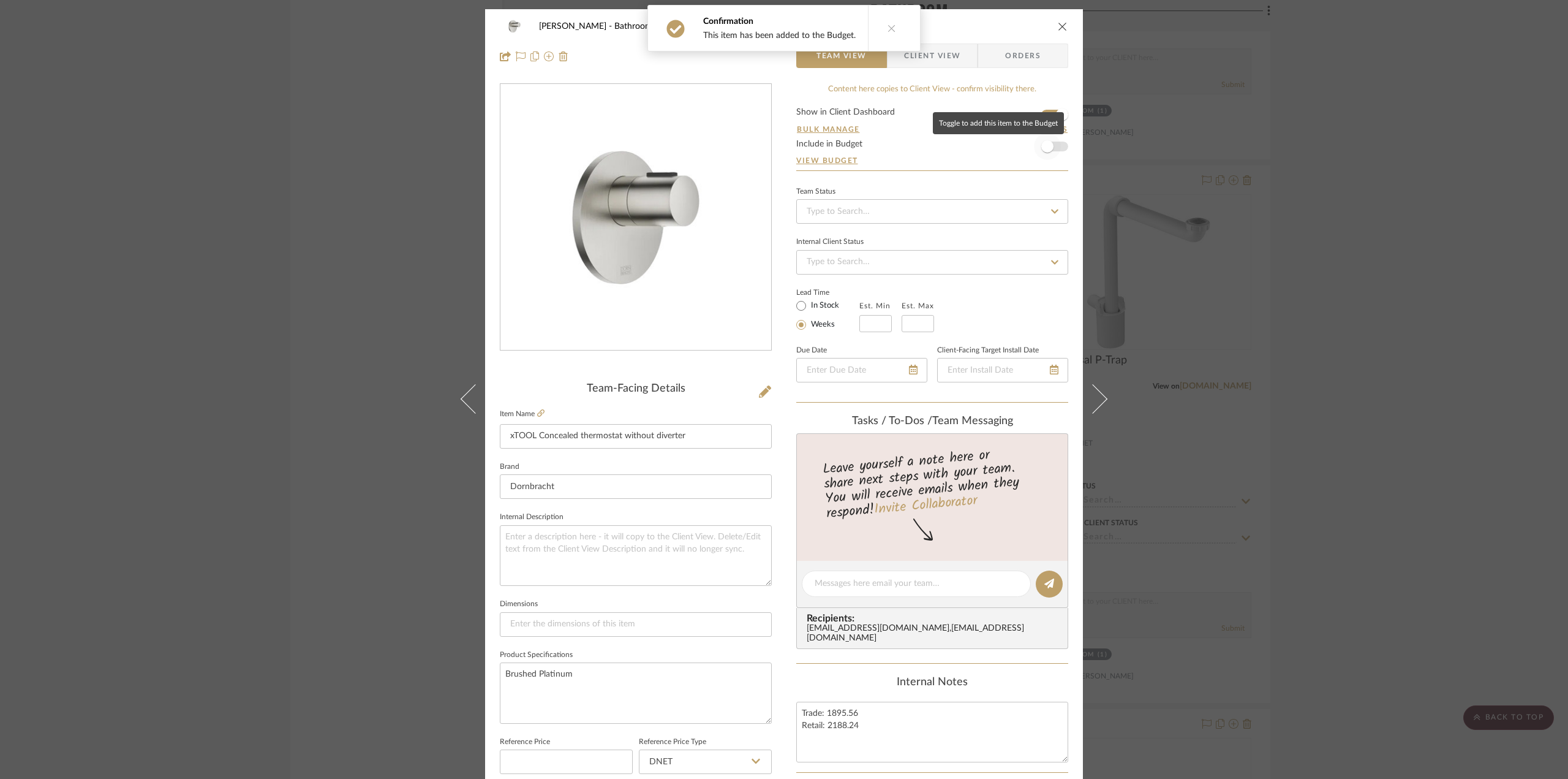
click at [1049, 145] on span "button" at bounding box center [1047, 146] width 12 height 12
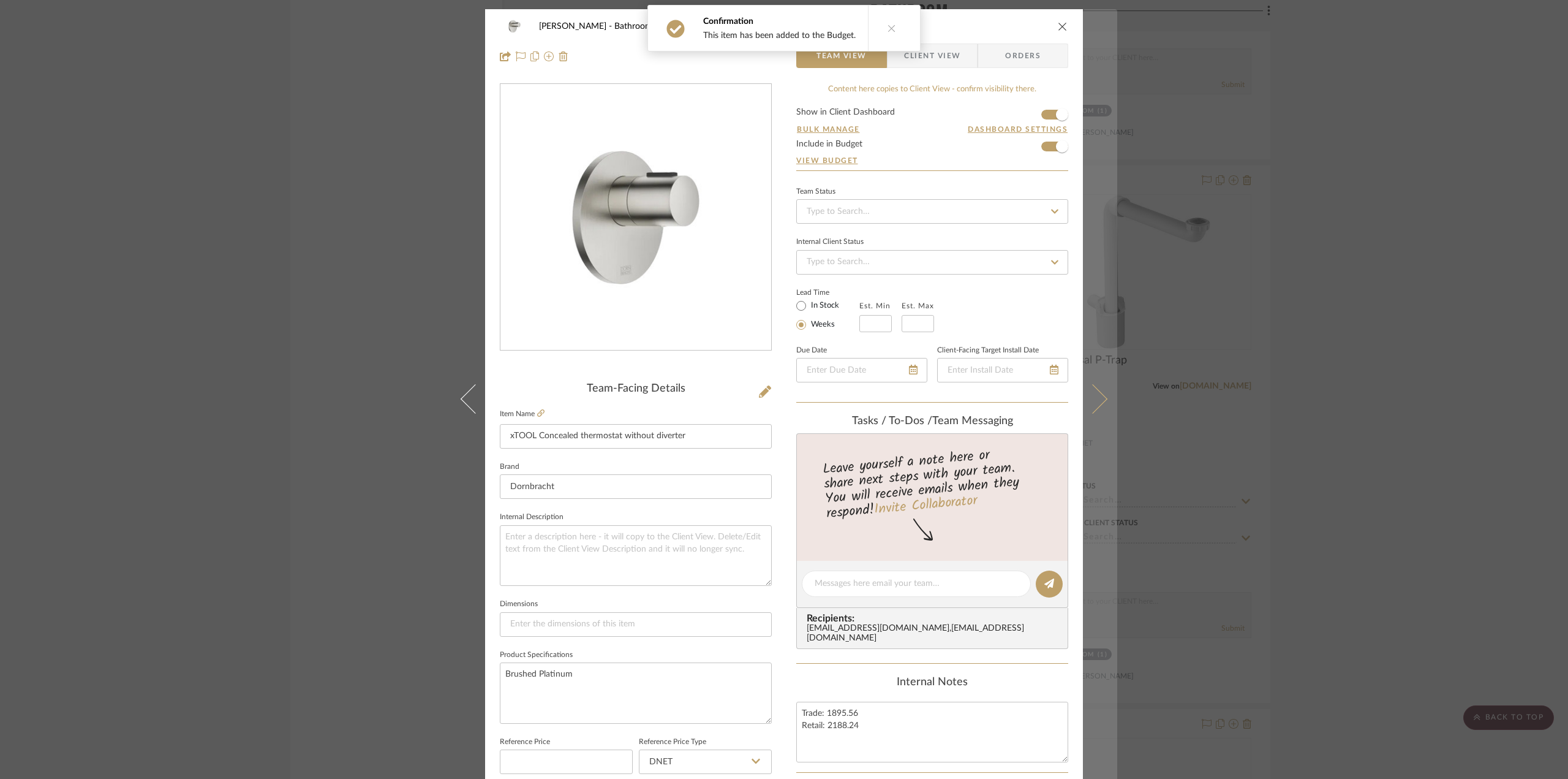
click at [1091, 390] on icon at bounding box center [1092, 398] width 29 height 29
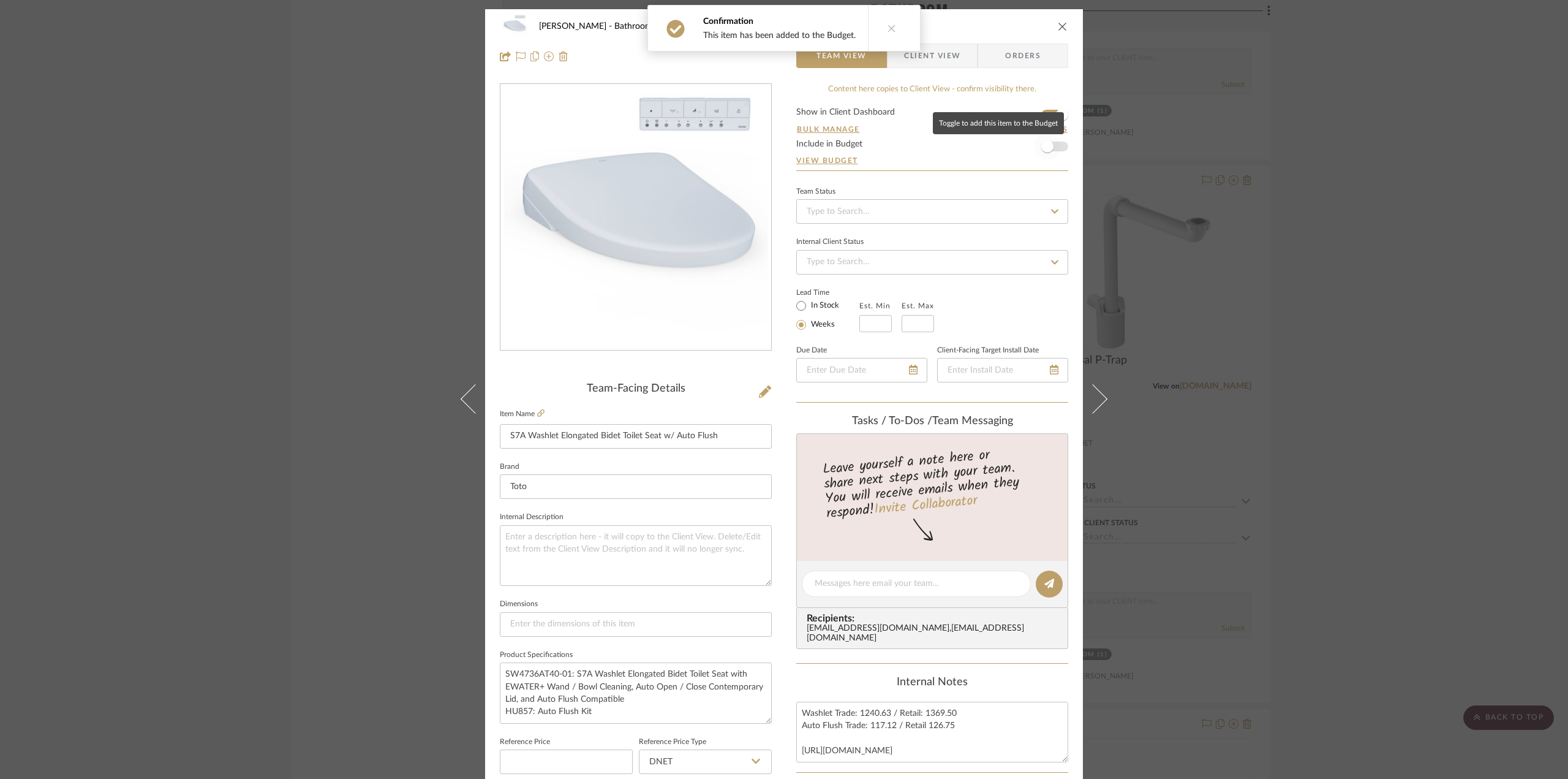
drag, startPoint x: 1048, startPoint y: 145, endPoint x: 1057, endPoint y: 174, distance: 30.4
click at [1048, 145] on span "button" at bounding box center [1047, 146] width 12 height 12
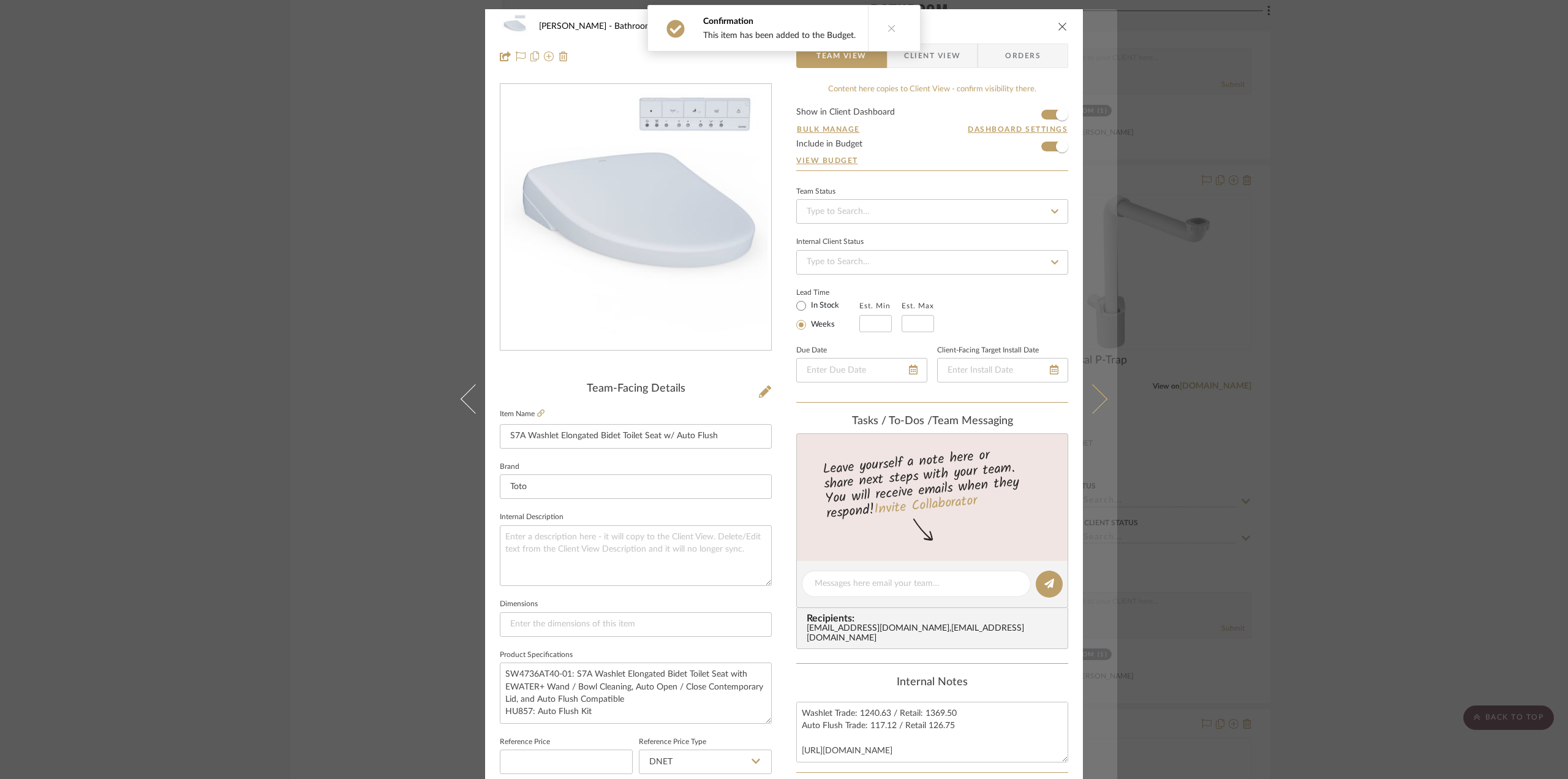
click at [1105, 403] on button at bounding box center [1100, 398] width 34 height 779
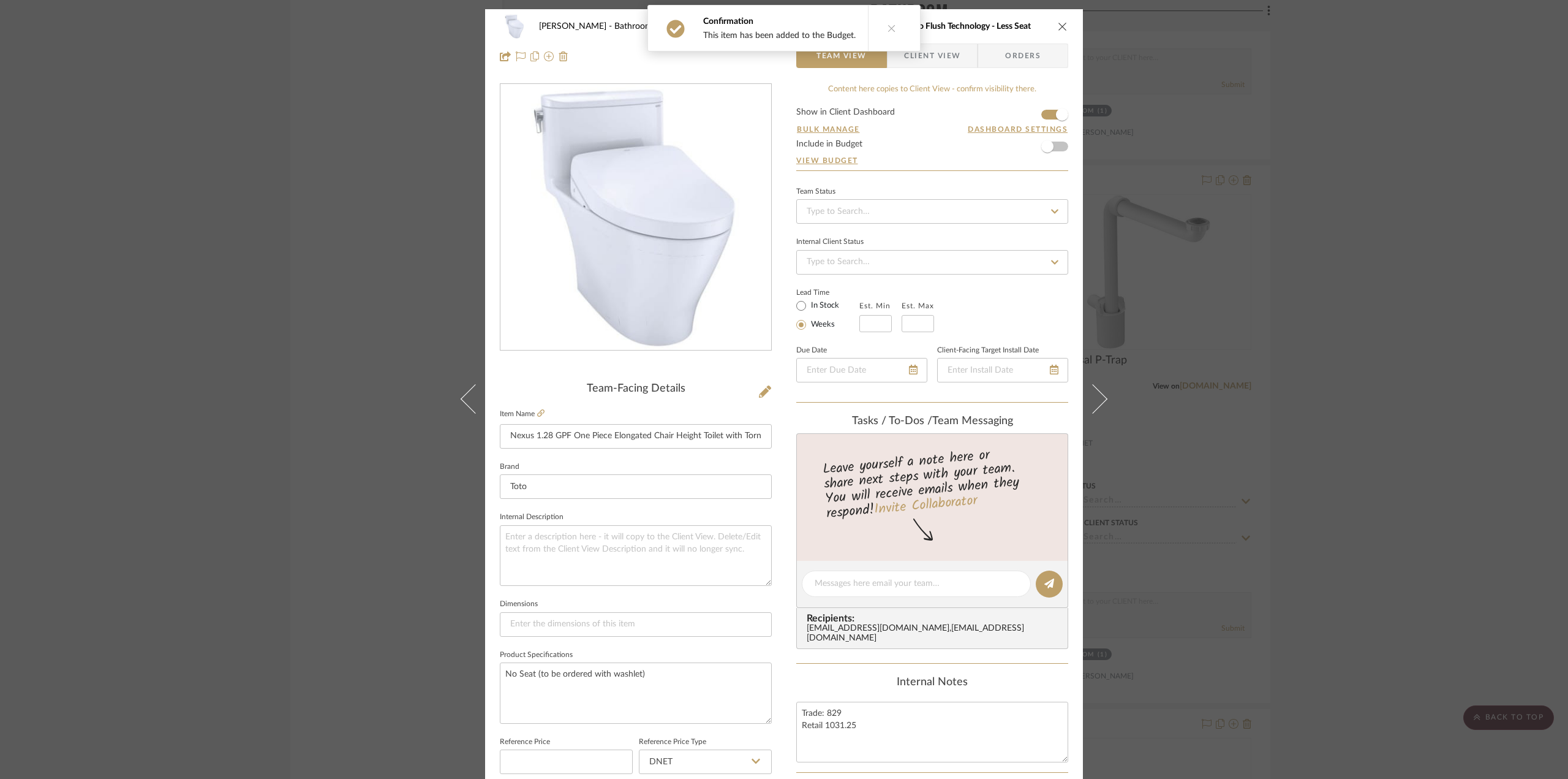
click at [1061, 144] on form "Show in Client Dashboard Bulk Manage Dashboard Settings Include in Budget View …" at bounding box center [932, 139] width 272 height 62
click at [1042, 140] on span "button" at bounding box center [1047, 146] width 12 height 12
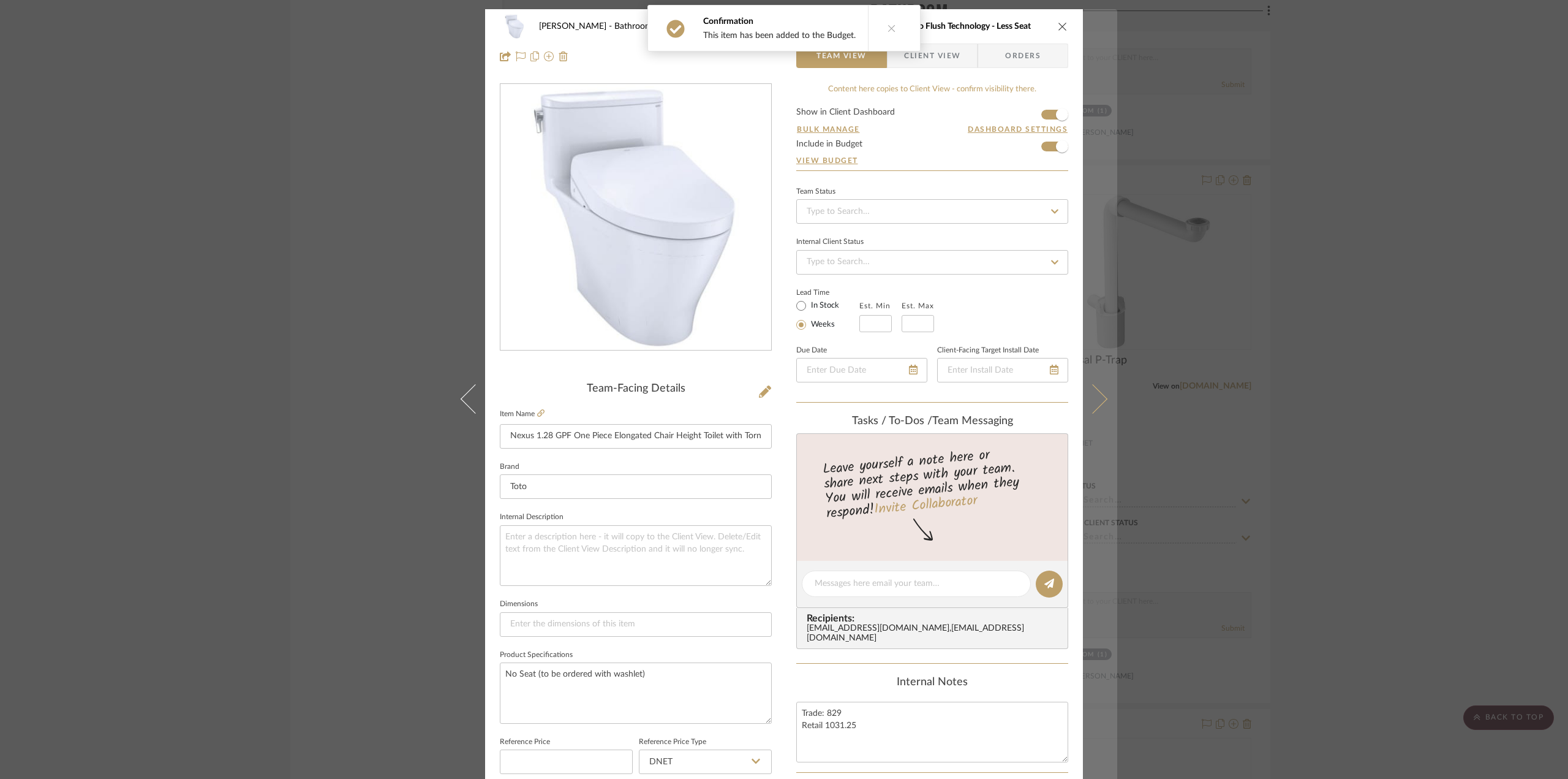
click at [1098, 416] on button at bounding box center [1100, 398] width 34 height 779
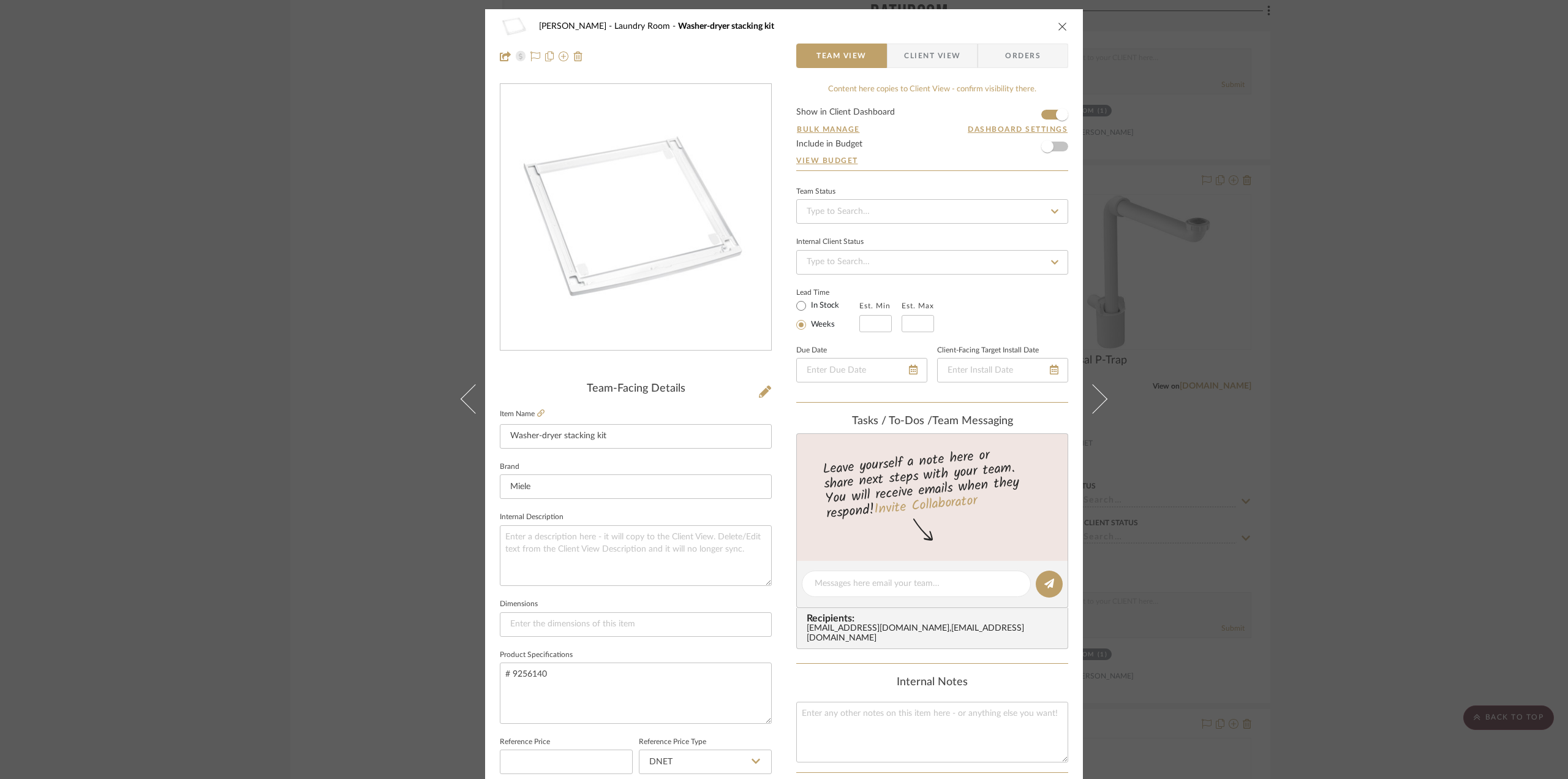
click at [1451, 588] on div "Dawkins-Henry Laundry Room Washer-dryer stacking kit Team View Client View Orde…" at bounding box center [784, 389] width 1568 height 779
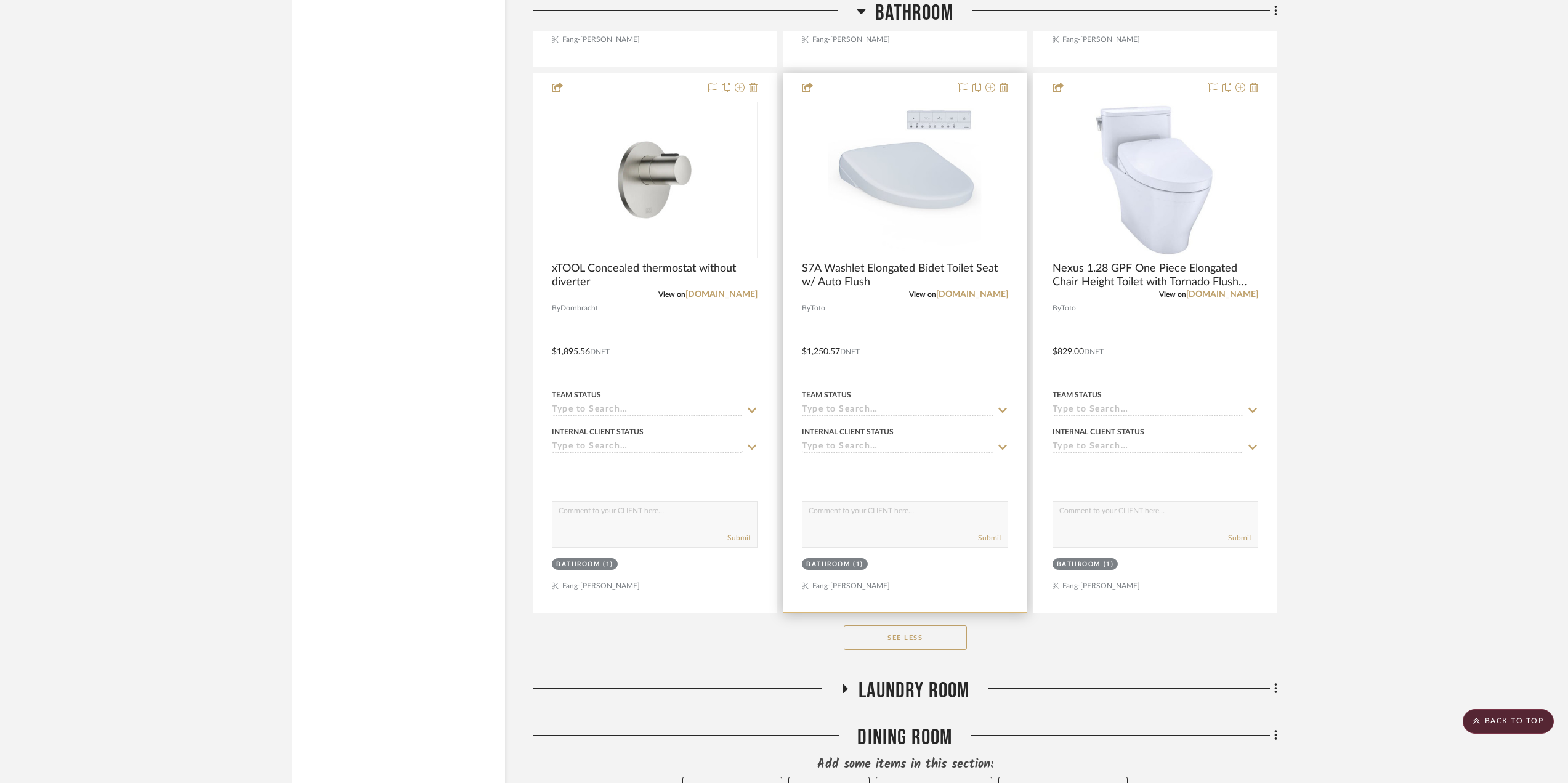
scroll to position [5604, 0]
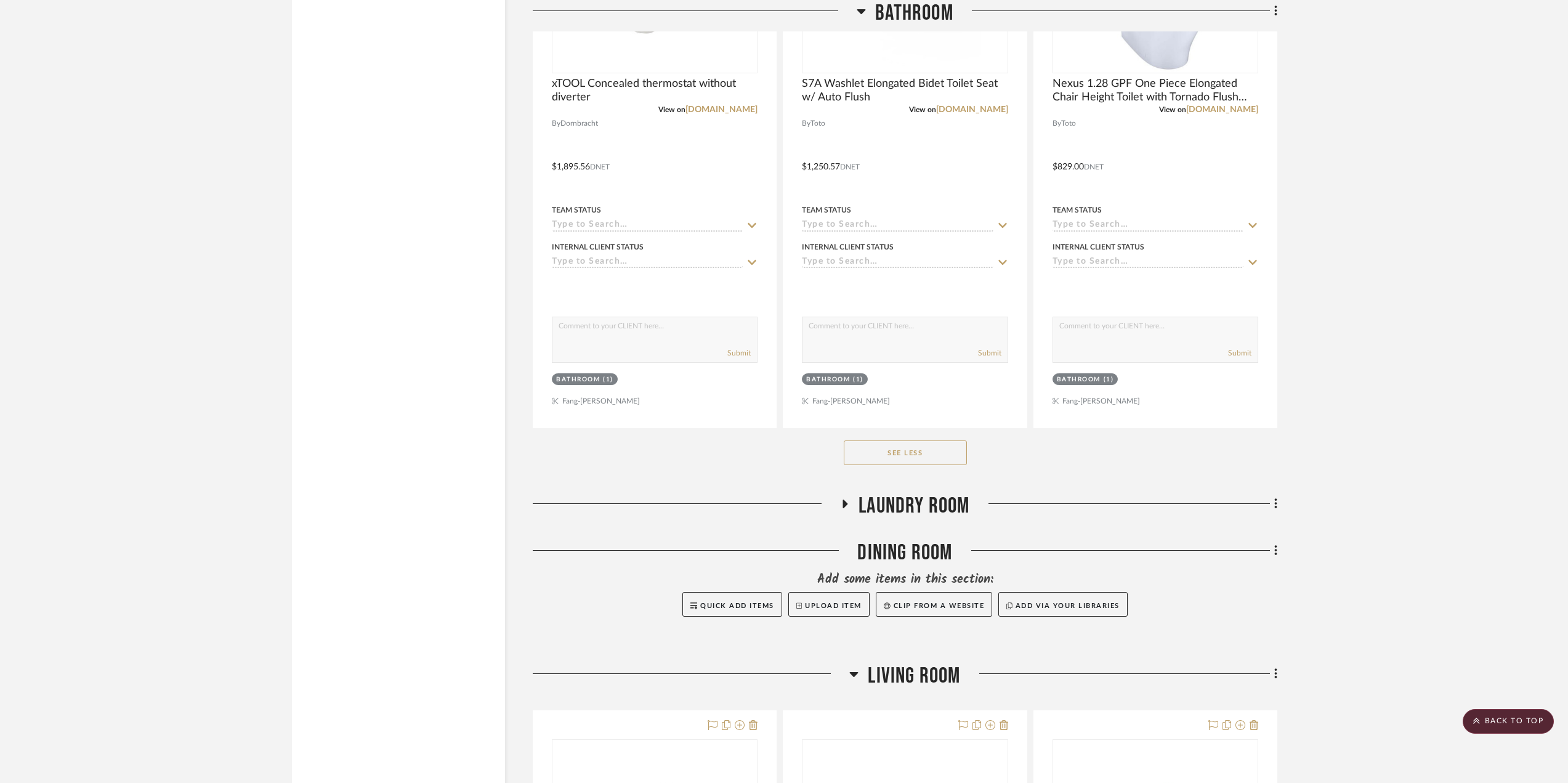
click at [898, 493] on span "Laundry Room" at bounding box center [914, 506] width 111 height 26
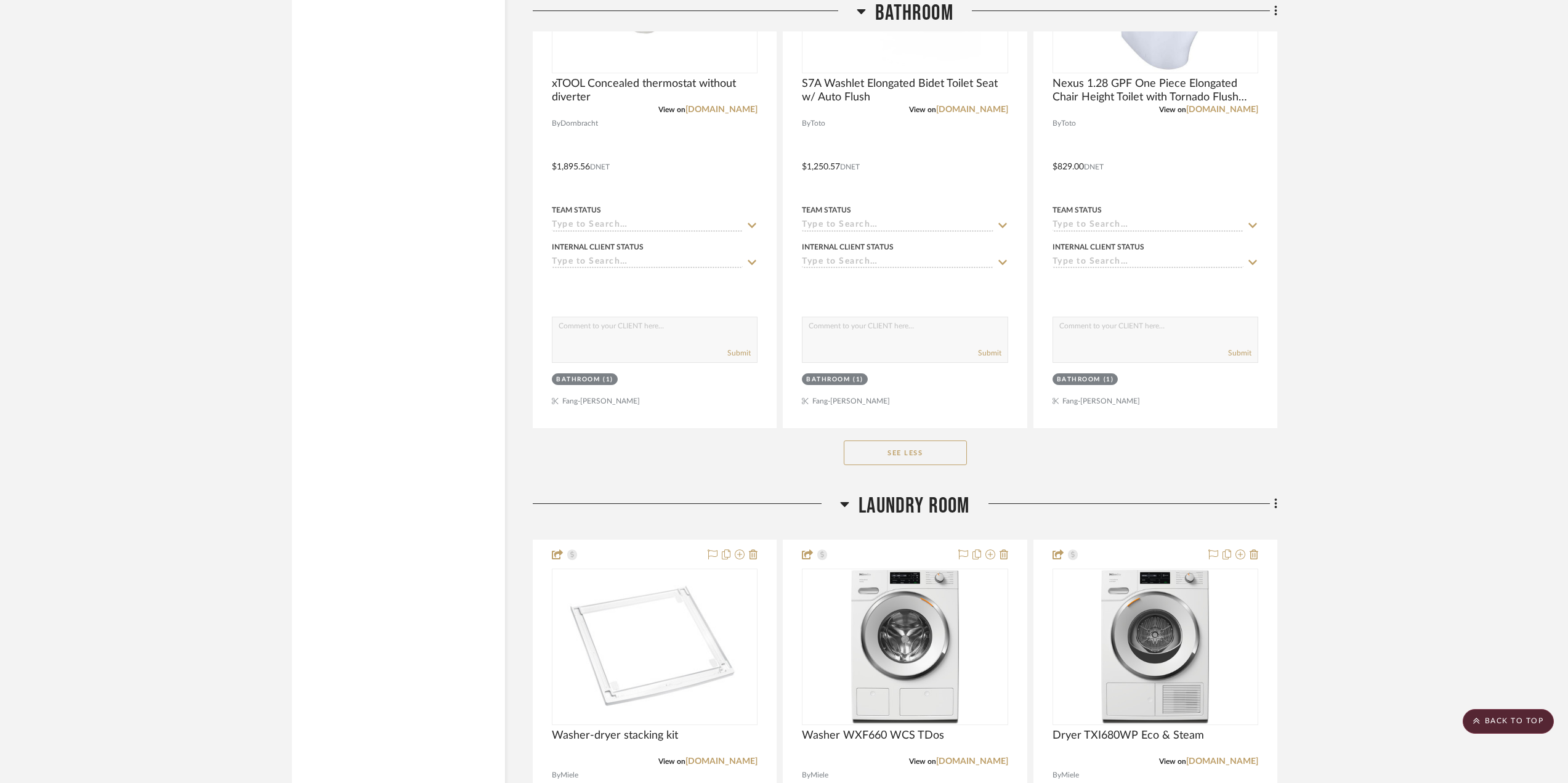
click at [905, 493] on span "Laundry Room" at bounding box center [914, 506] width 111 height 26
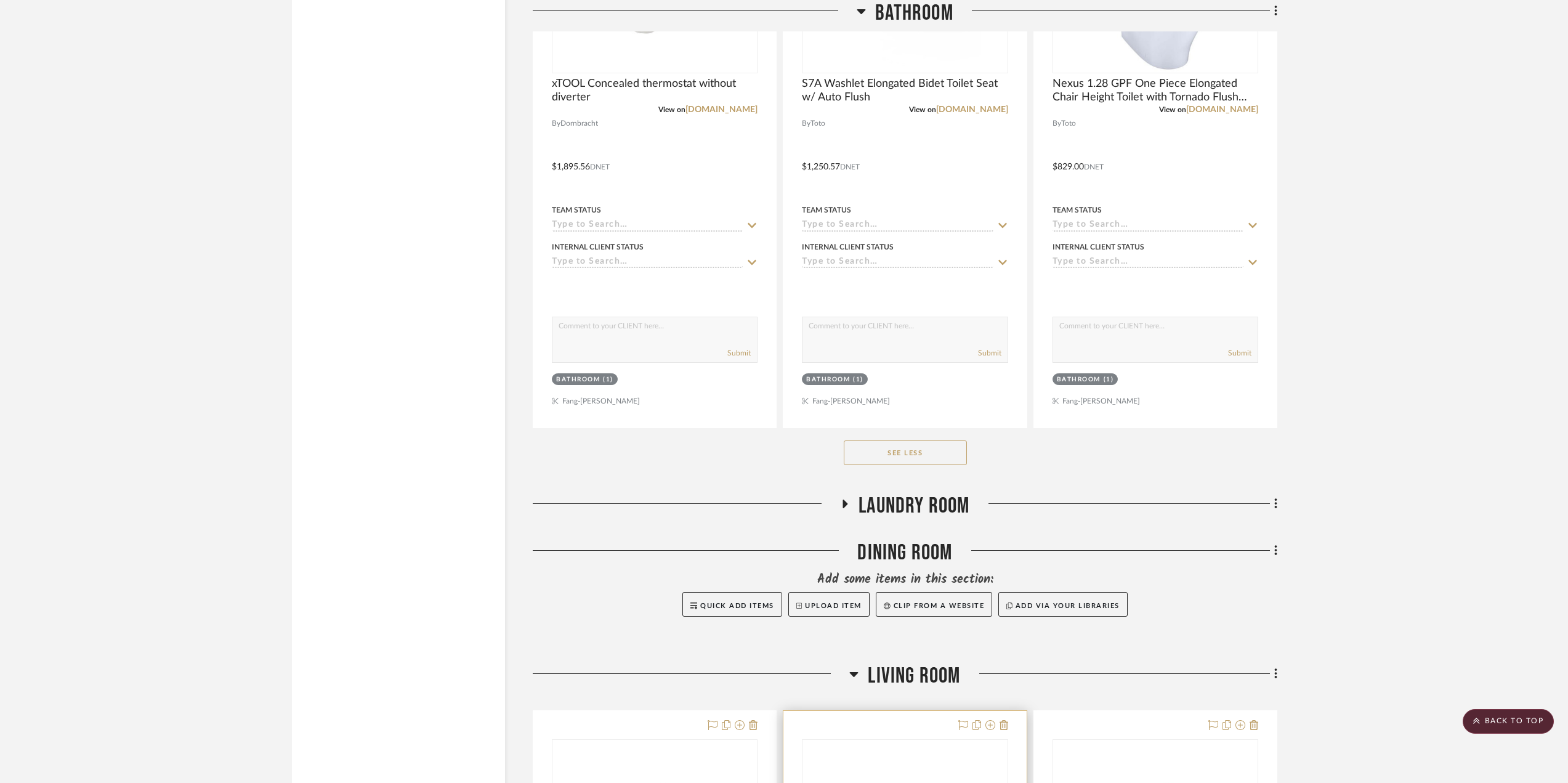
scroll to position [5912, 0]
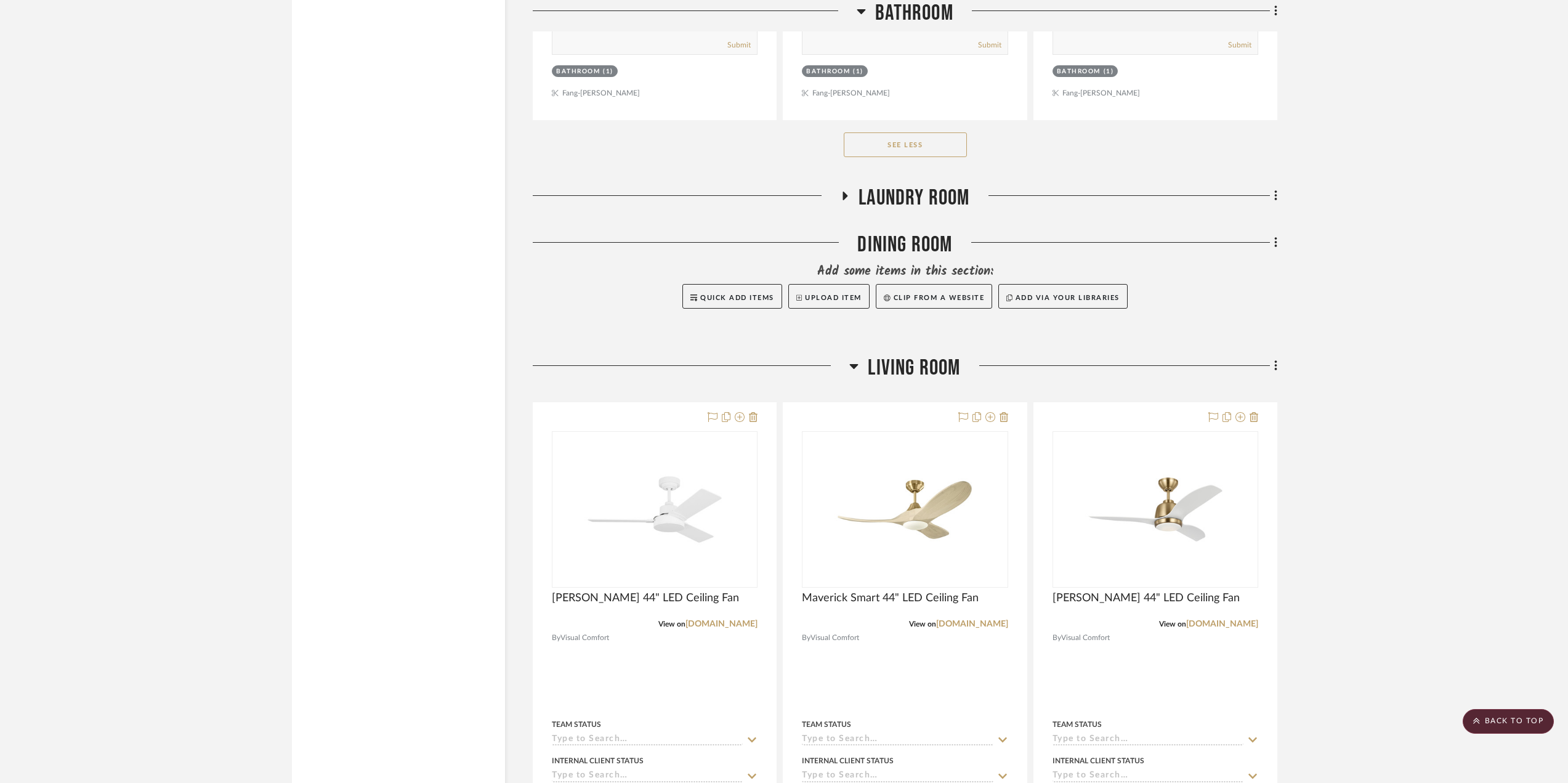
click at [897, 358] on span "Living Room" at bounding box center [914, 368] width 93 height 26
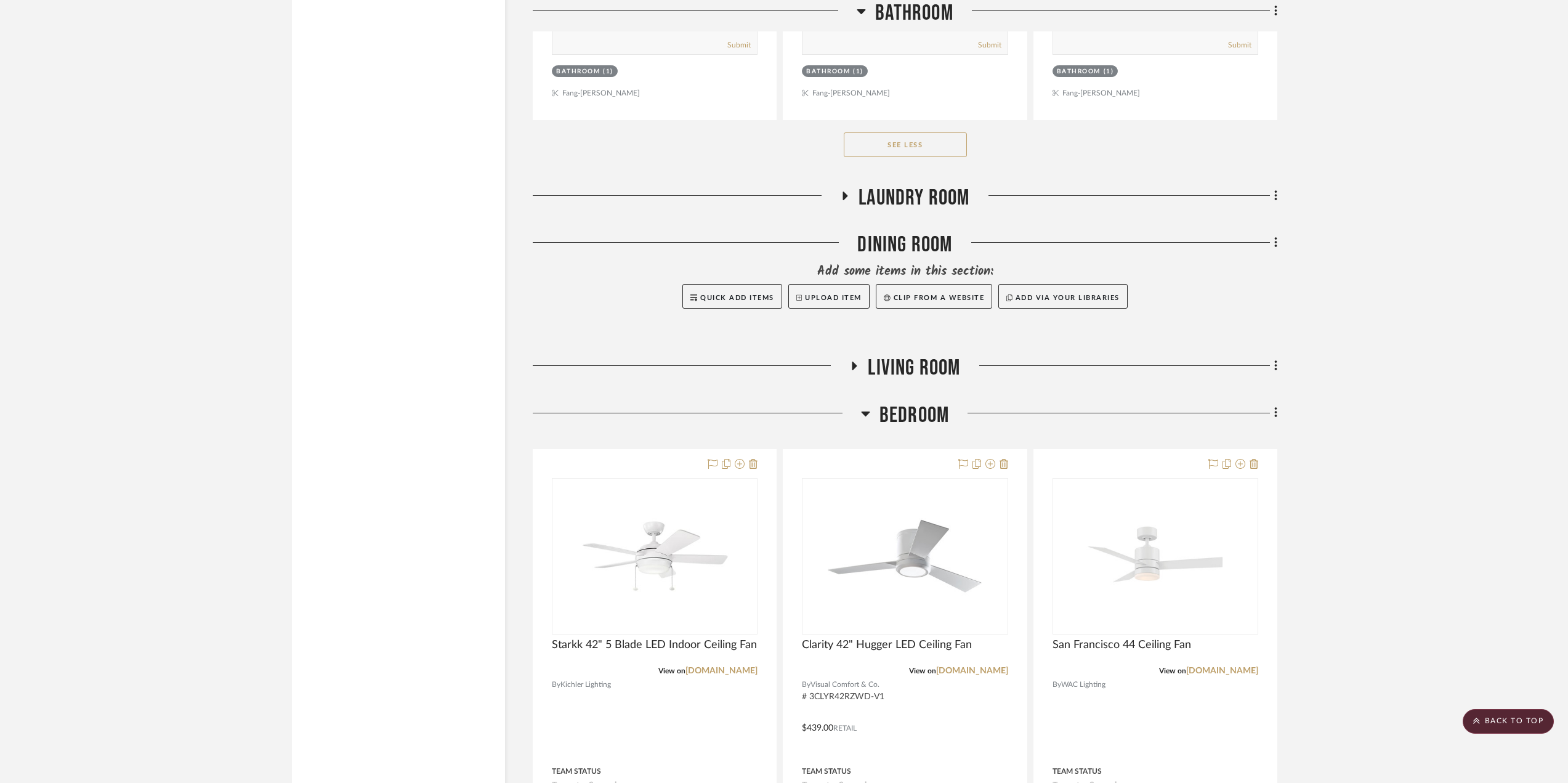
click at [905, 402] on span "Bedroom" at bounding box center [914, 415] width 70 height 26
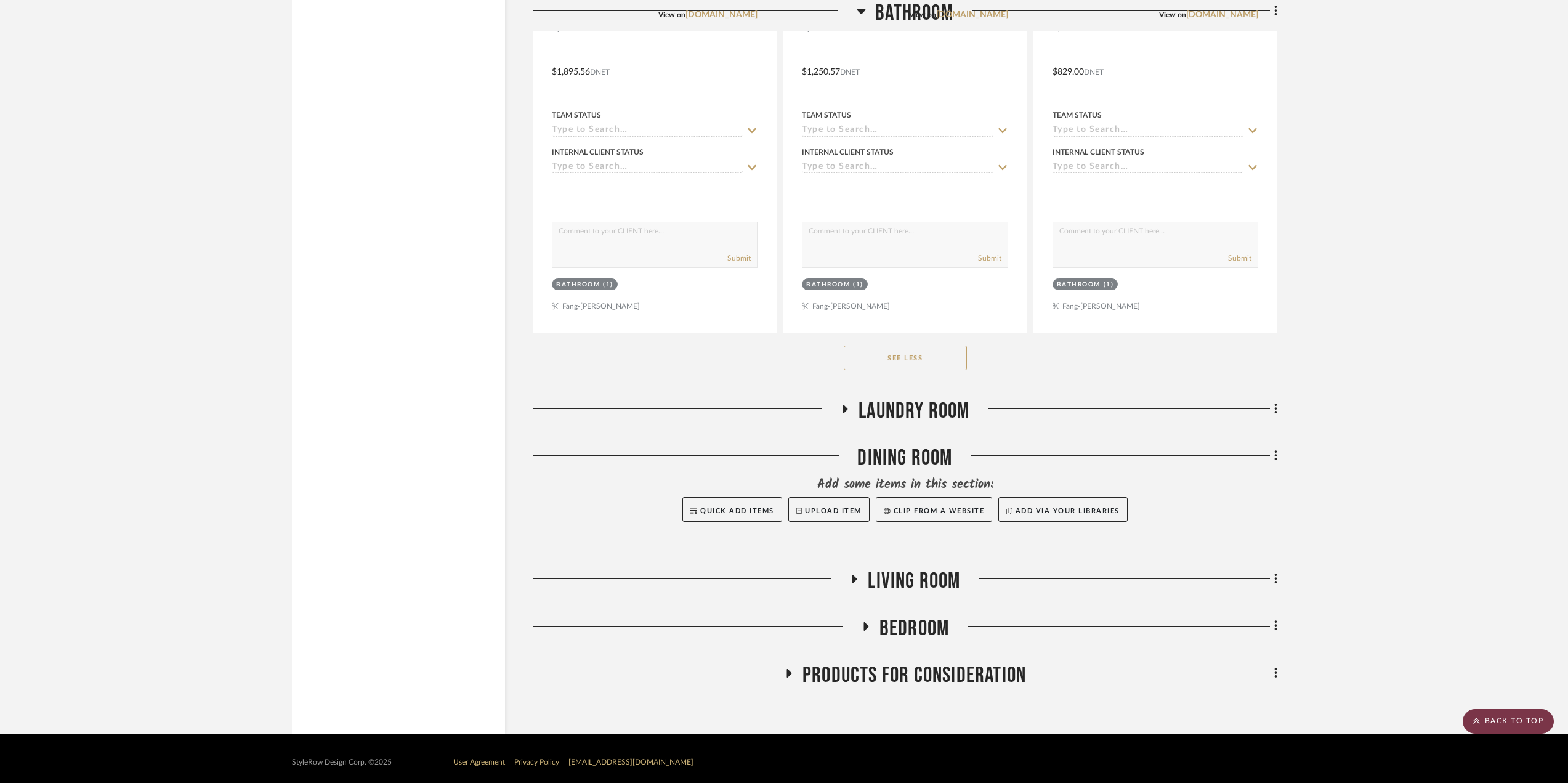
click at [1517, 722] on scroll-to-top-button "BACK TO TOP" at bounding box center [1508, 721] width 91 height 25
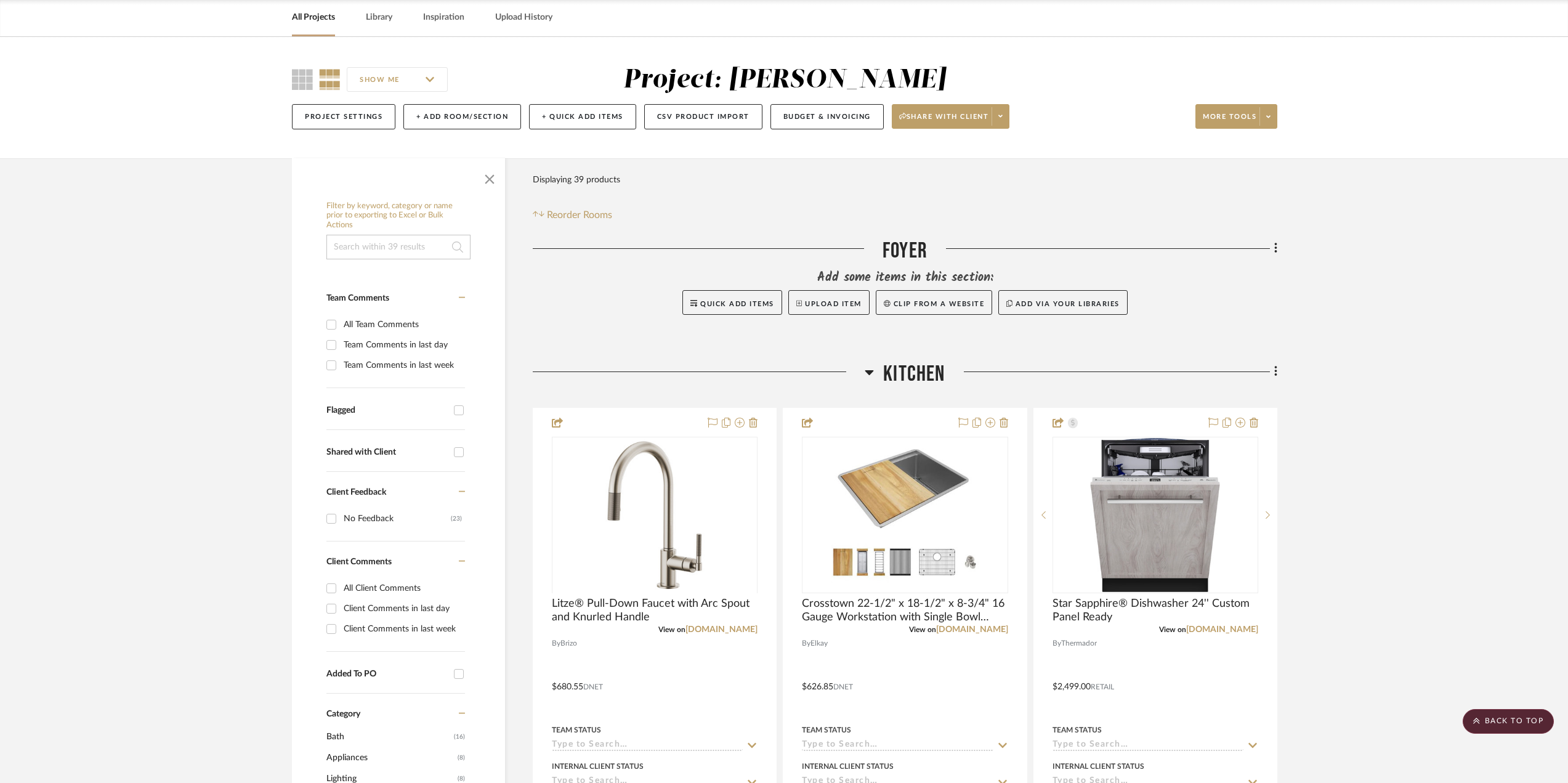
scroll to position [0, 0]
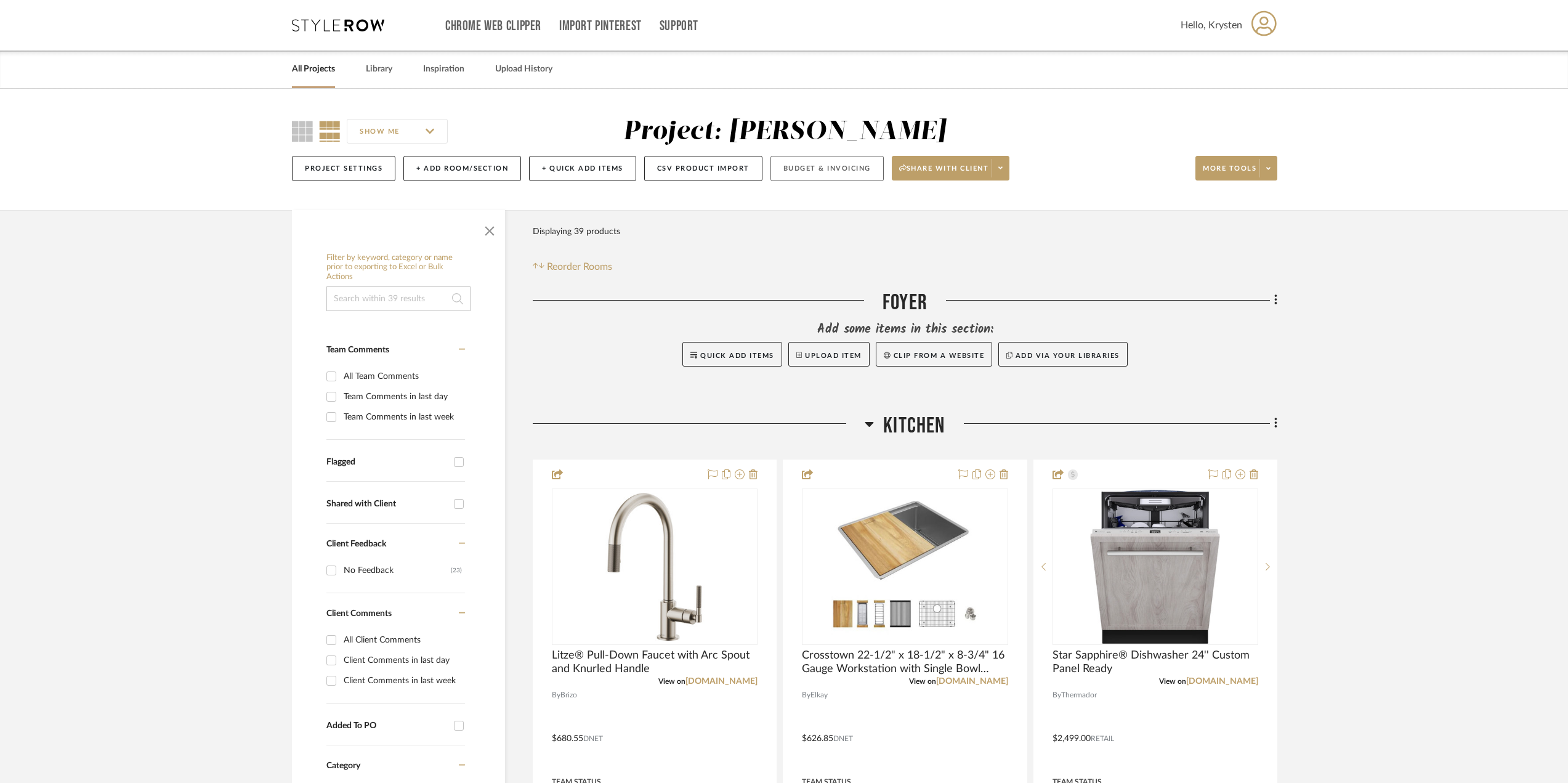
click at [833, 175] on button "Budget & Invoicing" at bounding box center [826, 168] width 113 height 25
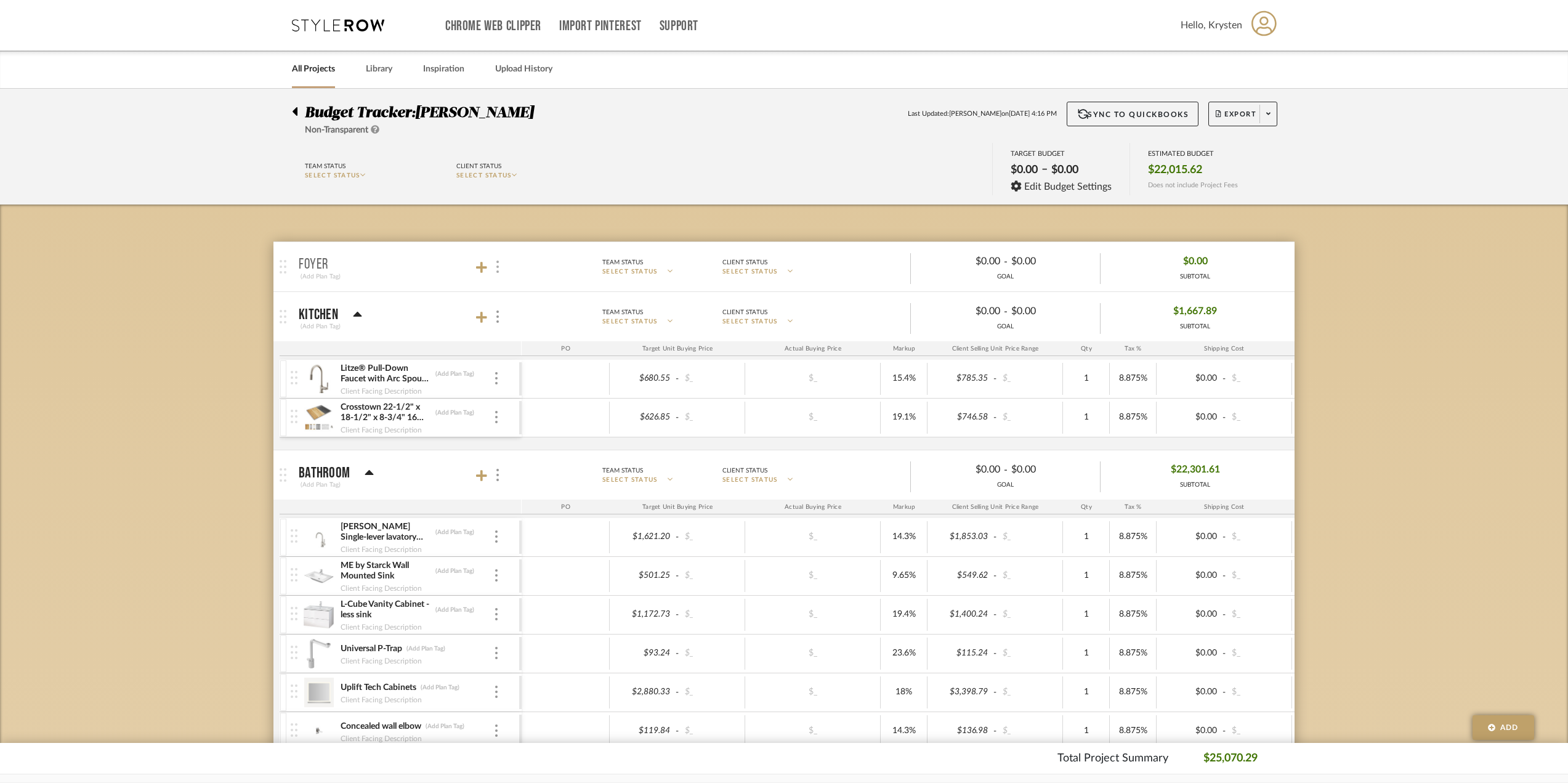
click at [497, 269] on img at bounding box center [497, 266] width 2 height 12
click at [531, 361] on span "Put this room on hold and exclude from the budget estimate." at bounding box center [585, 365] width 143 height 22
click at [509, 361] on input "Put this room on hold and exclude from the budget estimate." at bounding box center [502, 365] width 12 height 12
checkbox input "true"
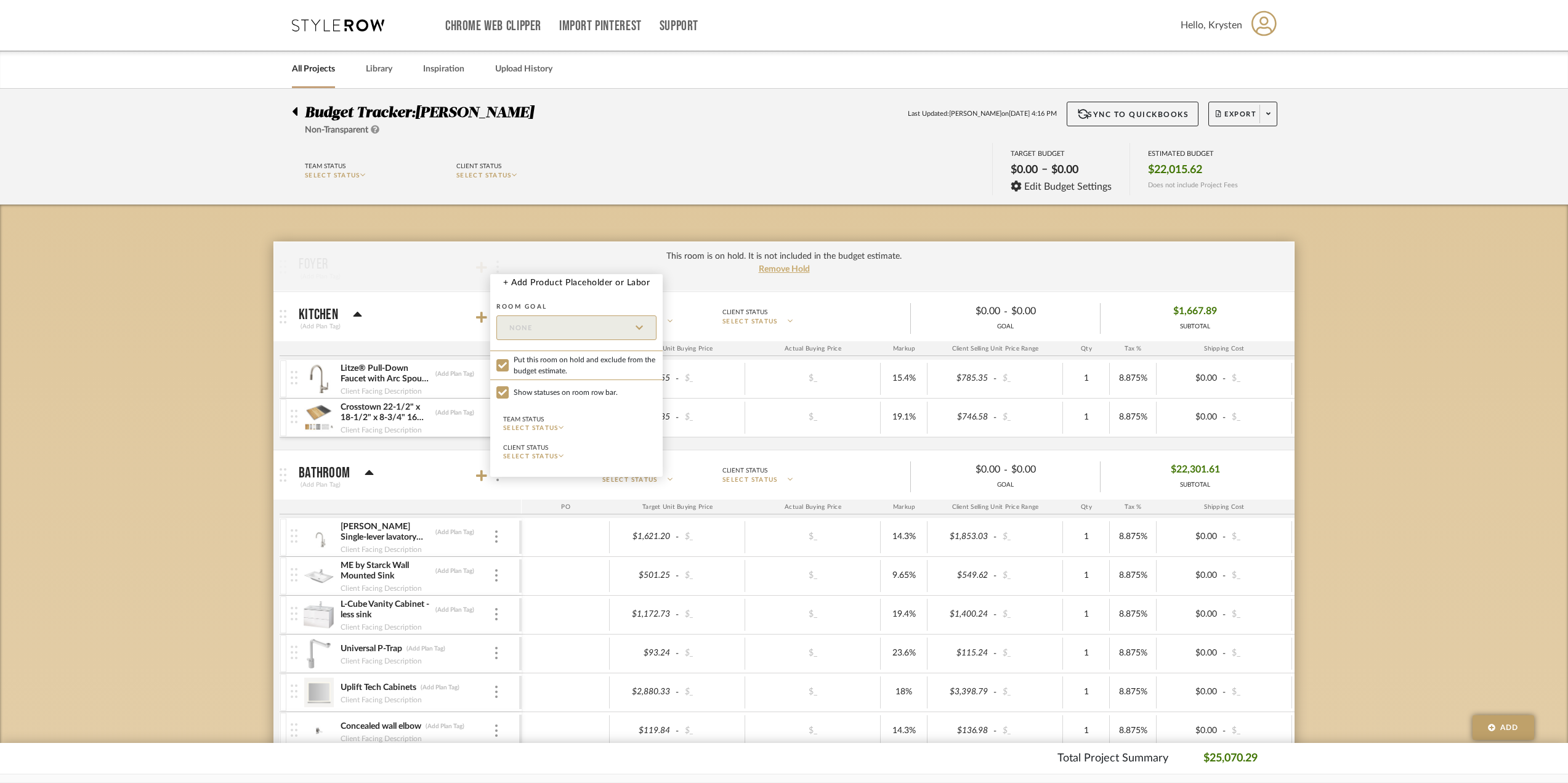
click at [182, 355] on div at bounding box center [784, 391] width 1568 height 783
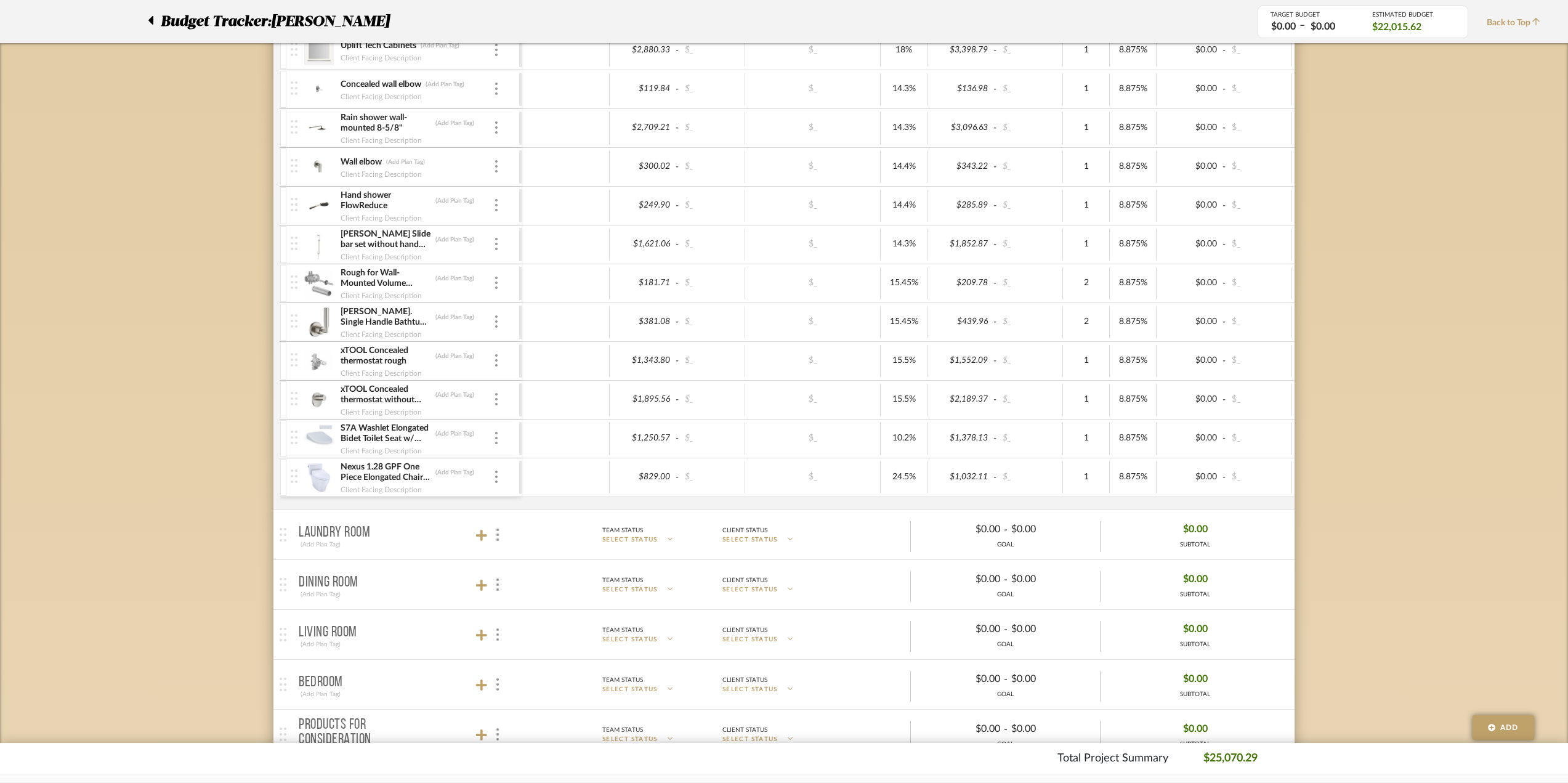
scroll to position [739, 0]
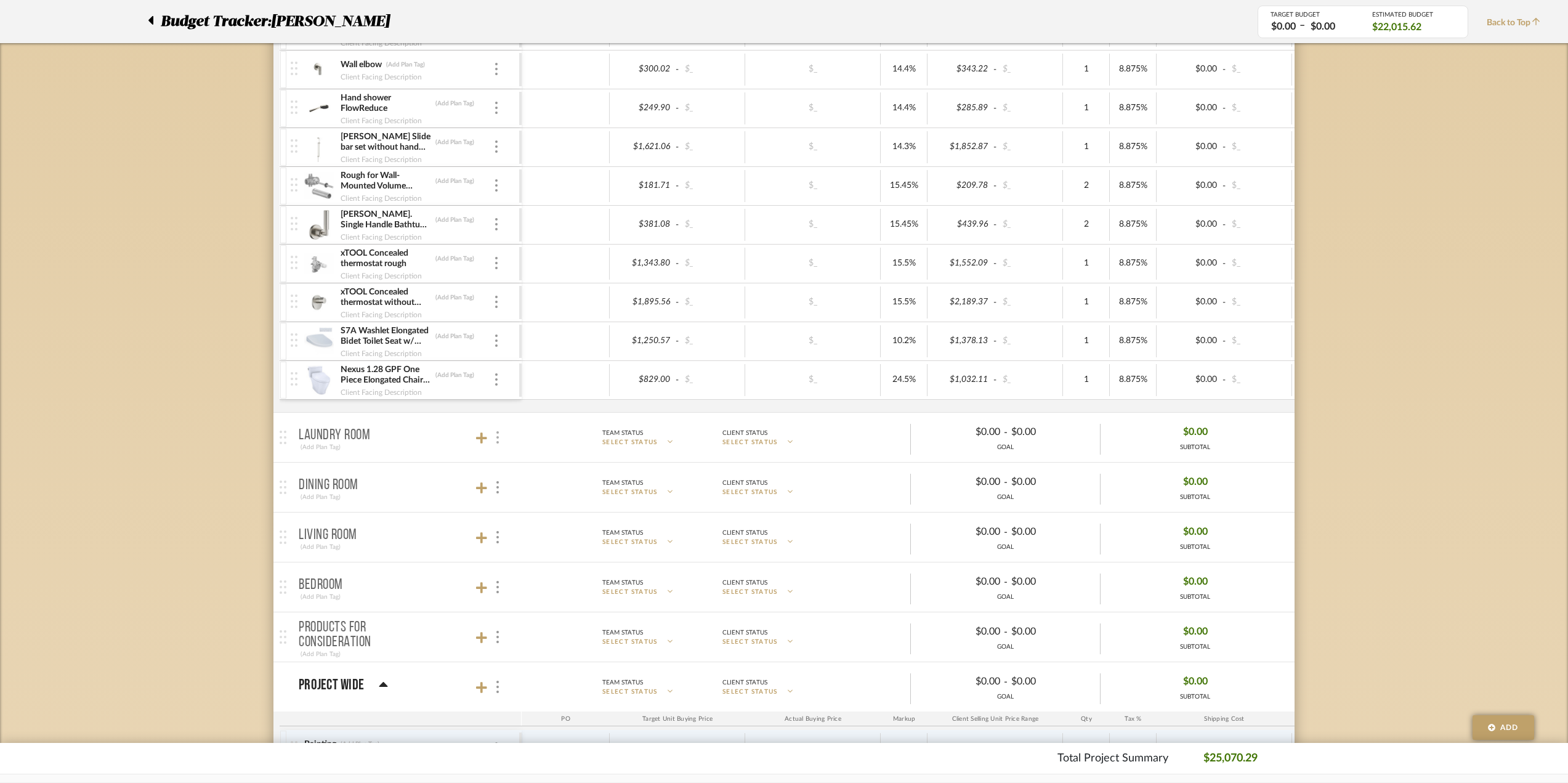
click at [499, 429] on div at bounding box center [497, 437] width 13 height 16
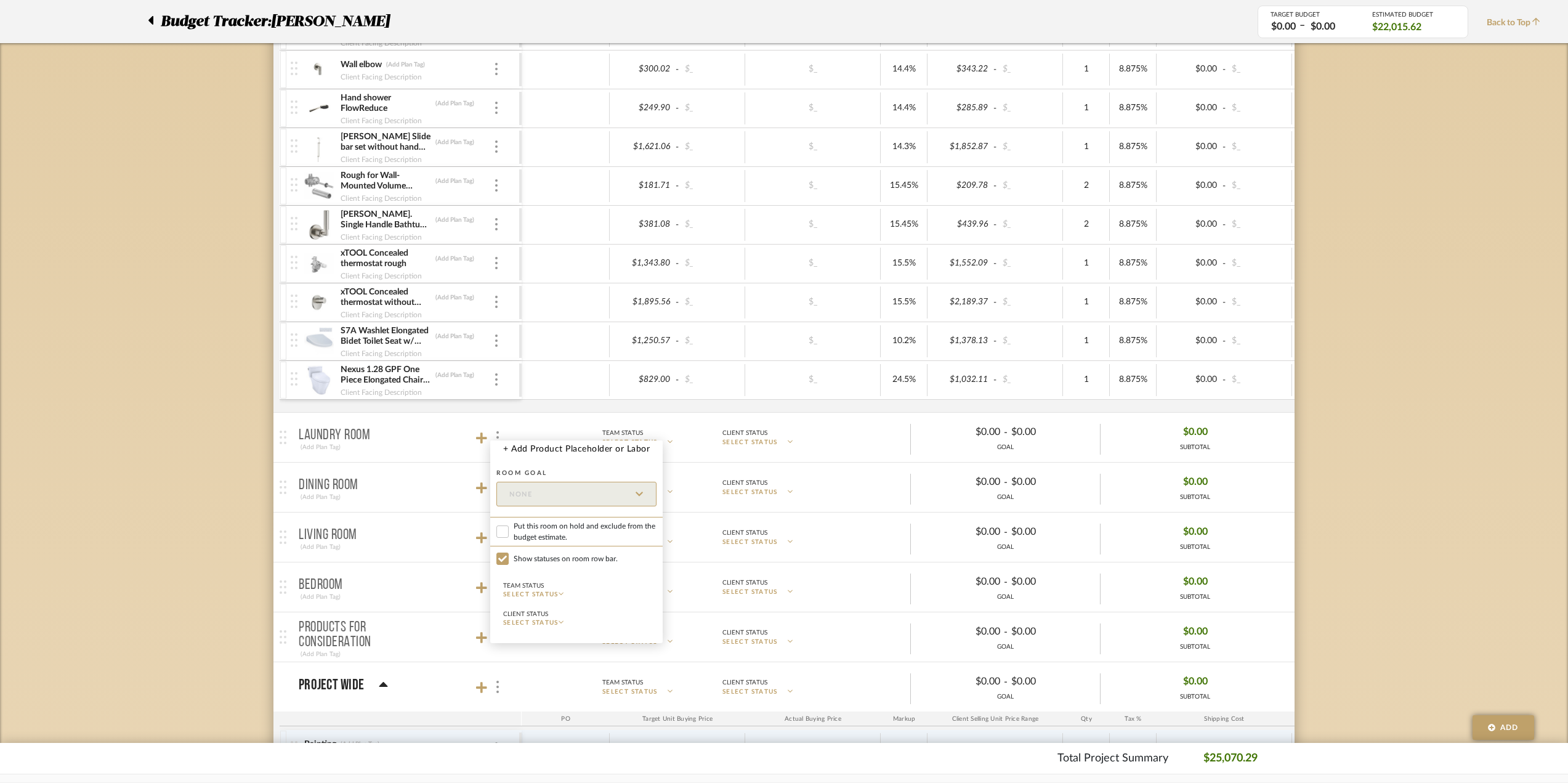
drag, startPoint x: 566, startPoint y: 533, endPoint x: 344, endPoint y: 478, distance: 228.7
click at [566, 533] on span "Put this room on hold and exclude from the budget estimate." at bounding box center [585, 531] width 143 height 22
click at [504, 534] on input "Put this room on hold and exclude from the budget estimate." at bounding box center [502, 531] width 12 height 12
checkbox input "true"
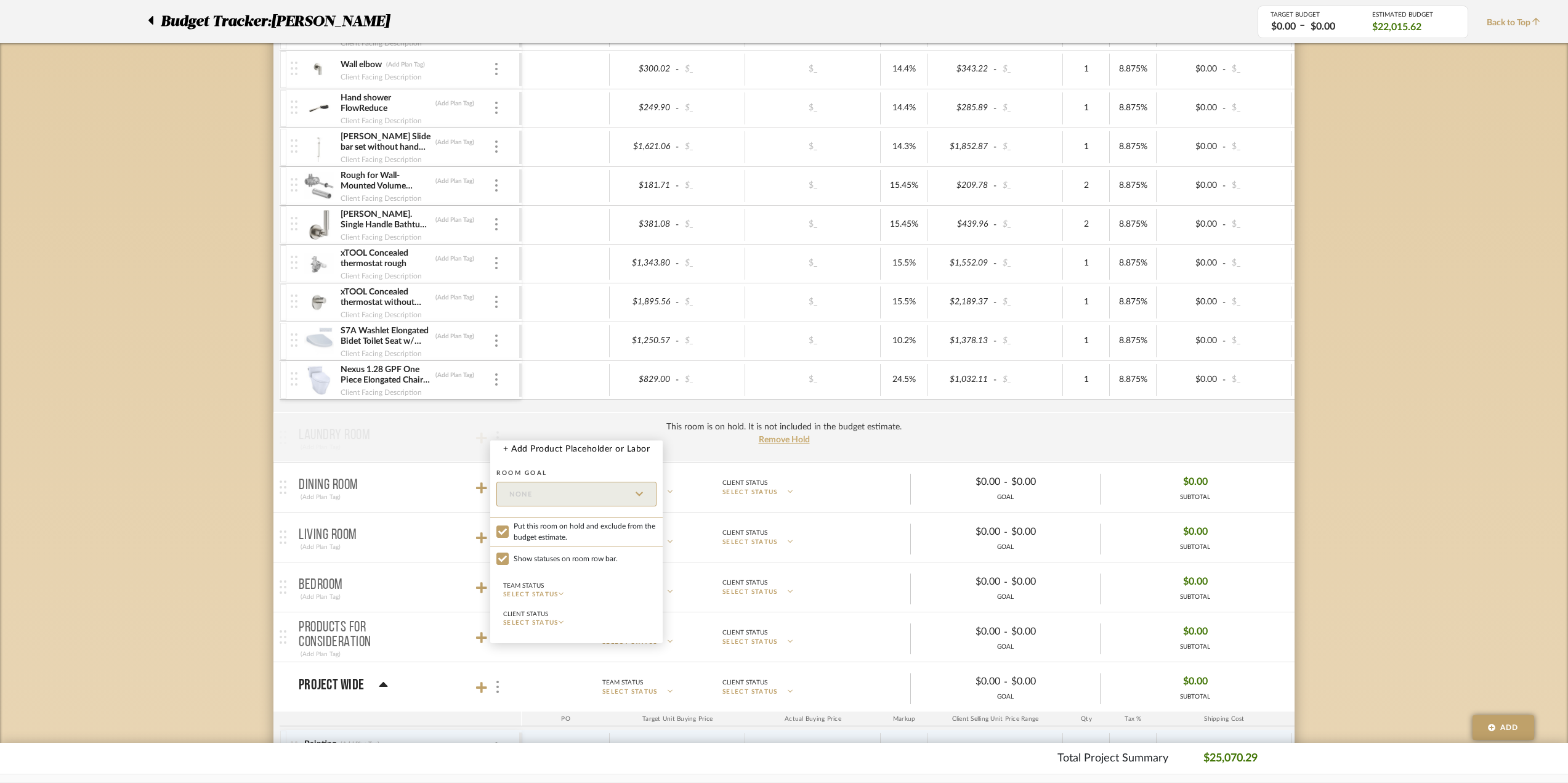
drag, startPoint x: 32, startPoint y: 475, endPoint x: 73, endPoint y: 467, distance: 41.8
click at [32, 475] on div at bounding box center [784, 391] width 1568 height 783
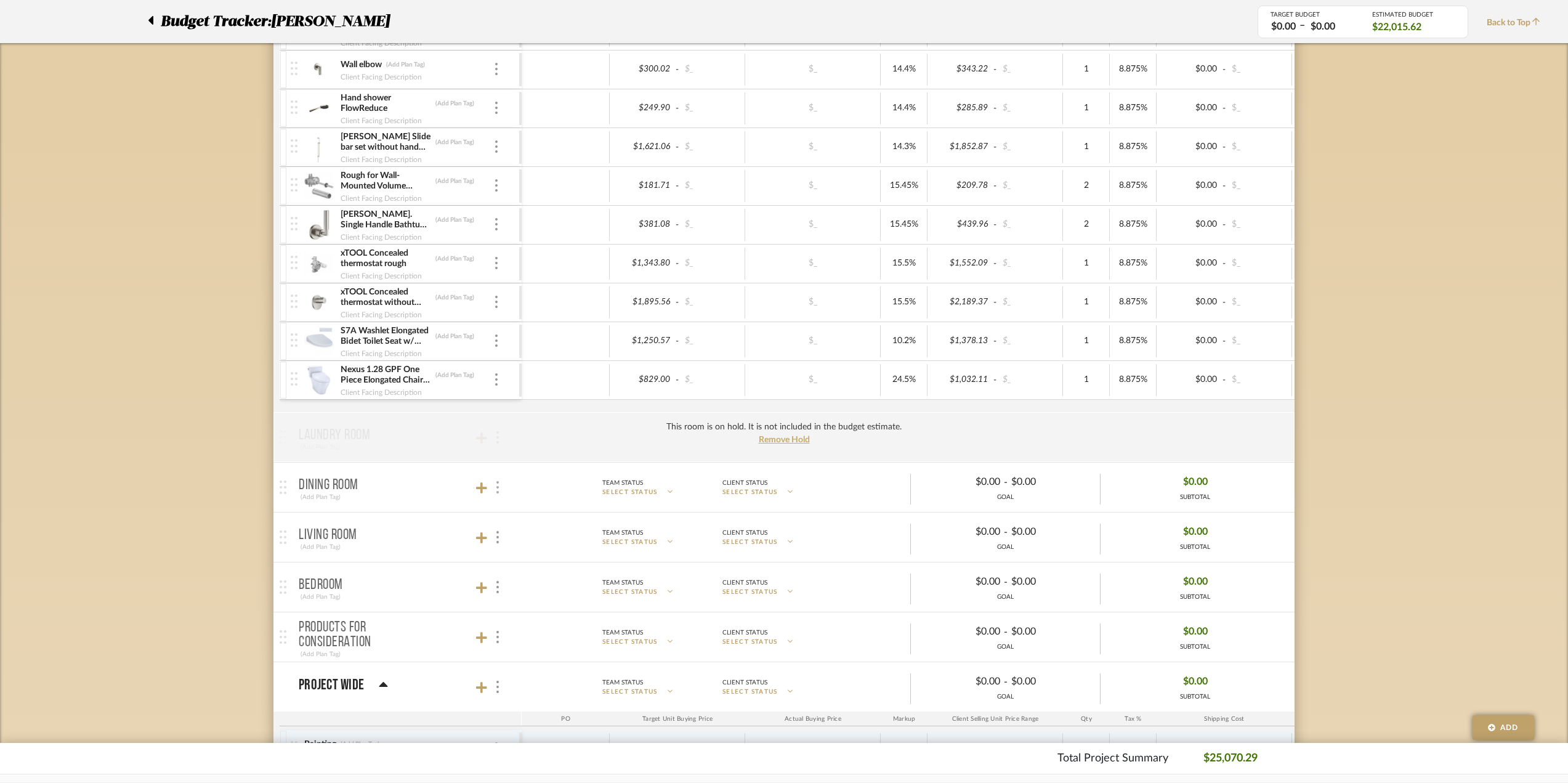
click at [494, 482] on div at bounding box center [497, 487] width 13 height 16
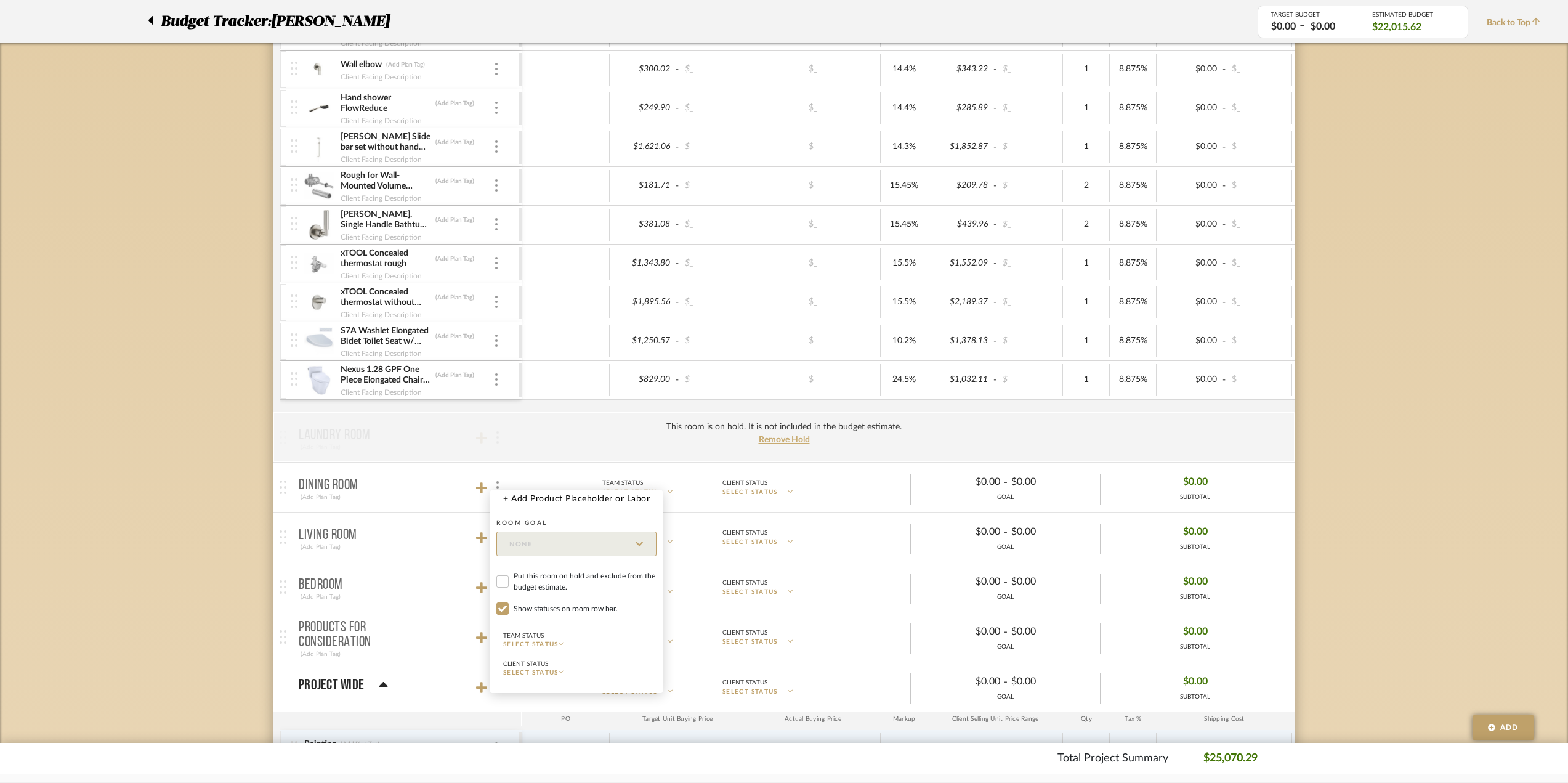
click at [511, 584] on label "Put this room on hold and exclude from the budget estimate." at bounding box center [576, 581] width 172 height 29
click at [509, 584] on input "Put this room on hold and exclude from the budget estimate." at bounding box center [502, 581] width 12 height 12
checkbox input "true"
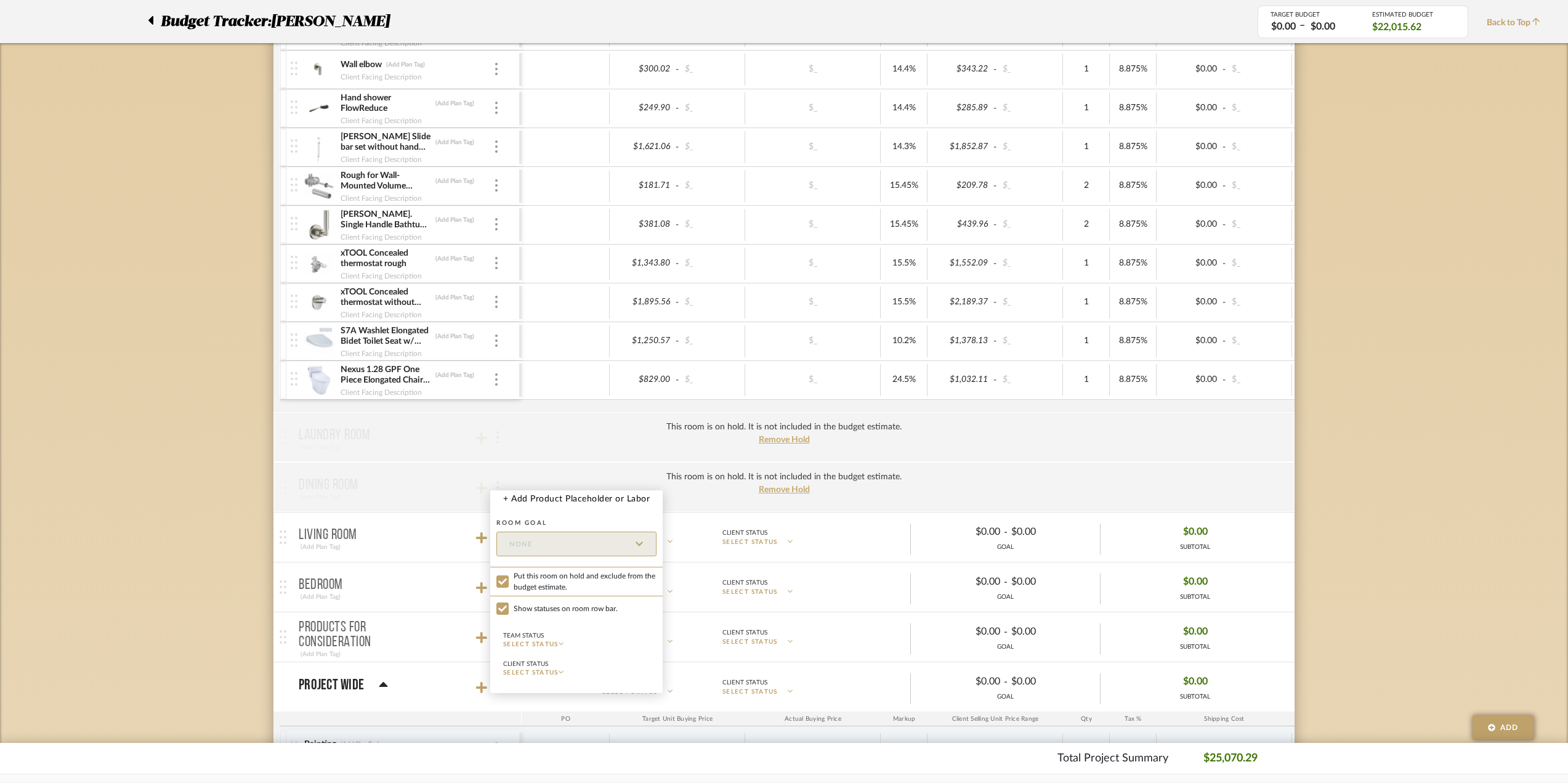
click at [218, 501] on div at bounding box center [784, 391] width 1568 height 783
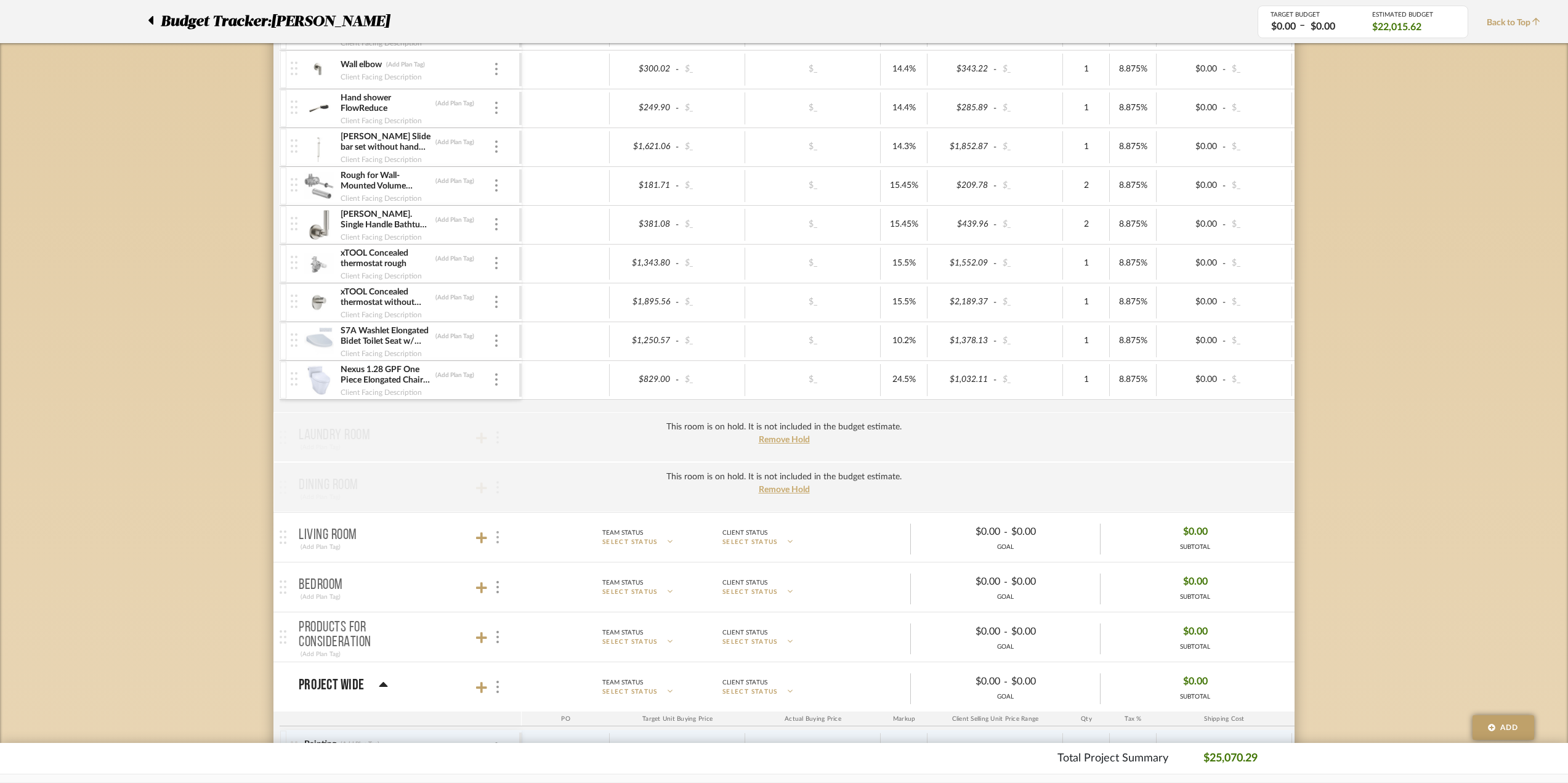
click at [500, 534] on div at bounding box center [497, 536] width 13 height 16
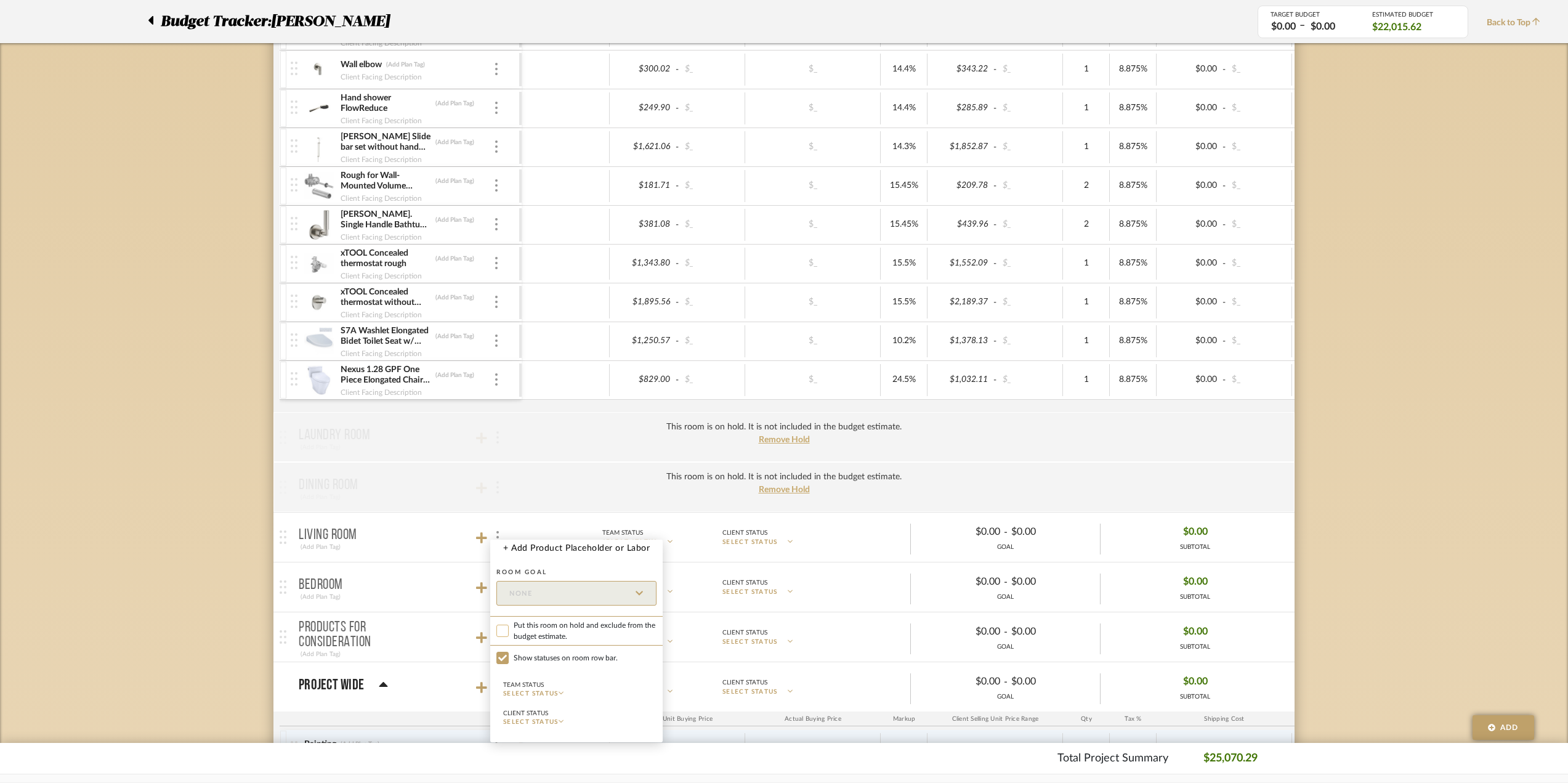
click at [503, 631] on input "Put this room on hold and exclude from the budget estimate." at bounding box center [502, 630] width 12 height 12
checkbox input "true"
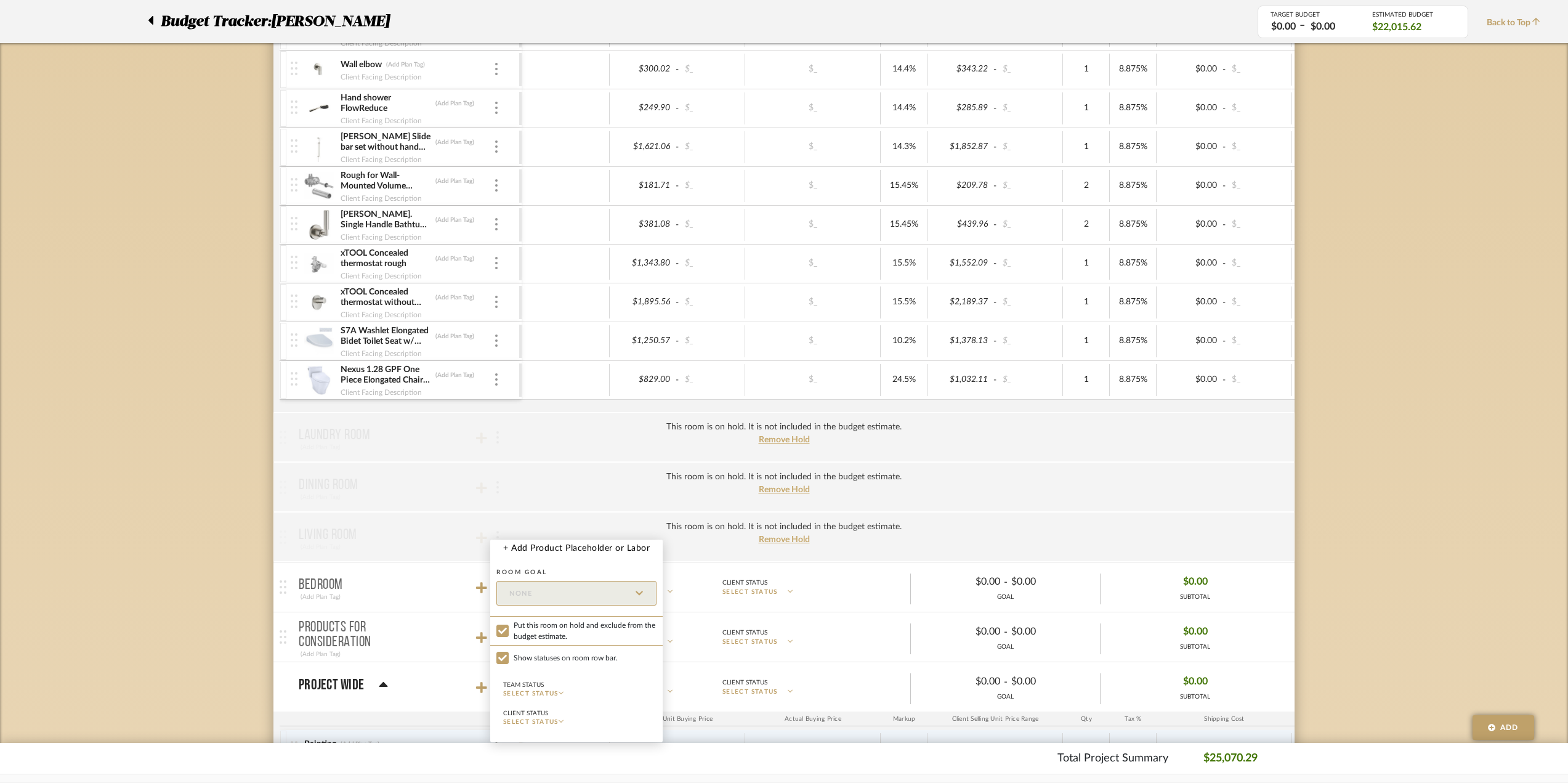
click at [211, 603] on div at bounding box center [784, 391] width 1568 height 783
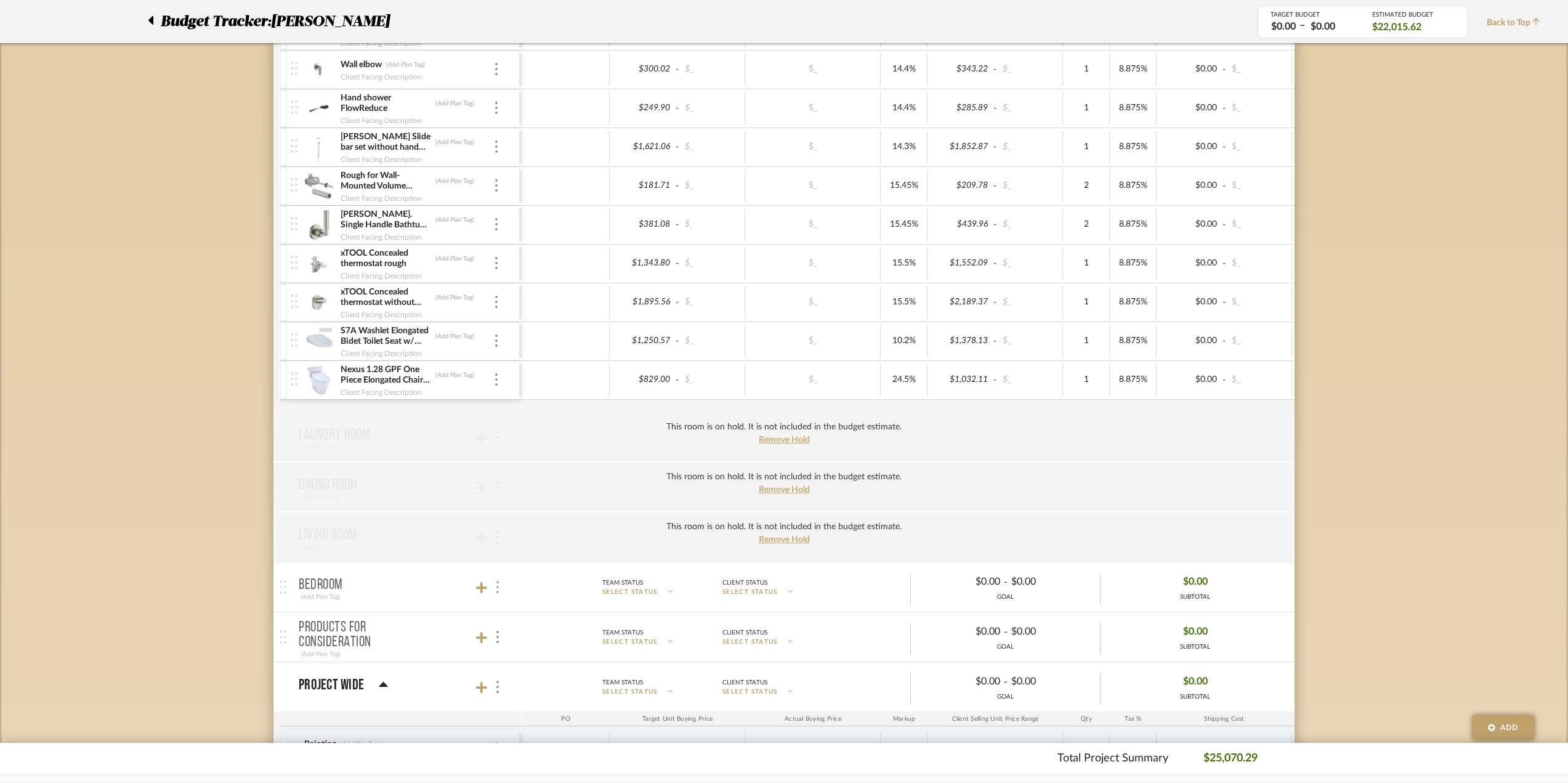
click at [497, 584] on img at bounding box center [497, 586] width 2 height 12
click at [505, 460] on input "Put this room on hold and exclude from the budget estimate." at bounding box center [502, 461] width 12 height 12
checkbox input "true"
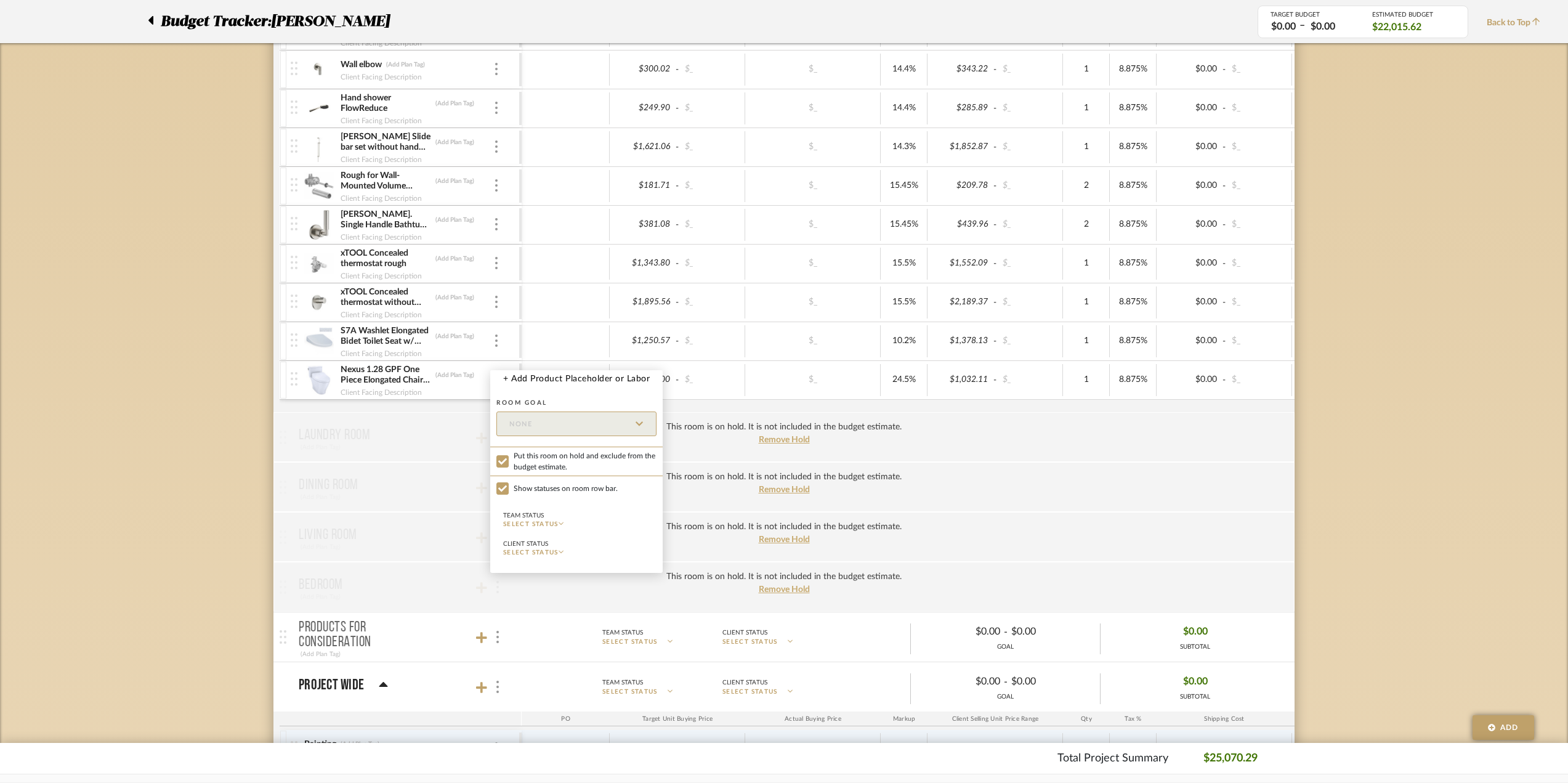
click at [157, 509] on div at bounding box center [784, 391] width 1568 height 783
click at [497, 631] on img at bounding box center [497, 636] width 2 height 12
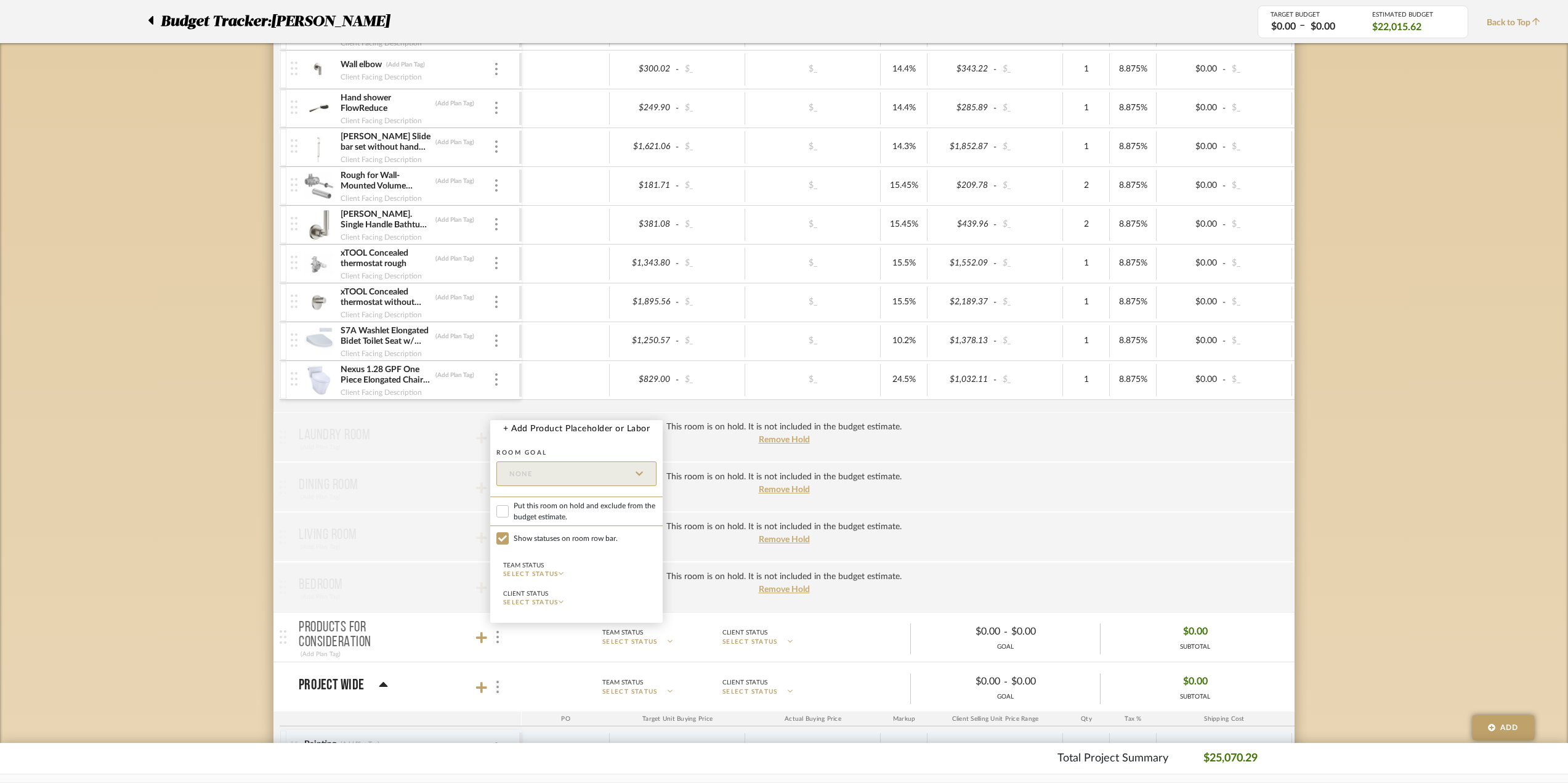
click at [516, 512] on span "Put this room on hold and exclude from the budget estimate." at bounding box center [585, 511] width 143 height 22
click at [509, 512] on input "Put this room on hold and exclude from the budget estimate." at bounding box center [502, 511] width 12 height 12
checkbox input "true"
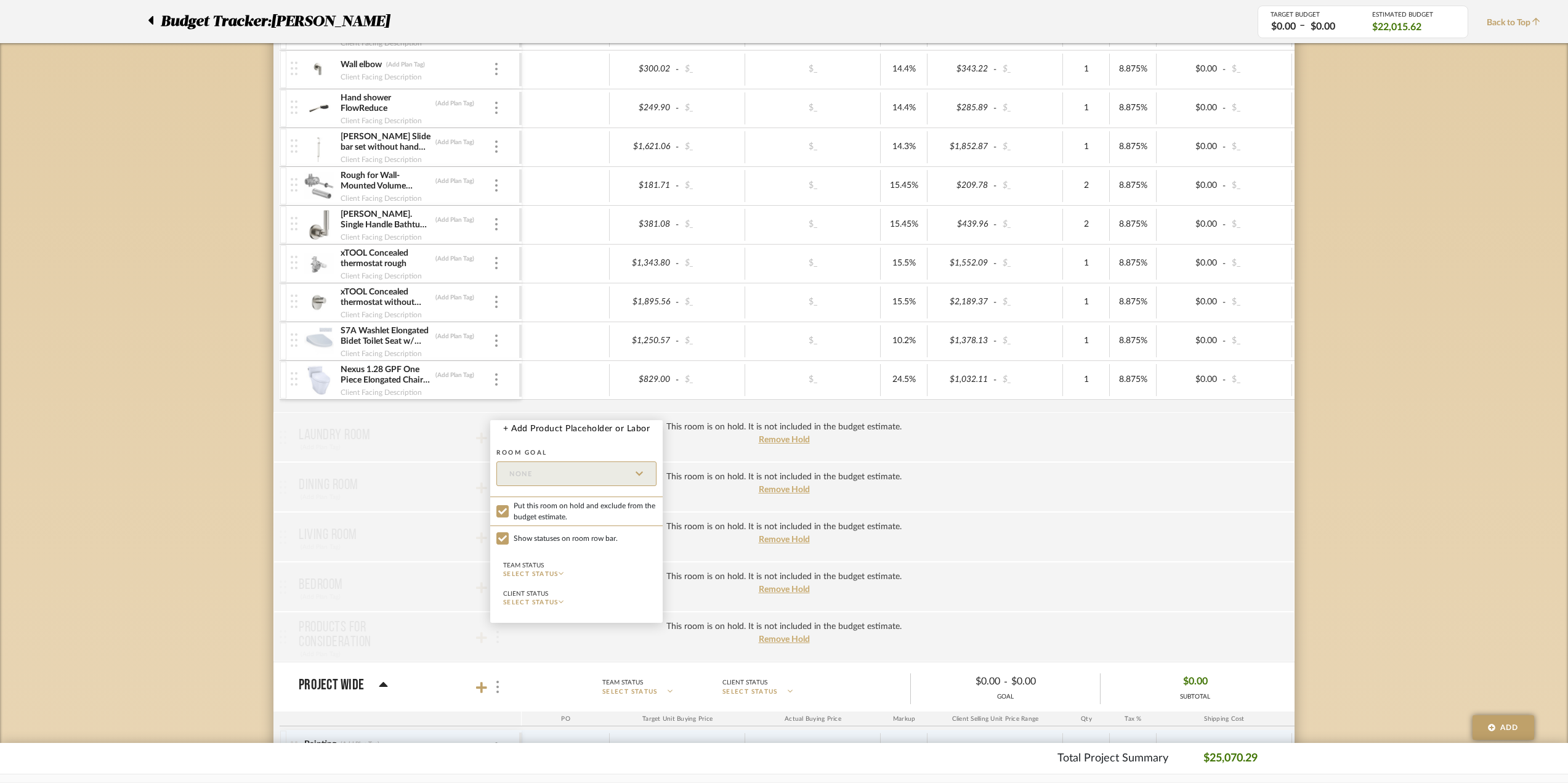
click at [495, 684] on div at bounding box center [784, 391] width 1568 height 783
click at [500, 670] on span "Project Wide Team Status SELECT STATUS Client Status SELECT STATUS $0.00 - $0.0…" at bounding box center [794, 687] width 991 height 34
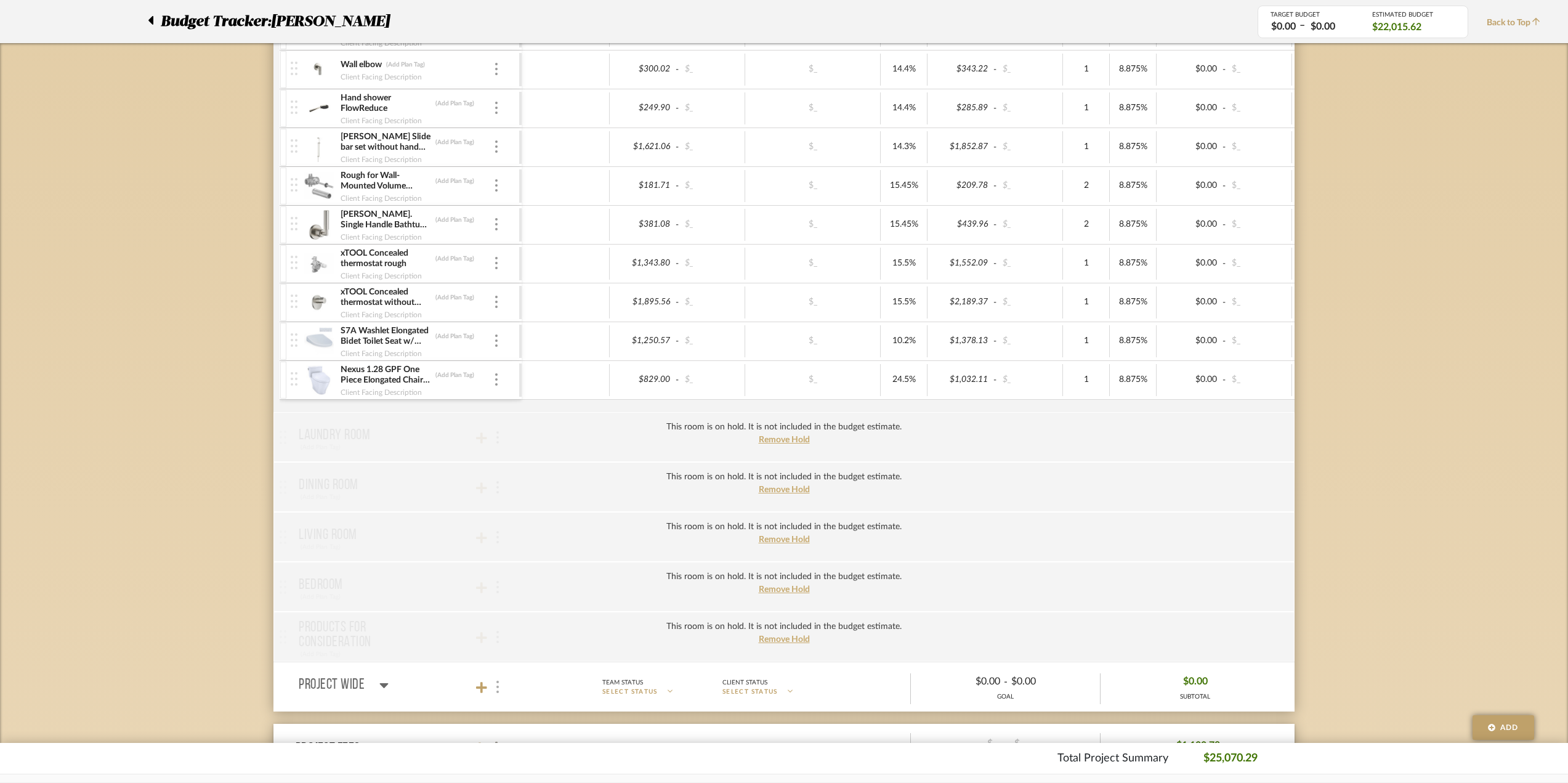
click at [499, 683] on div at bounding box center [497, 687] width 13 height 16
click at [544, 554] on span "Put this room on hold and exclude from the budget estimate." at bounding box center [585, 560] width 143 height 22
click at [509, 554] on input "Put this room on hold and exclude from the budget estimate." at bounding box center [502, 560] width 12 height 12
checkbox input "true"
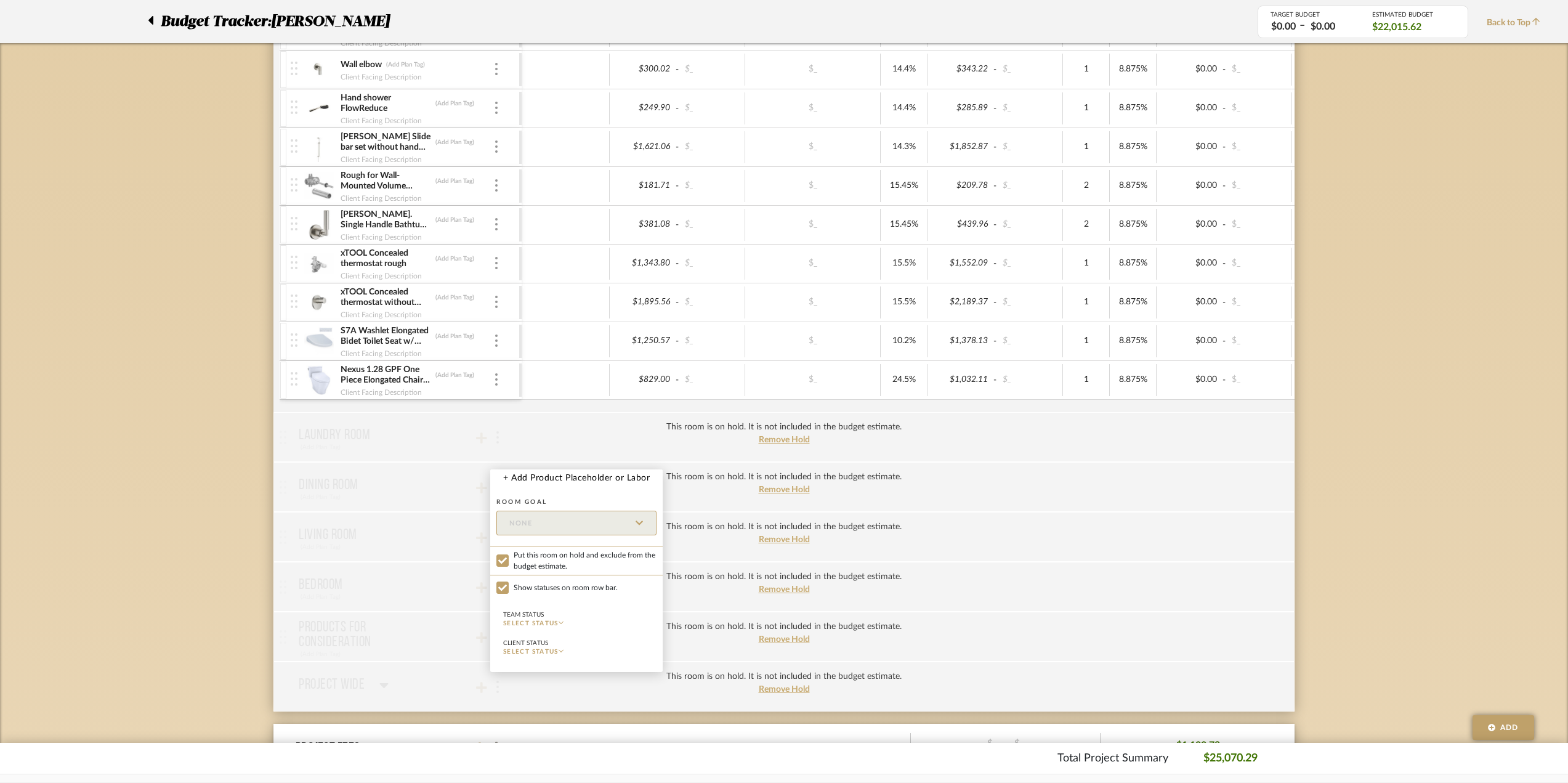
click at [199, 540] on div at bounding box center [784, 391] width 1568 height 783
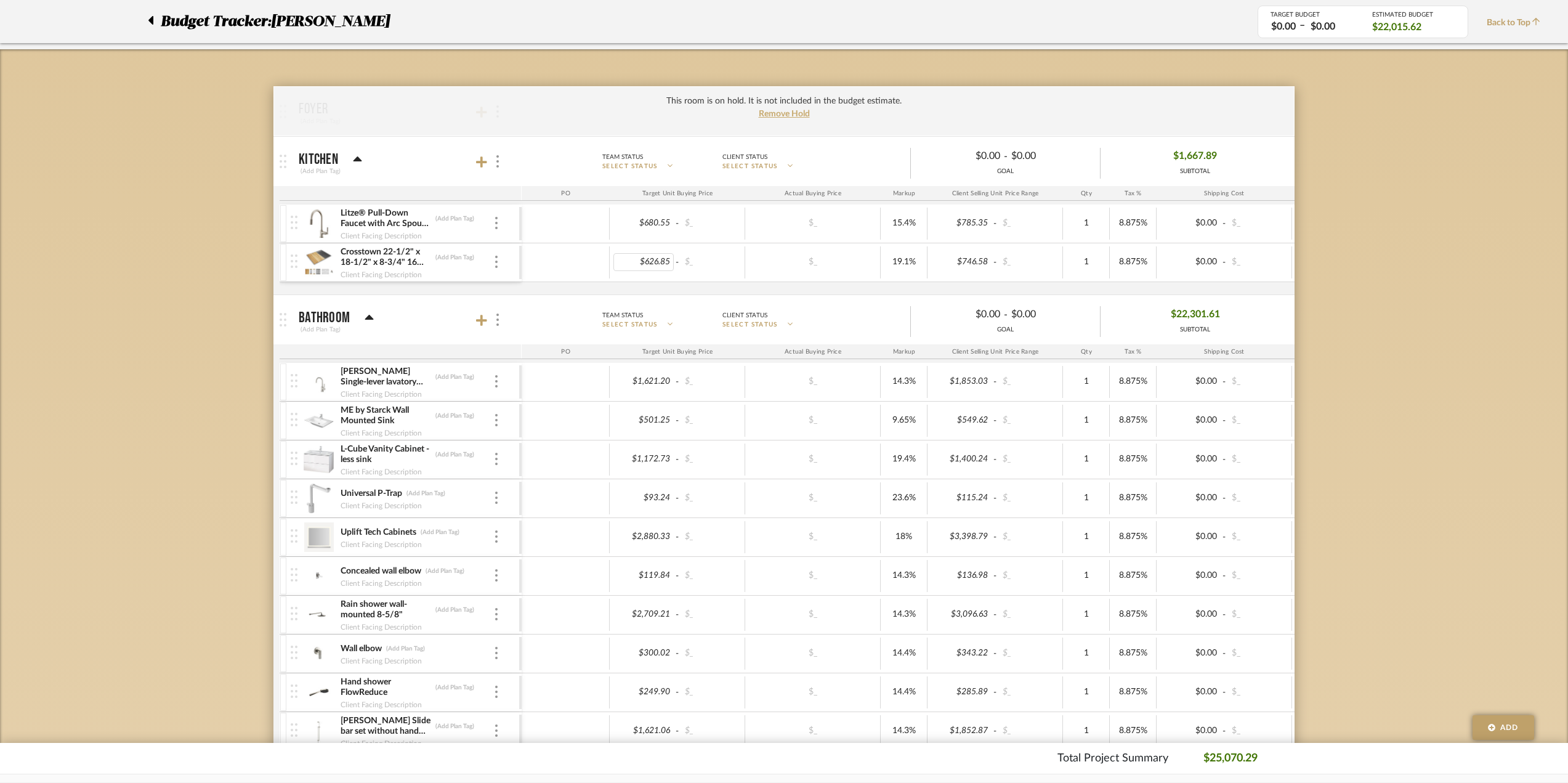
scroll to position [116, 0]
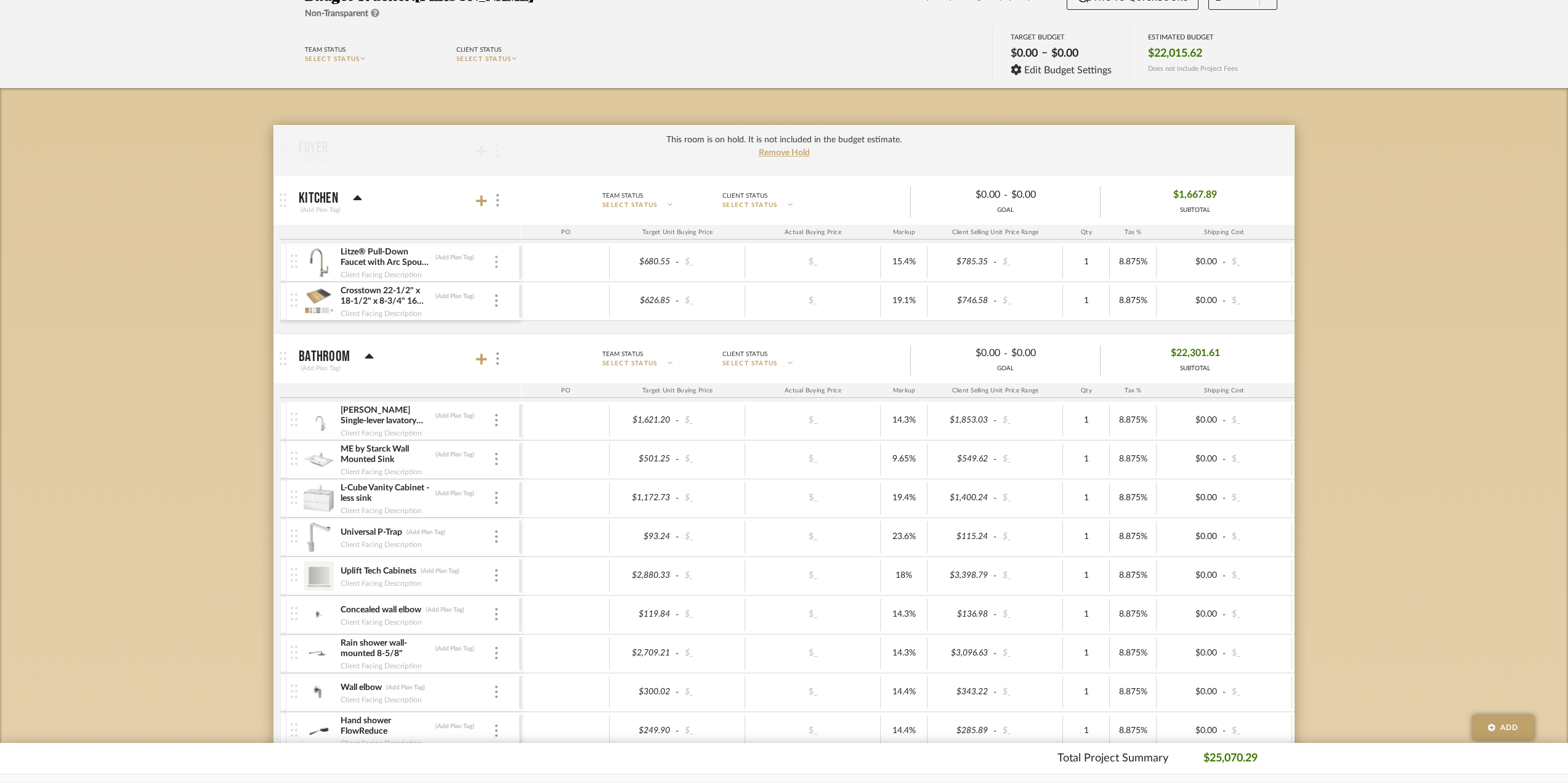
click at [494, 257] on div at bounding box center [496, 262] width 6 height 14
click at [531, 285] on span "Manage Item" at bounding box center [557, 287] width 74 height 11
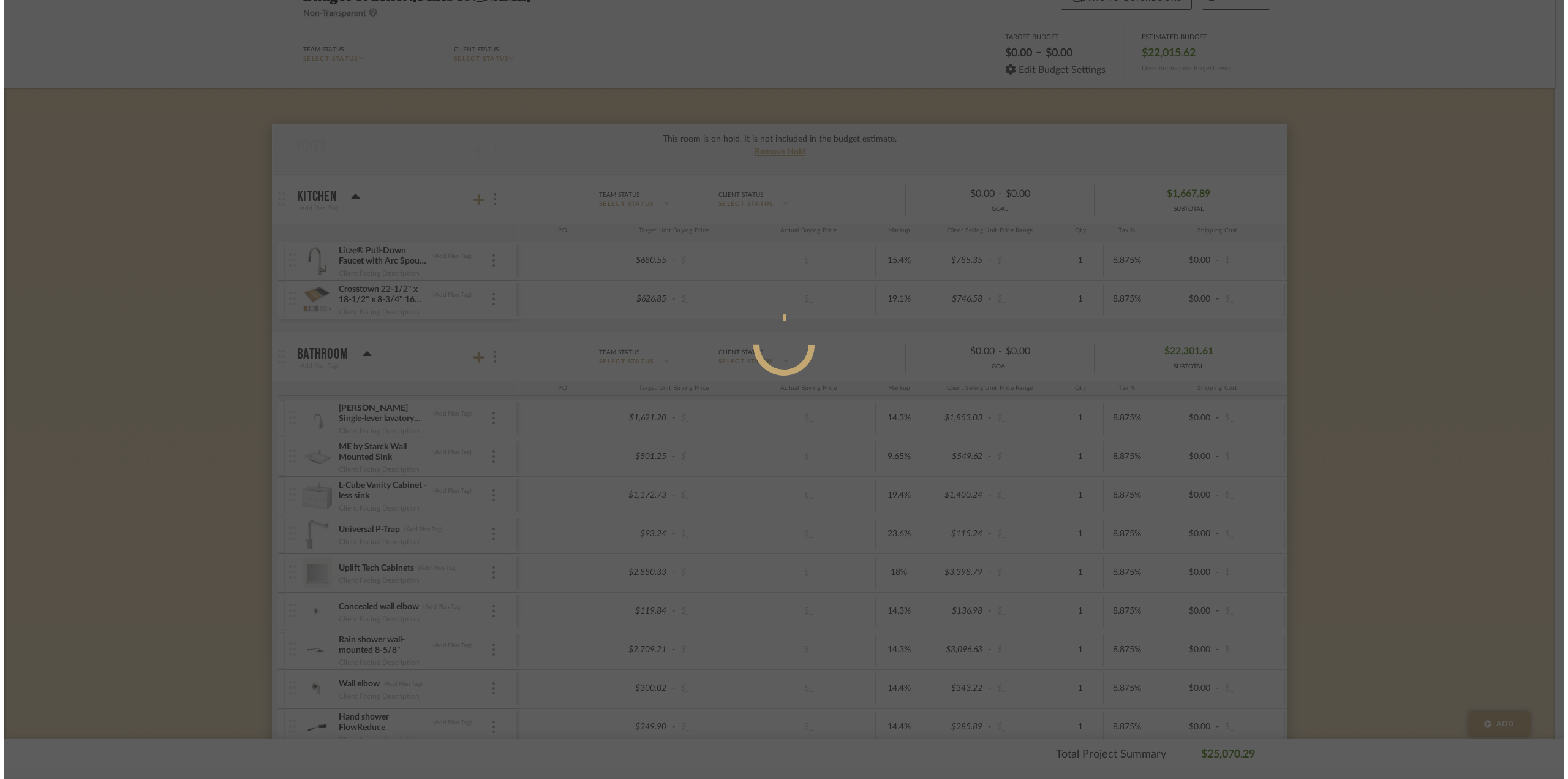
scroll to position [0, 0]
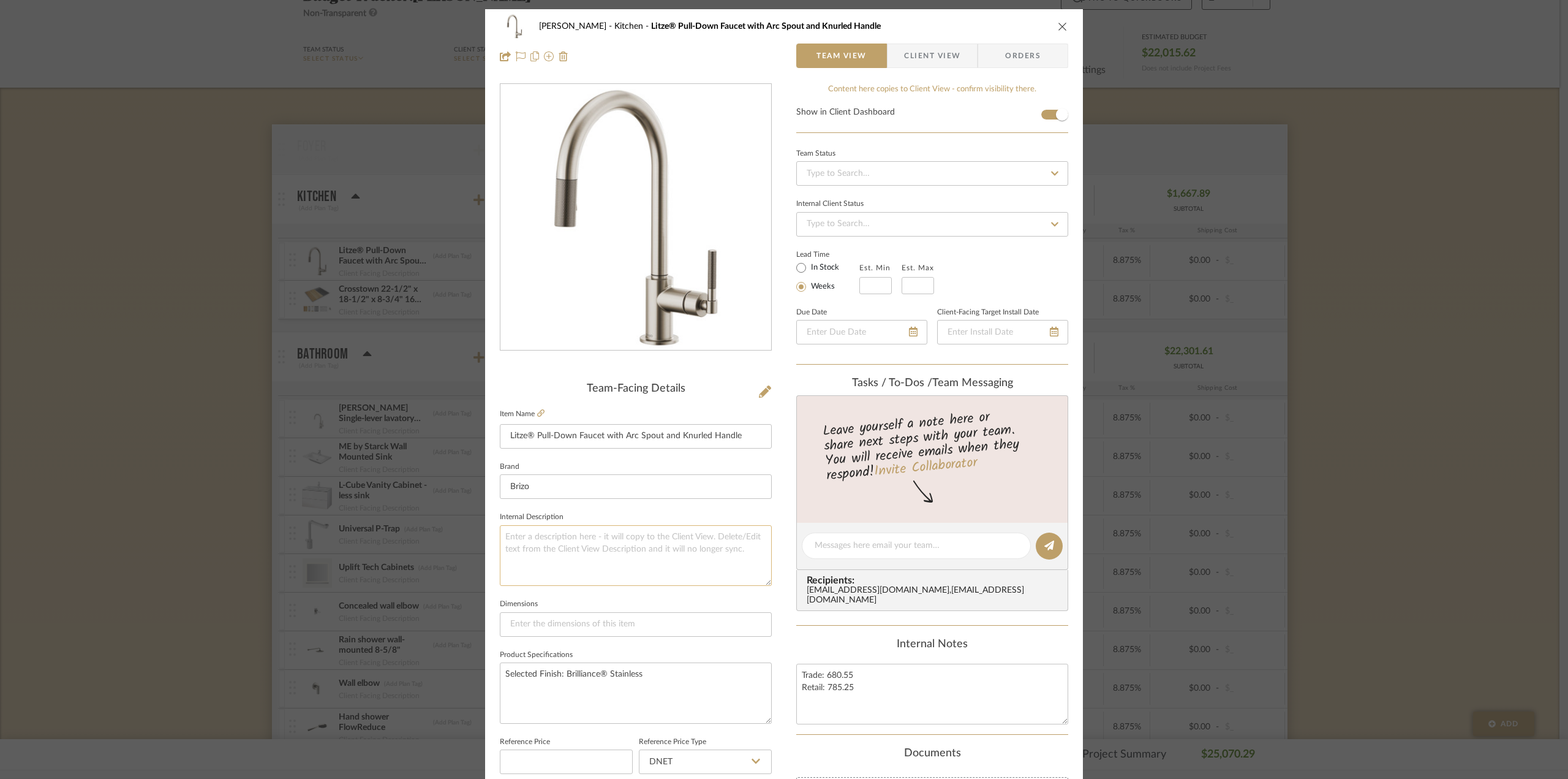
click at [657, 538] on textarea at bounding box center [636, 556] width 272 height 61
click at [537, 412] on icon at bounding box center [541, 413] width 7 height 7
click at [544, 538] on textarea at bounding box center [636, 556] width 272 height 61
click at [808, 644] on div "Internal Notes" at bounding box center [932, 644] width 272 height 13
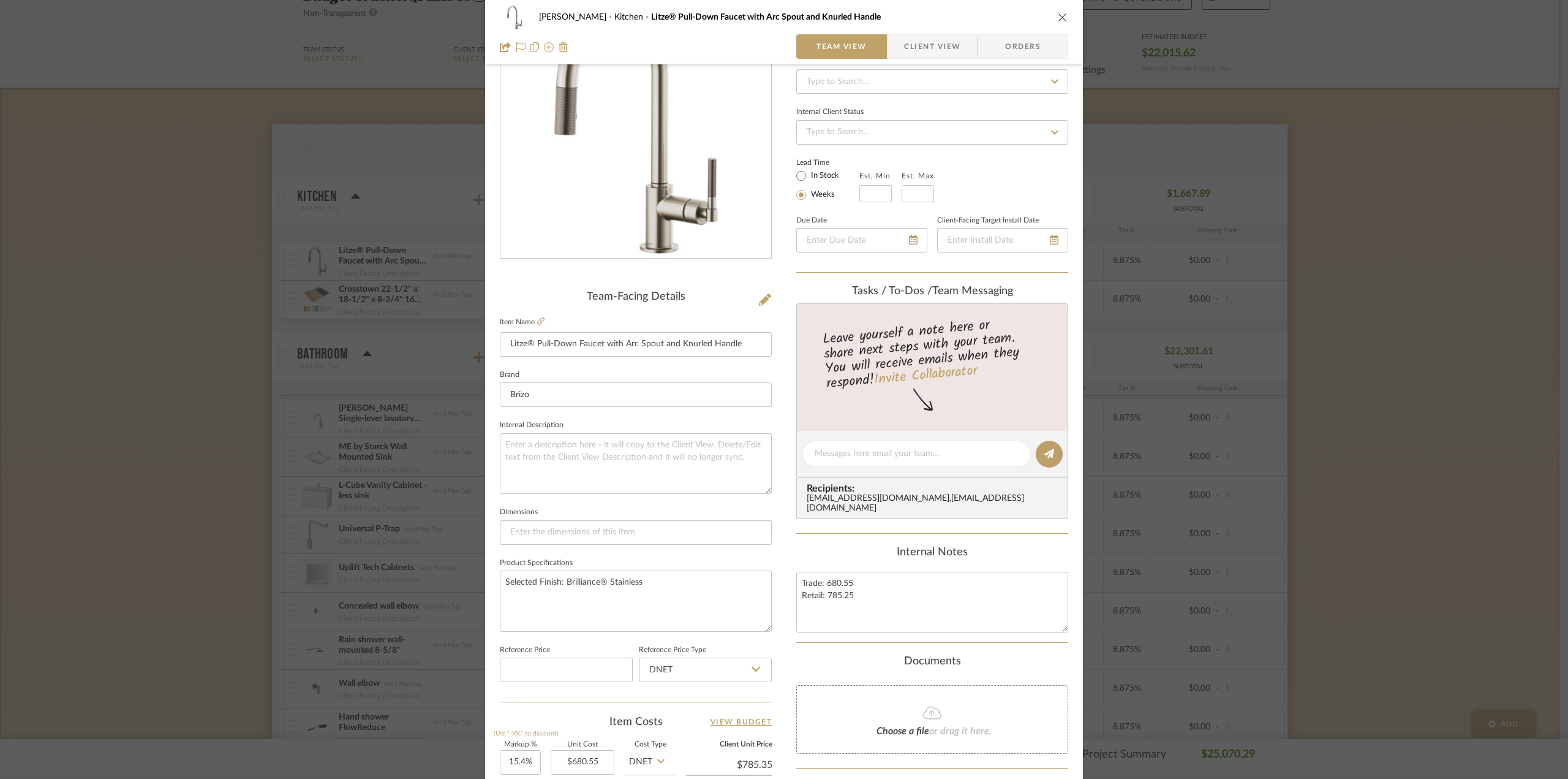
scroll to position [184, 0]
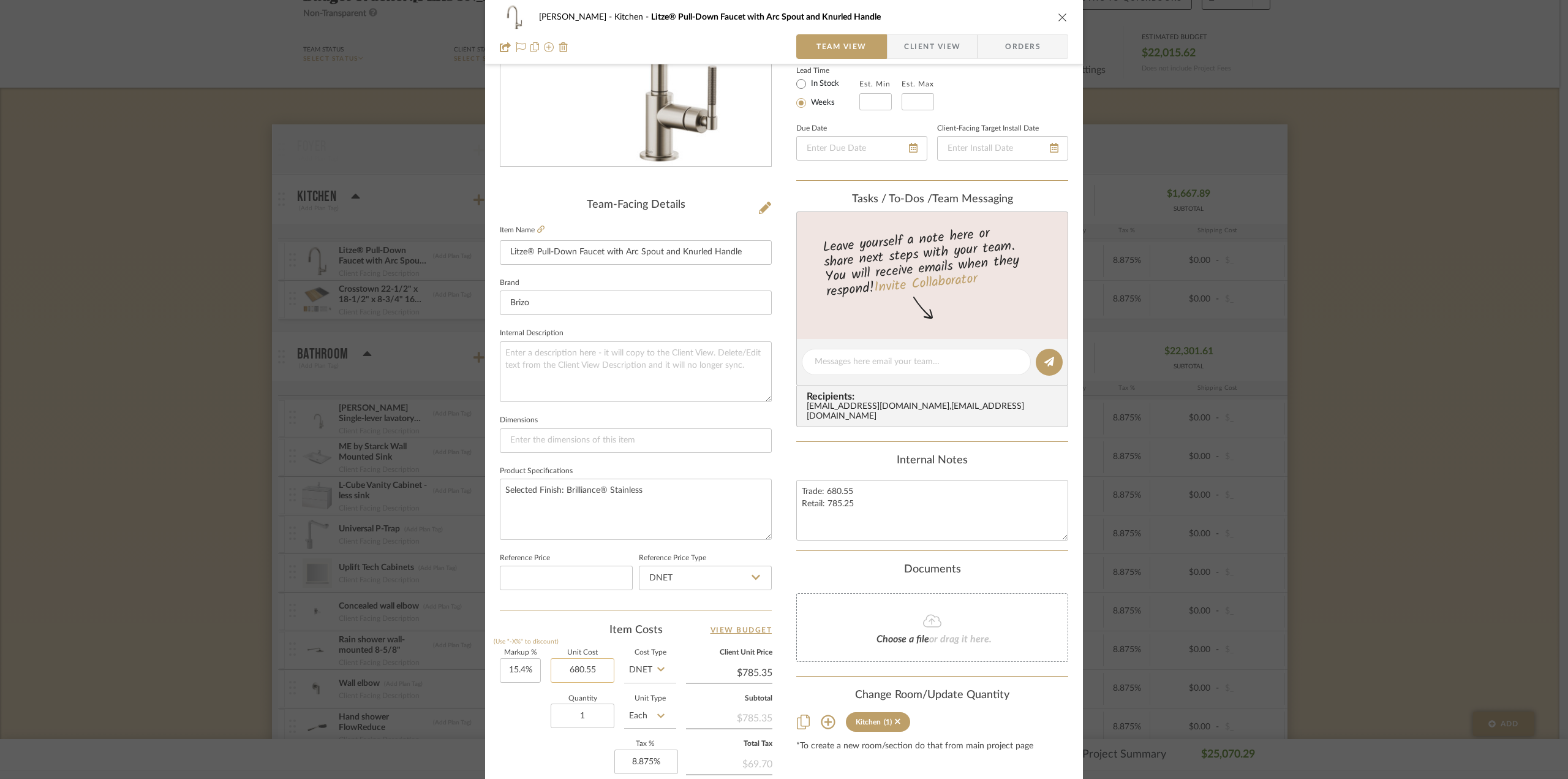
click at [582, 663] on input "680.55" at bounding box center [582, 670] width 64 height 25
type input "$746.85"
click at [788, 569] on div "Dawkins-Henry Kitchen Litze® Pull-Down Faucet with Arc Spout and Knurled Handle…" at bounding box center [784, 391] width 598 height 1132
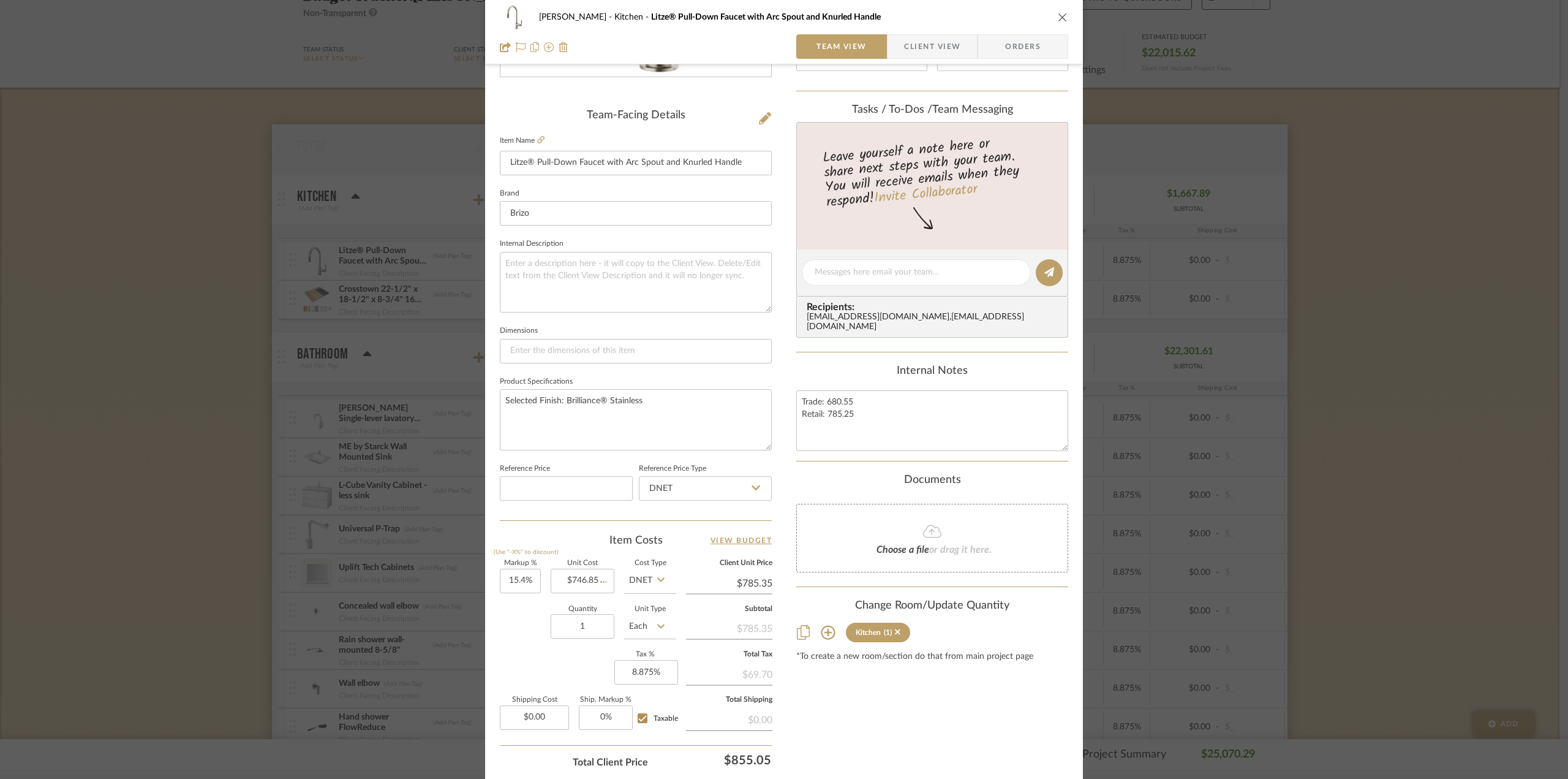
scroll to position [359, 0]
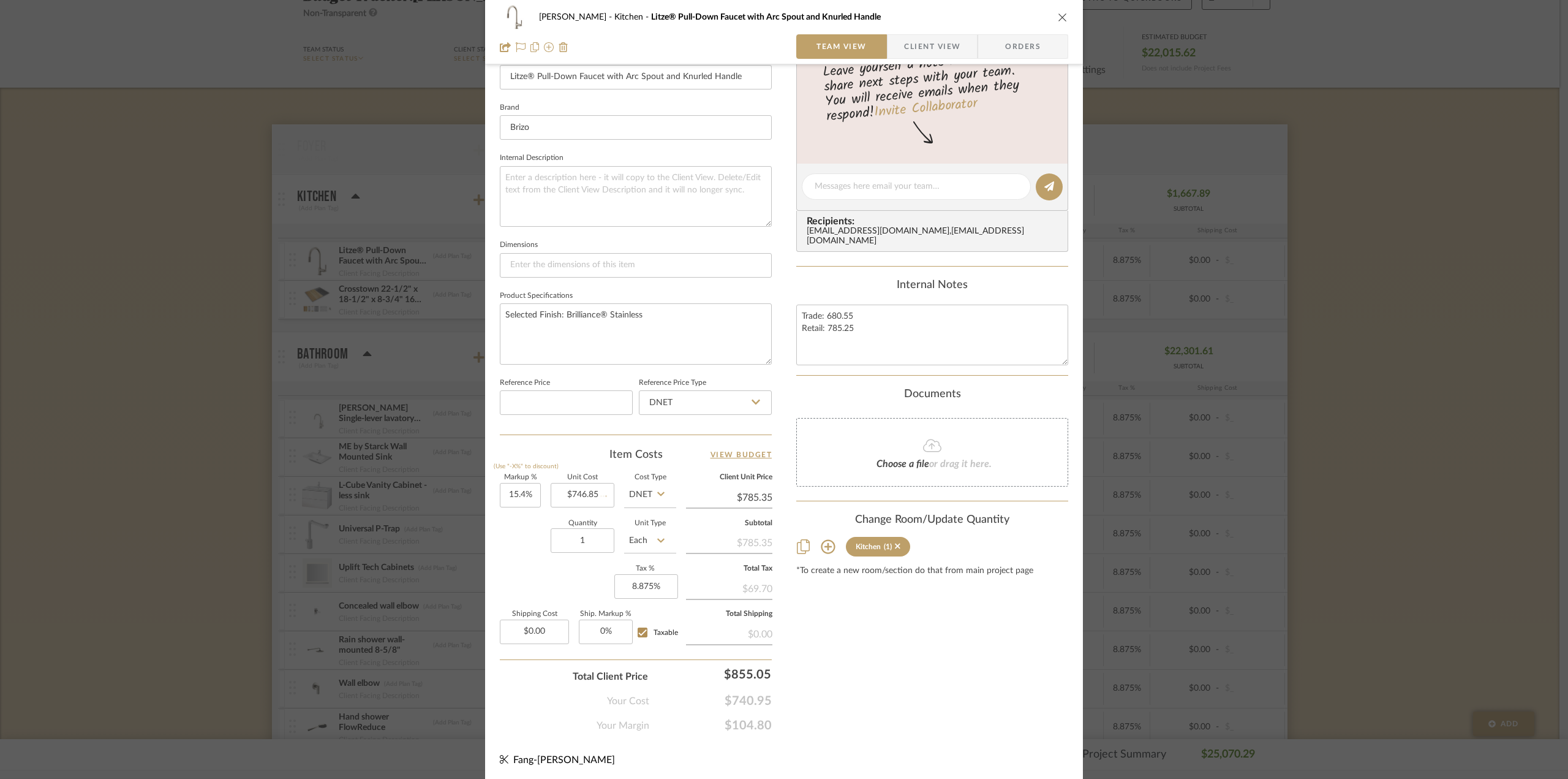
type input "$861.86"
drag, startPoint x: 1431, startPoint y: 485, endPoint x: 1352, endPoint y: 448, distance: 87.2
click at [1431, 485] on div "Dawkins-Henry Kitchen Litze® Pull-Down Faucet with Arc Spout and Knurled Handle…" at bounding box center [784, 389] width 1568 height 779
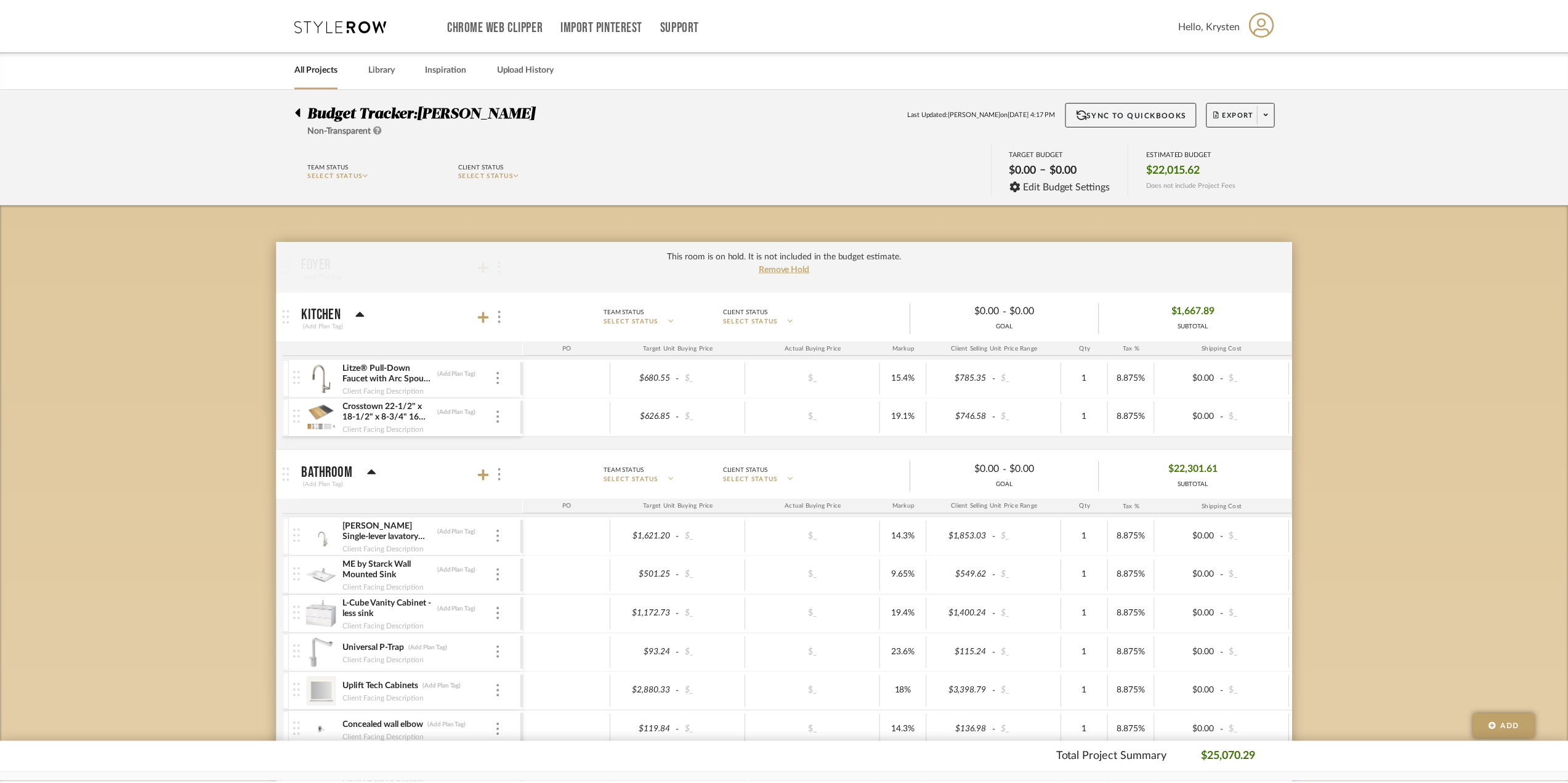
scroll to position [116, 0]
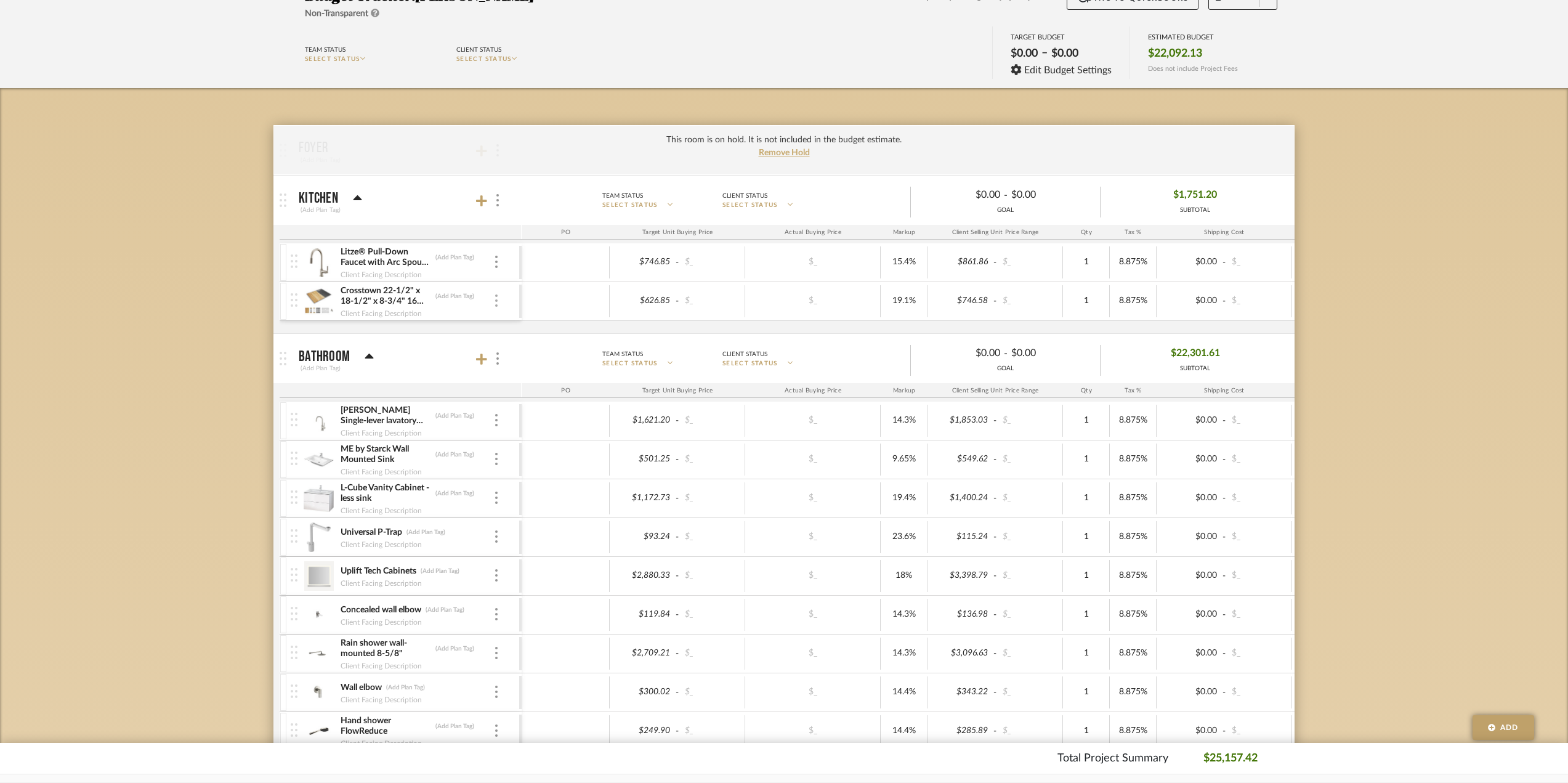
click at [497, 302] on img at bounding box center [496, 300] width 2 height 12
click at [512, 326] on icon at bounding box center [509, 325] width 11 height 10
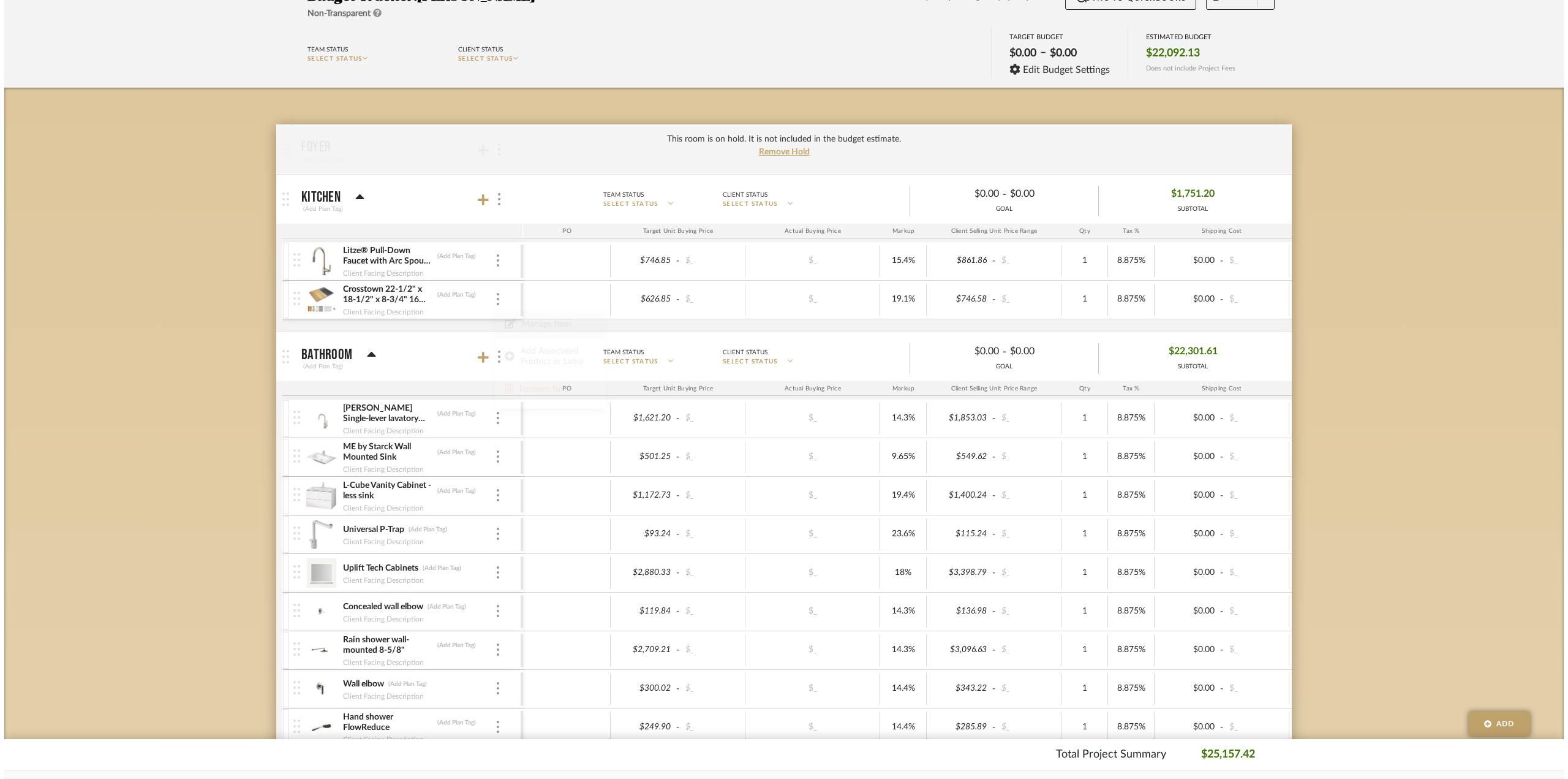
scroll to position [0, 0]
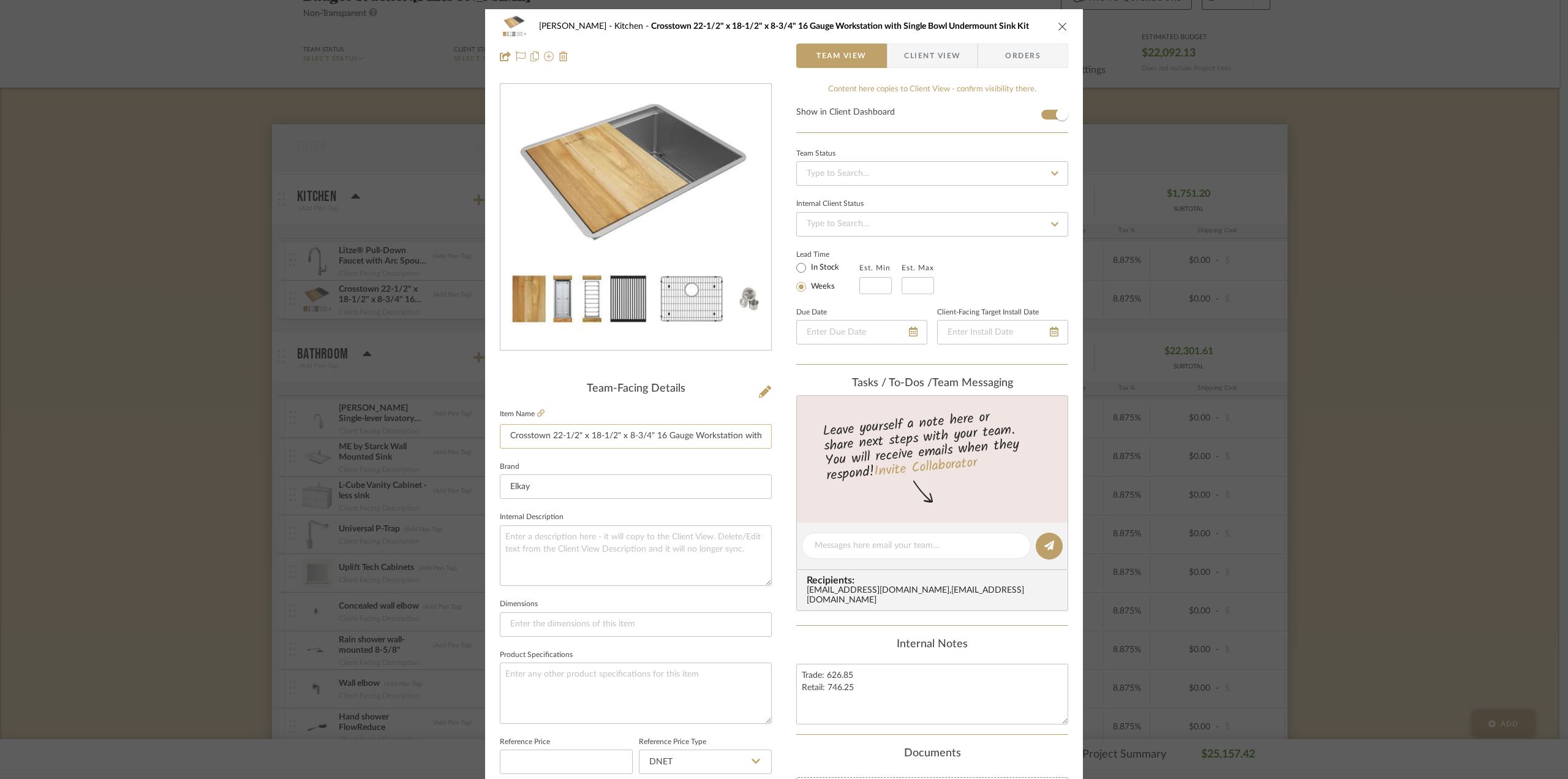
click at [650, 427] on input "Crosstown 22-1/2" x 18-1/2" x 8-3/4" 16 Gauge Workstation with Single Bowl Unde…" at bounding box center [636, 436] width 272 height 25
click at [582, 591] on sr-form-field "Internal Description" at bounding box center [636, 551] width 272 height 87
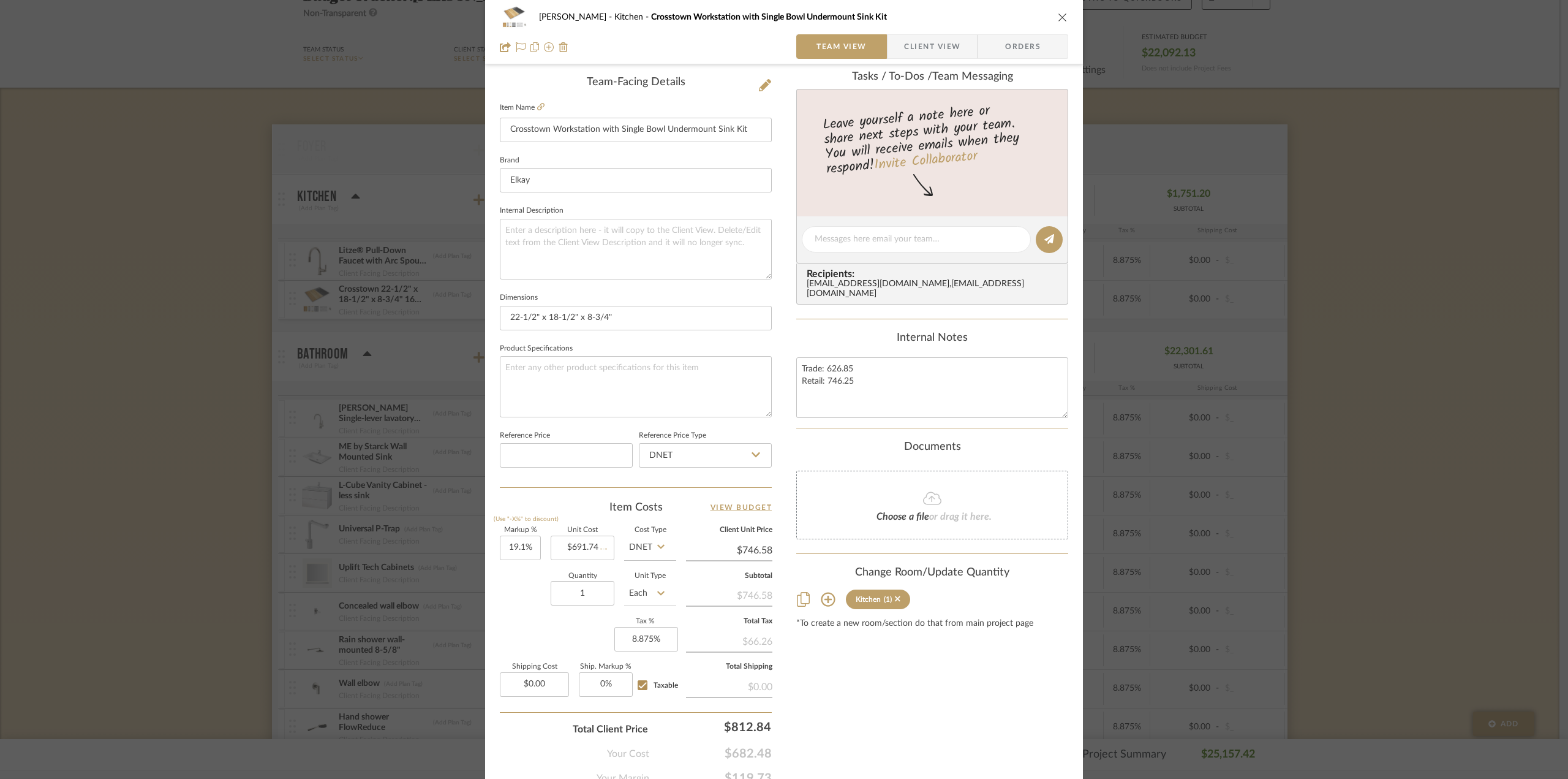
scroll to position [359, 0]
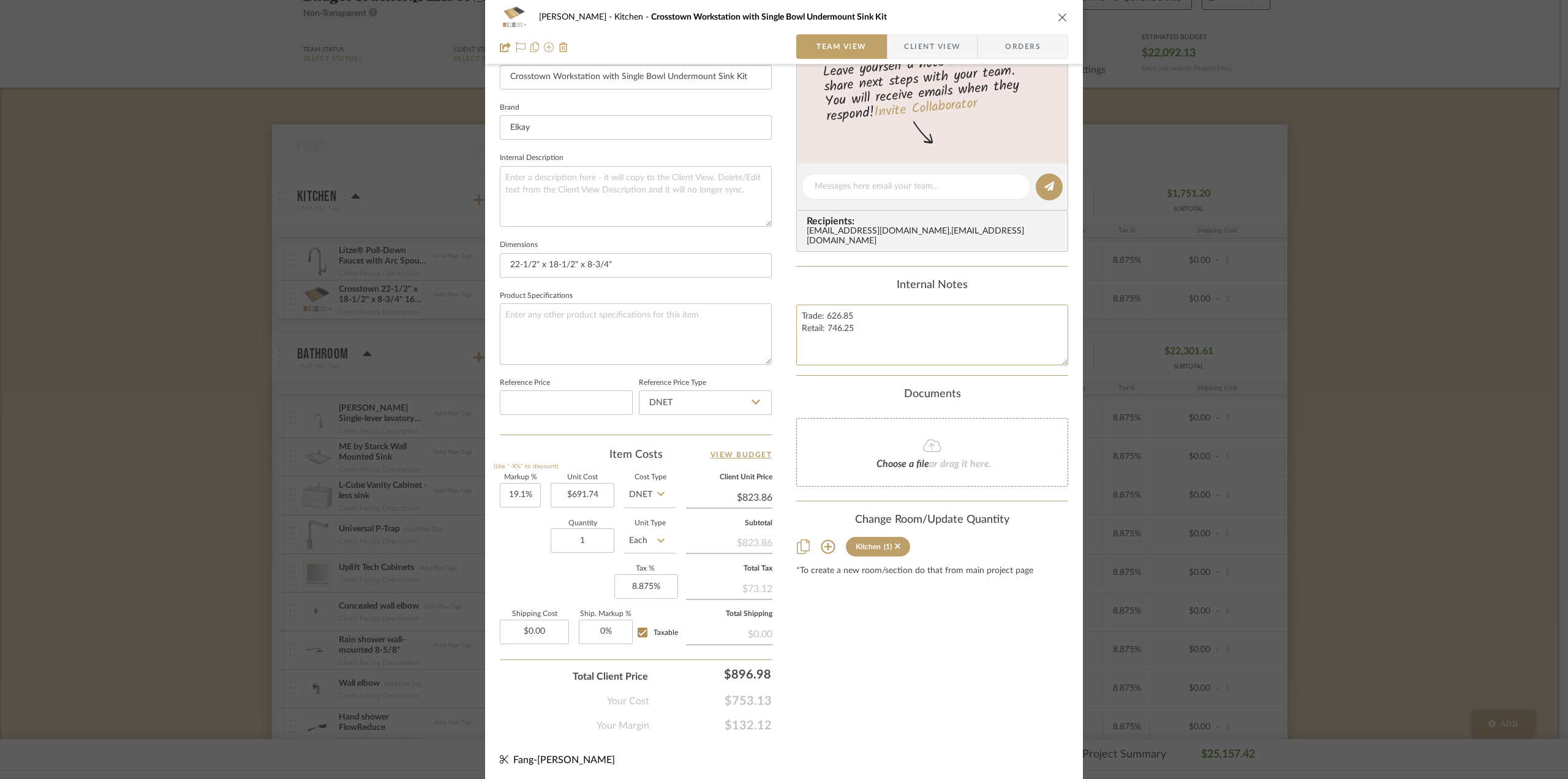
drag, startPoint x: 864, startPoint y: 325, endPoint x: 757, endPoint y: 290, distance: 112.6
click at [757, 290] on div "Dawkins-Henry Kitchen Crosstown Workstation with Single Bowl Undermount Sink Ki…" at bounding box center [784, 215] width 598 height 1132
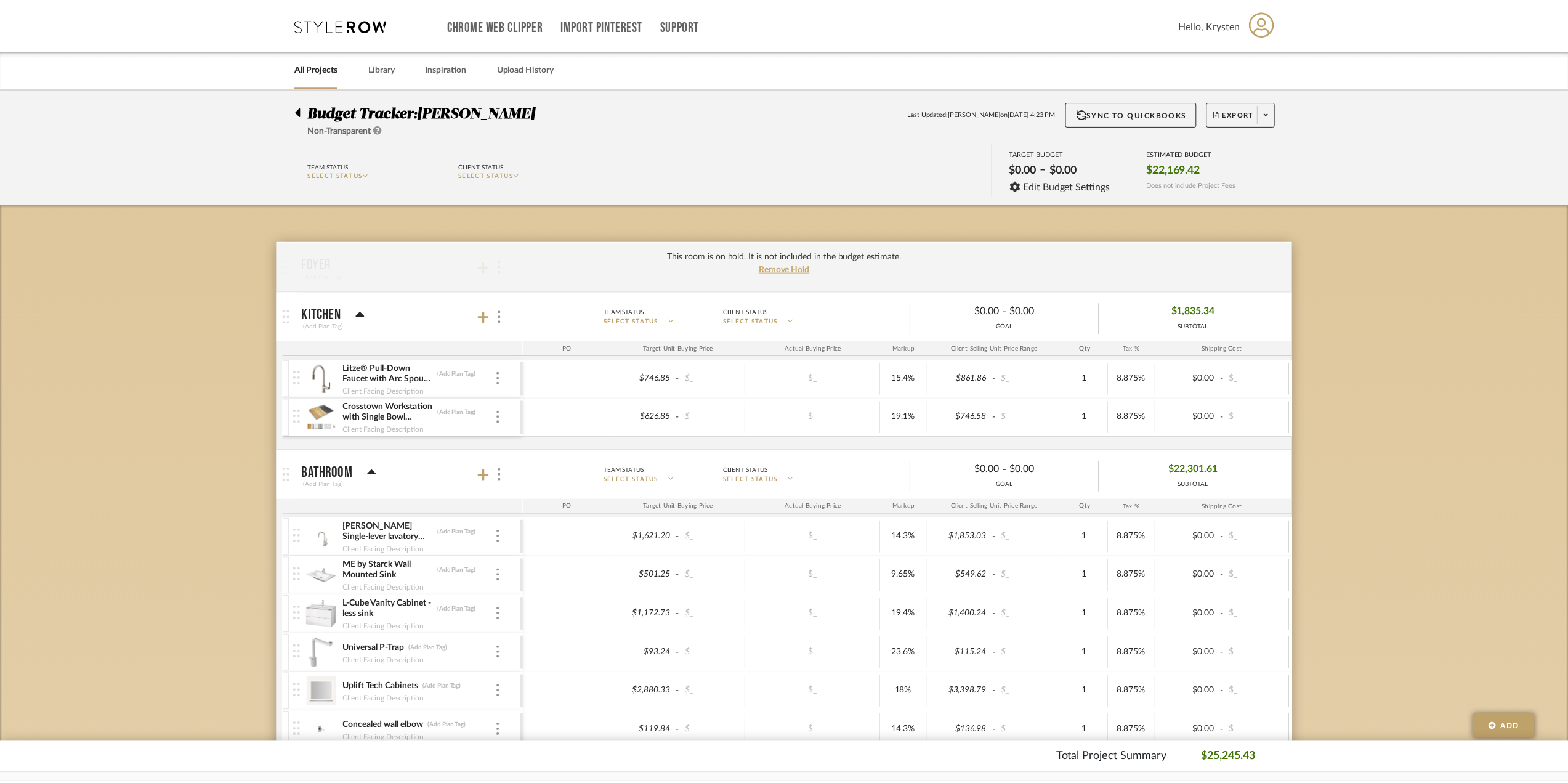
scroll to position [116, 0]
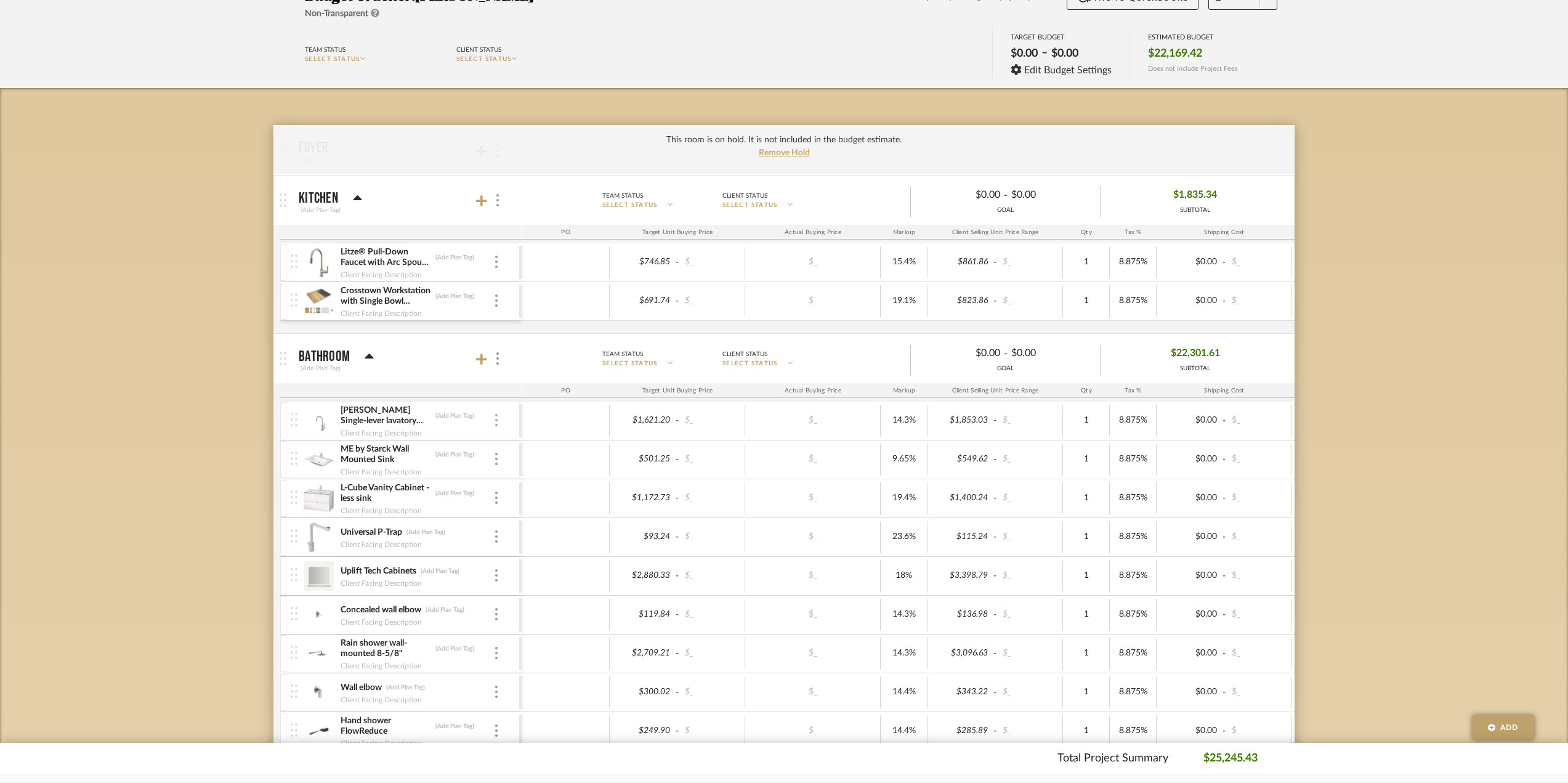
click at [496, 418] on img at bounding box center [496, 420] width 2 height 12
click at [504, 297] on div "Crosstown Workstation with Single Bowl Undermount Sink Kit (Add Plan Tag) Clien…" at bounding box center [405, 301] width 229 height 38
click at [495, 299] on img at bounding box center [496, 300] width 2 height 12
click at [523, 327] on span "Manage Item" at bounding box center [557, 326] width 74 height 11
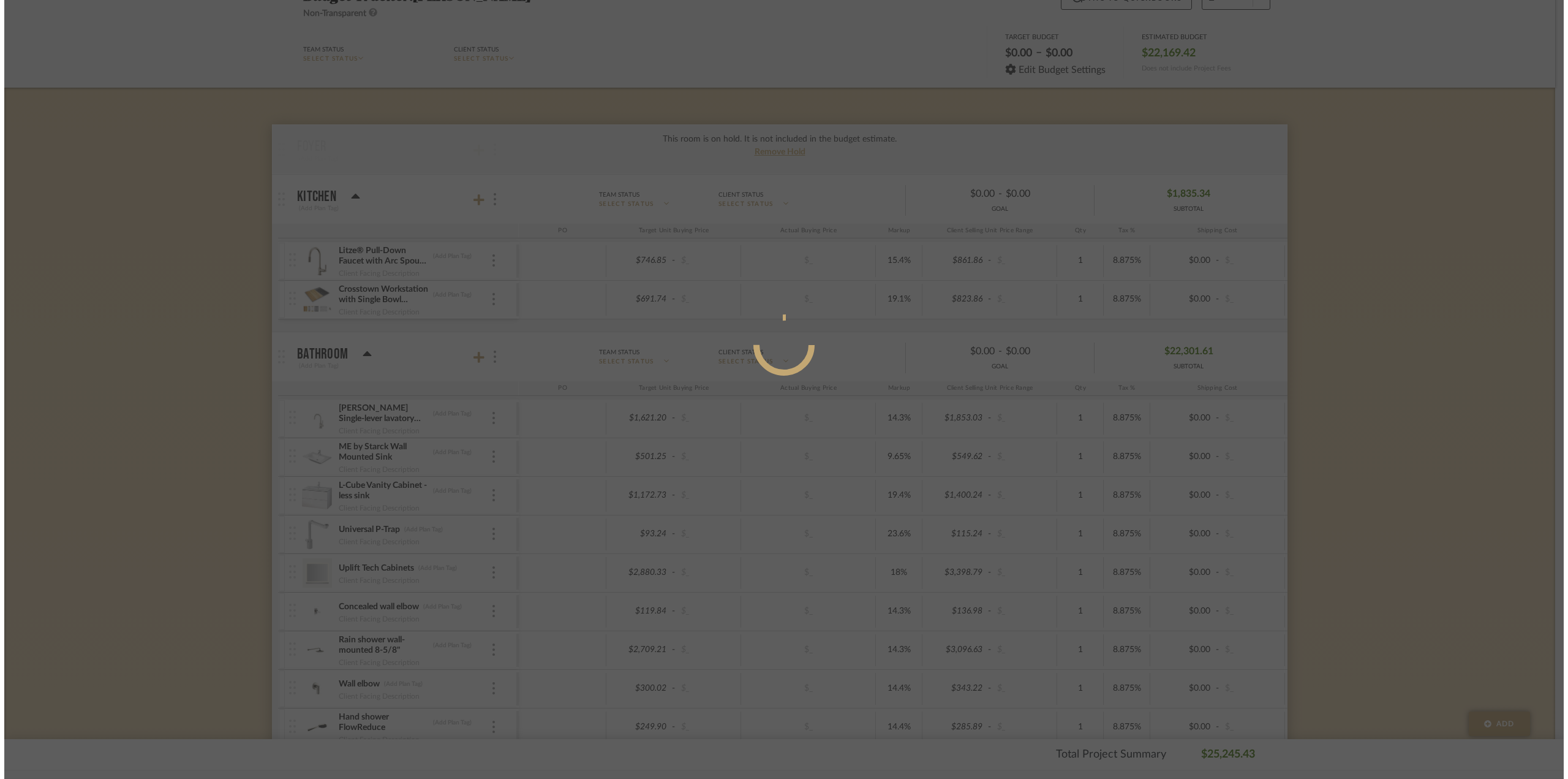
scroll to position [0, 0]
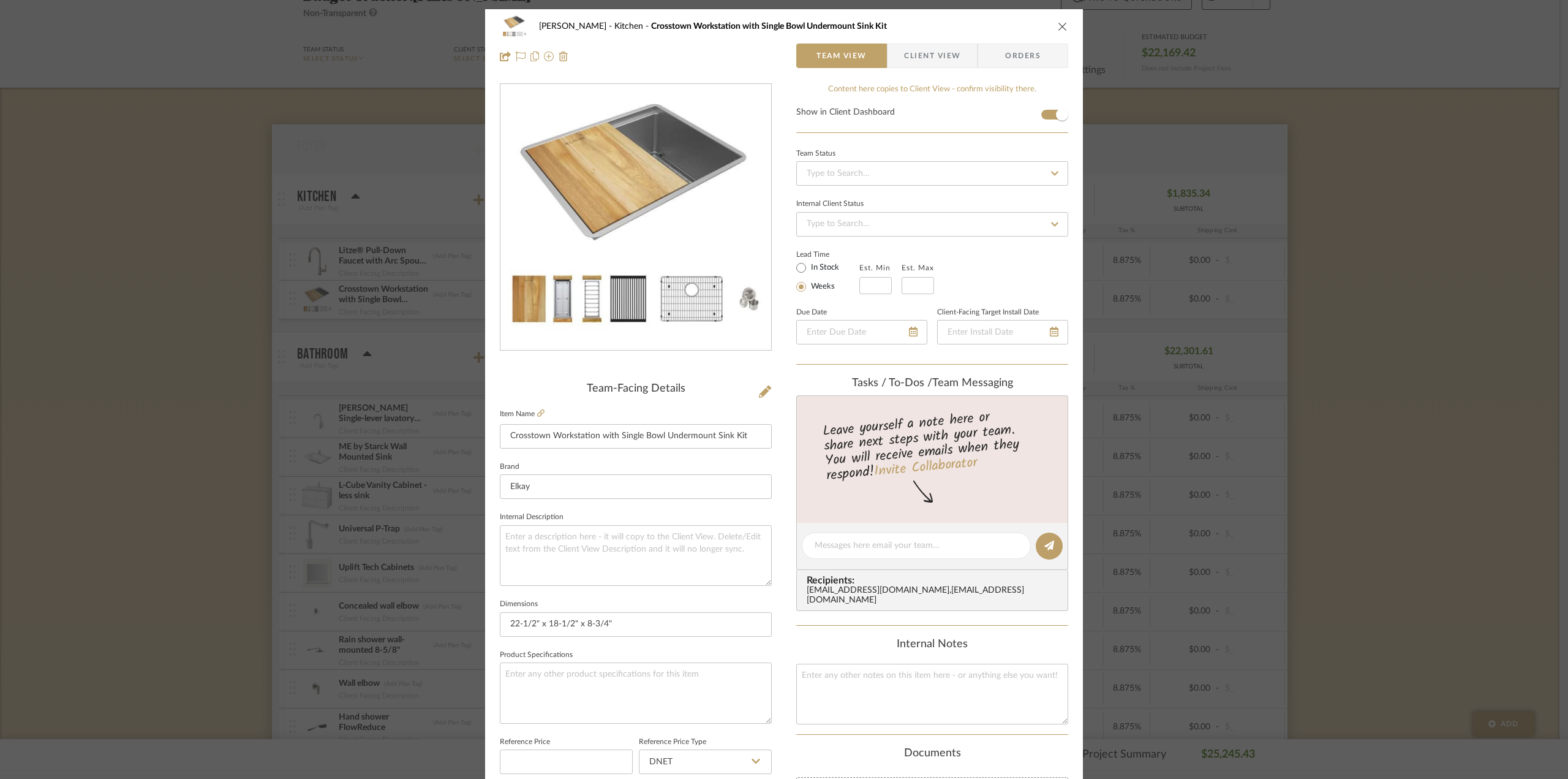
click at [1412, 527] on div "Dawkins-Henry Kitchen Crosstown Workstation with Single Bowl Undermount Sink Ki…" at bounding box center [784, 389] width 1568 height 779
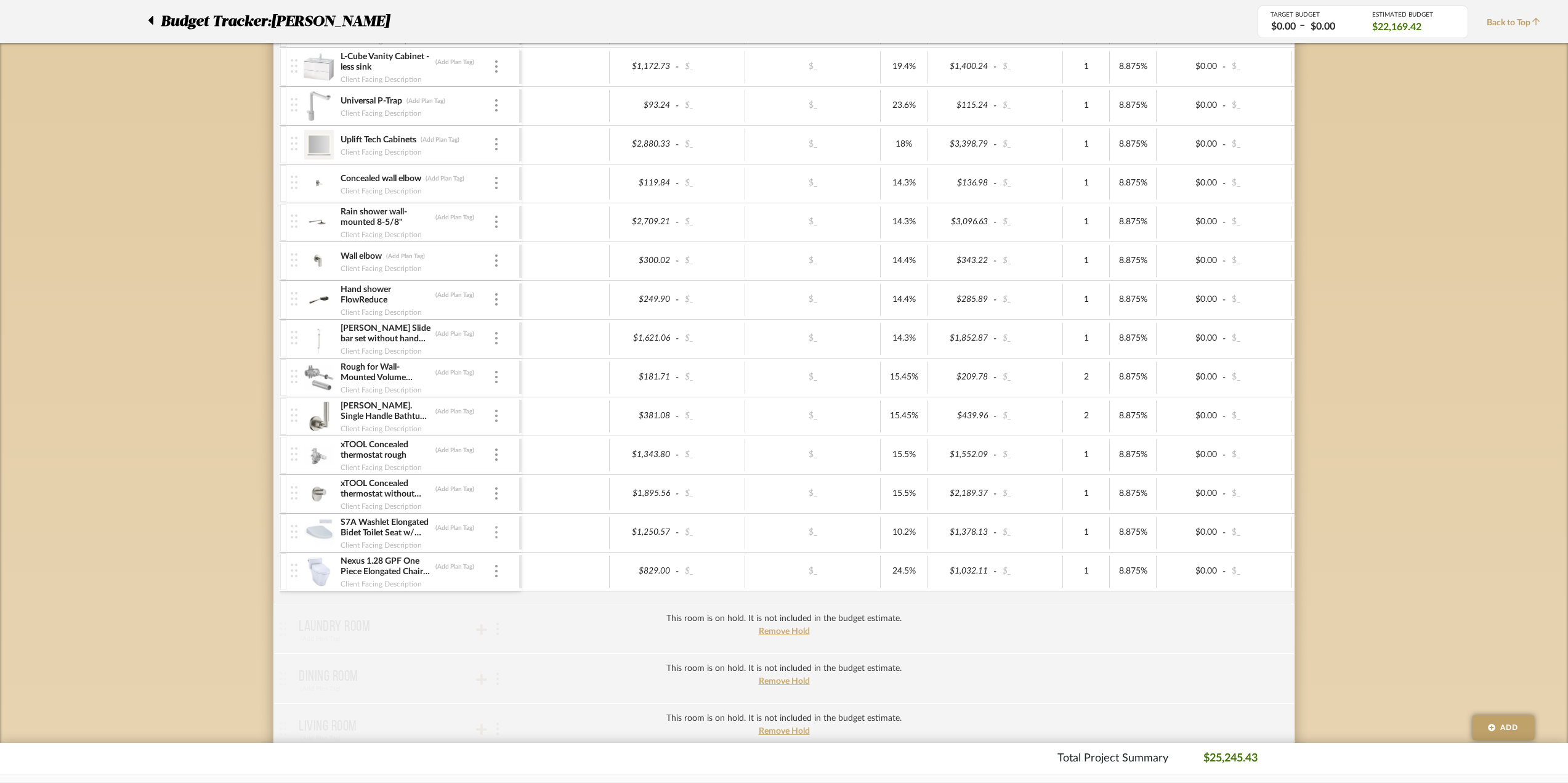
click at [494, 528] on div at bounding box center [496, 532] width 6 height 14
click at [514, 559] on span "Manage Item" at bounding box center [549, 554] width 91 height 11
click at [496, 565] on div at bounding box center [496, 571] width 6 height 14
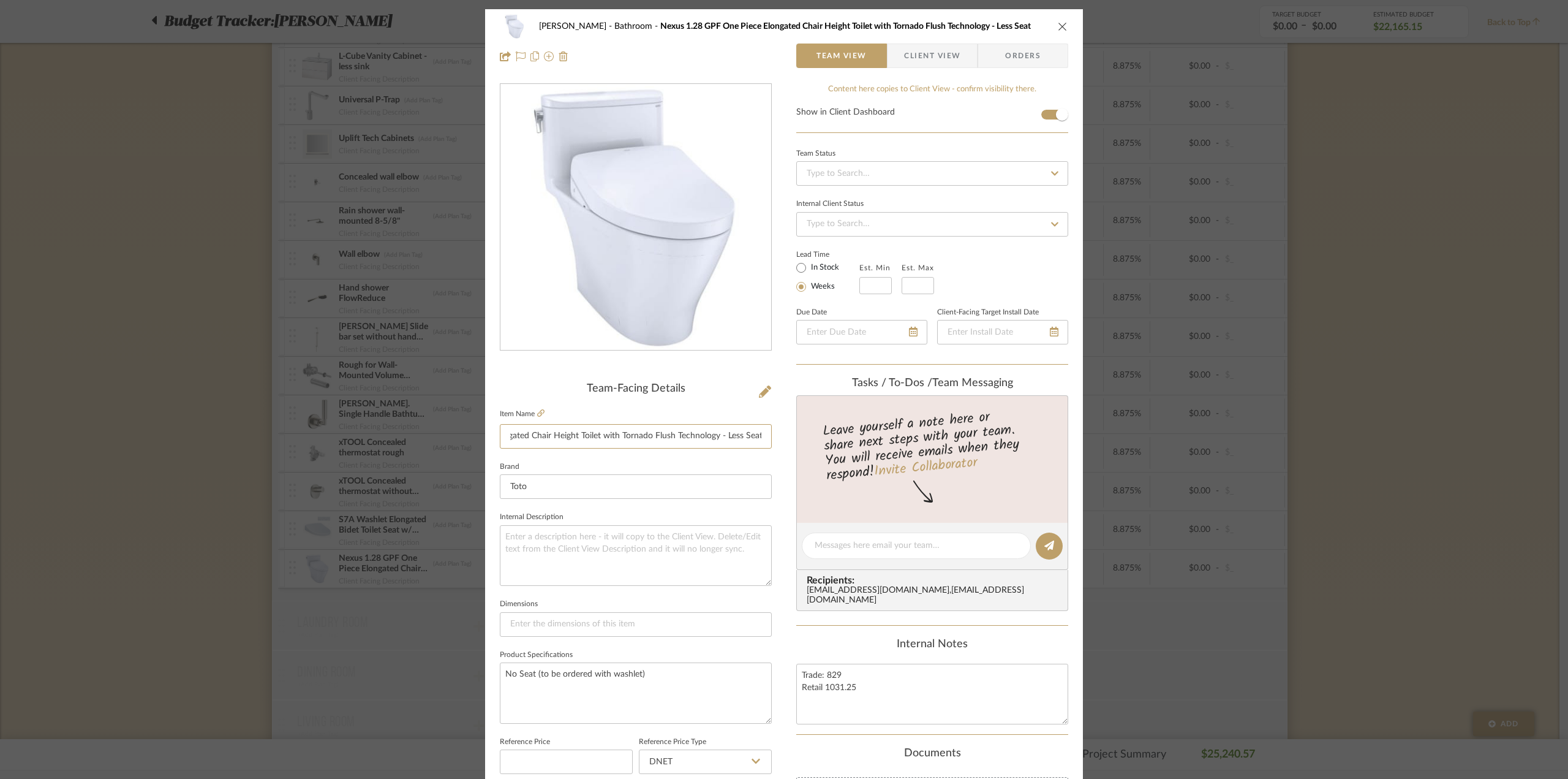
click at [790, 437] on div "Dawkins-Henry Bathroom Nexus 1.28 GPF One Piece Elongated Chair Height Toilet w…" at bounding box center [784, 575] width 598 height 1132
click at [697, 438] on input "Nexus 1.28 GPF One Piece Elongated Chair Height Toilet with Tornado Flush Techn…" at bounding box center [636, 436] width 272 height 25
drag, startPoint x: 504, startPoint y: 435, endPoint x: 777, endPoint y: 446, distance: 273.2
